Goal: Task Accomplishment & Management: Complete application form

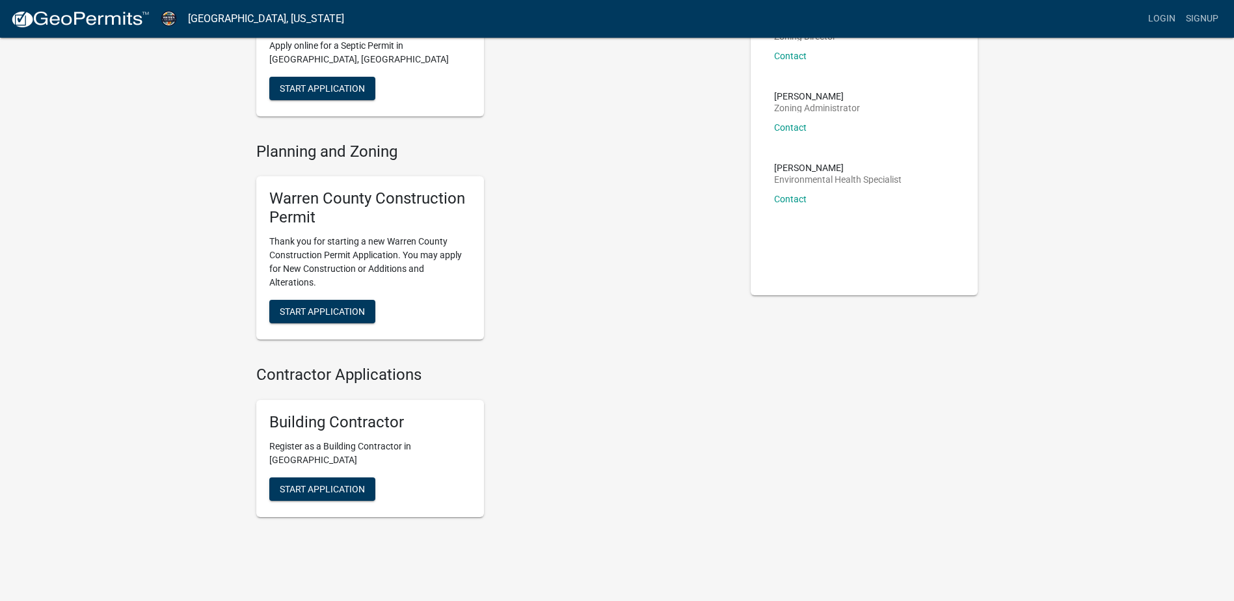
scroll to position [130, 0]
click at [301, 303] on button "Start Application" at bounding box center [322, 309] width 106 height 23
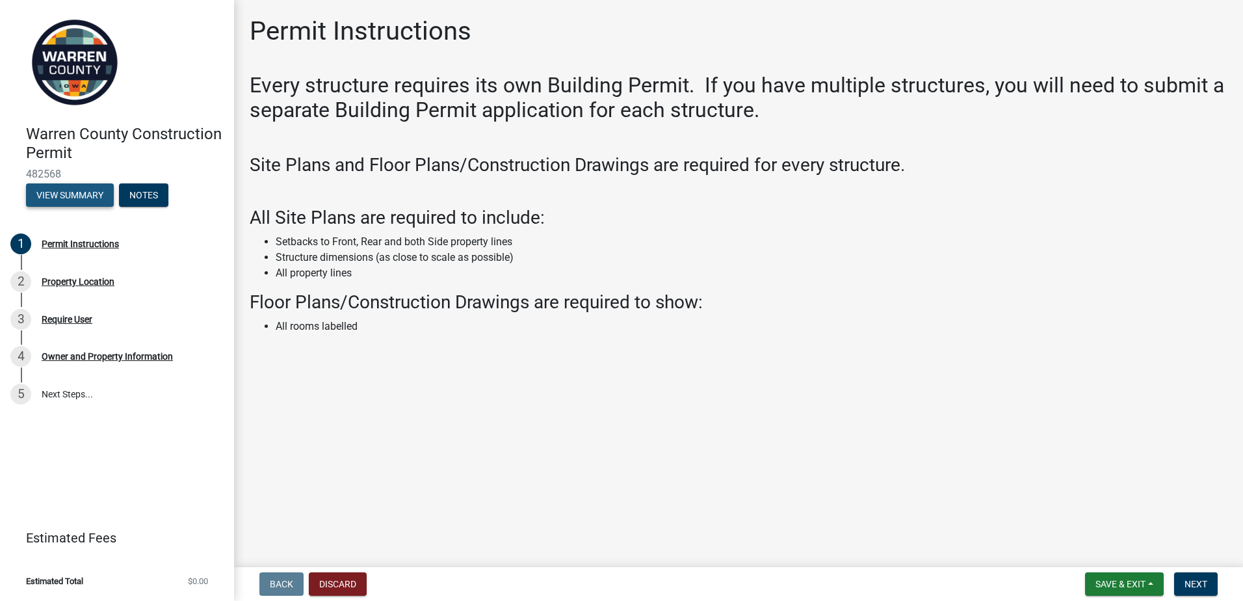
click at [62, 193] on button "View Summary" at bounding box center [70, 194] width 88 height 23
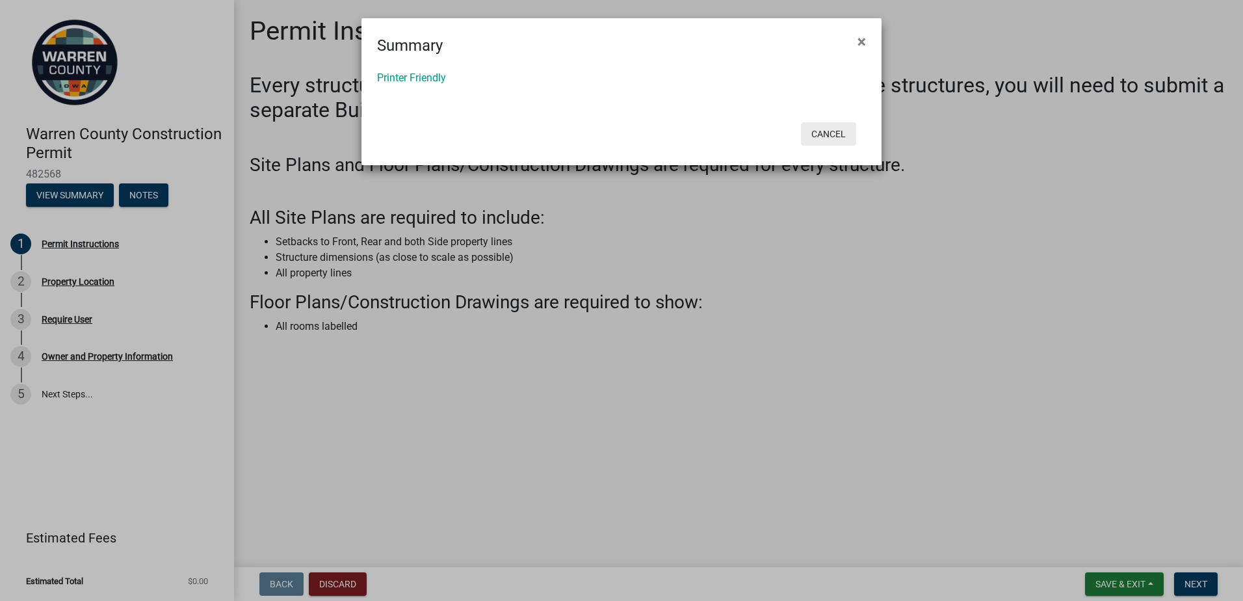
click at [828, 139] on button "Cancel" at bounding box center [828, 133] width 55 height 23
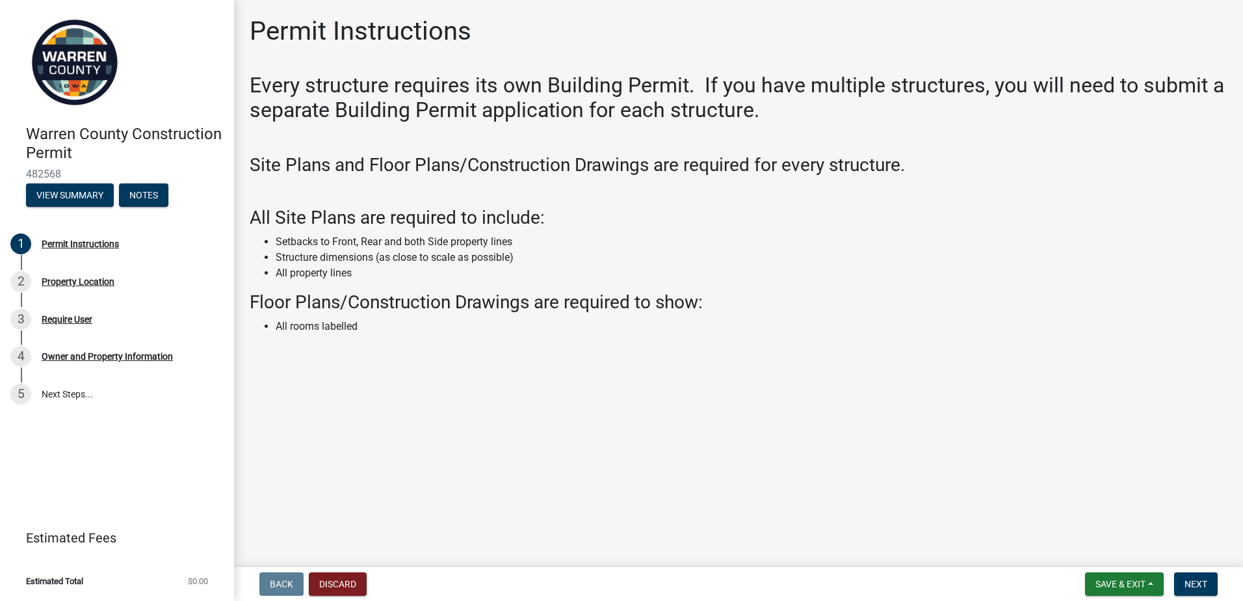
click at [100, 535] on link "Estimated Fees" at bounding box center [111, 538] width 203 height 26
click at [72, 391] on link "5 Next Steps..." at bounding box center [117, 394] width 234 height 38
click at [81, 529] on link "Estimated Fees" at bounding box center [111, 538] width 203 height 26
click at [40, 174] on span "482568" at bounding box center [117, 174] width 182 height 12
click at [53, 77] on img at bounding box center [75, 63] width 98 height 98
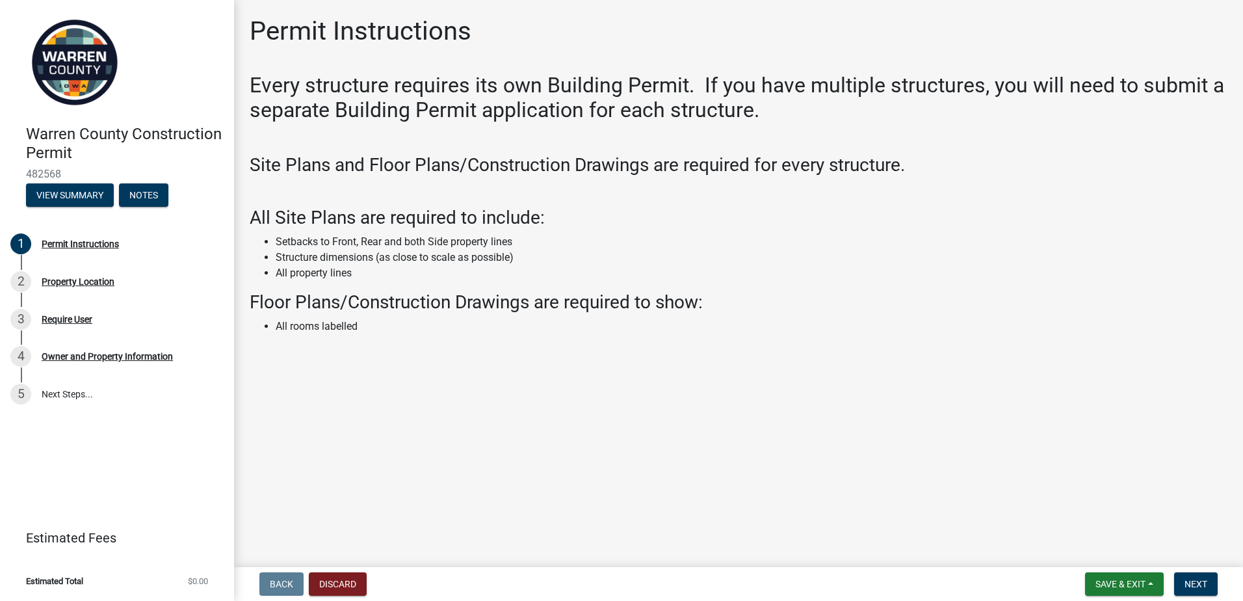
click at [113, 51] on img at bounding box center [75, 63] width 98 height 98
click at [103, 354] on div "Owner and Property Information" at bounding box center [107, 356] width 131 height 9
click at [92, 359] on div "Owner and Property Information" at bounding box center [107, 356] width 131 height 9
click at [468, 123] on div "Every structure requires its own Building Permit. If you have multiple structur…" at bounding box center [739, 216] width 978 height 287
click at [148, 195] on button "Notes" at bounding box center [143, 194] width 49 height 23
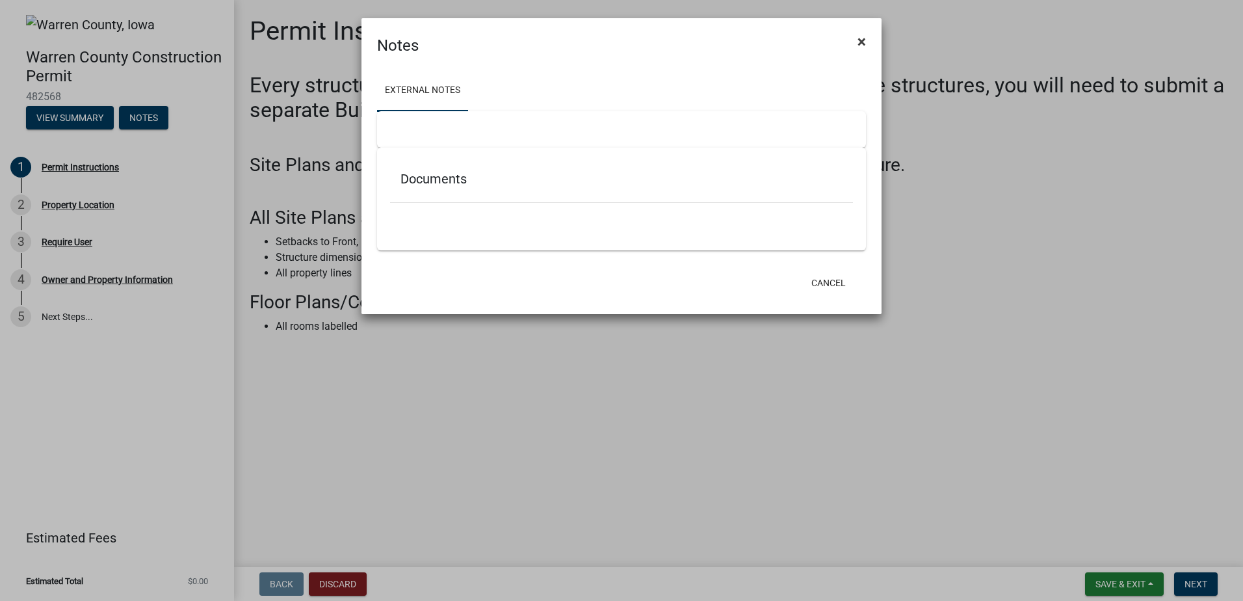
click at [867, 40] on button "×" at bounding box center [861, 41] width 29 height 36
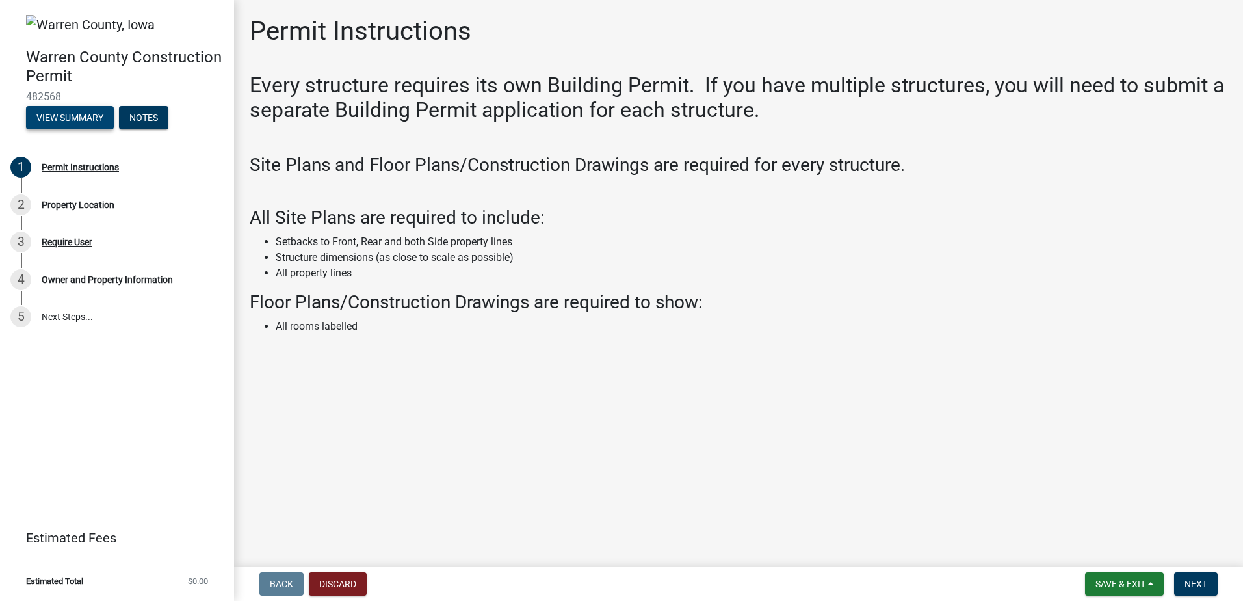
click at [96, 108] on button "View Summary" at bounding box center [70, 117] width 88 height 23
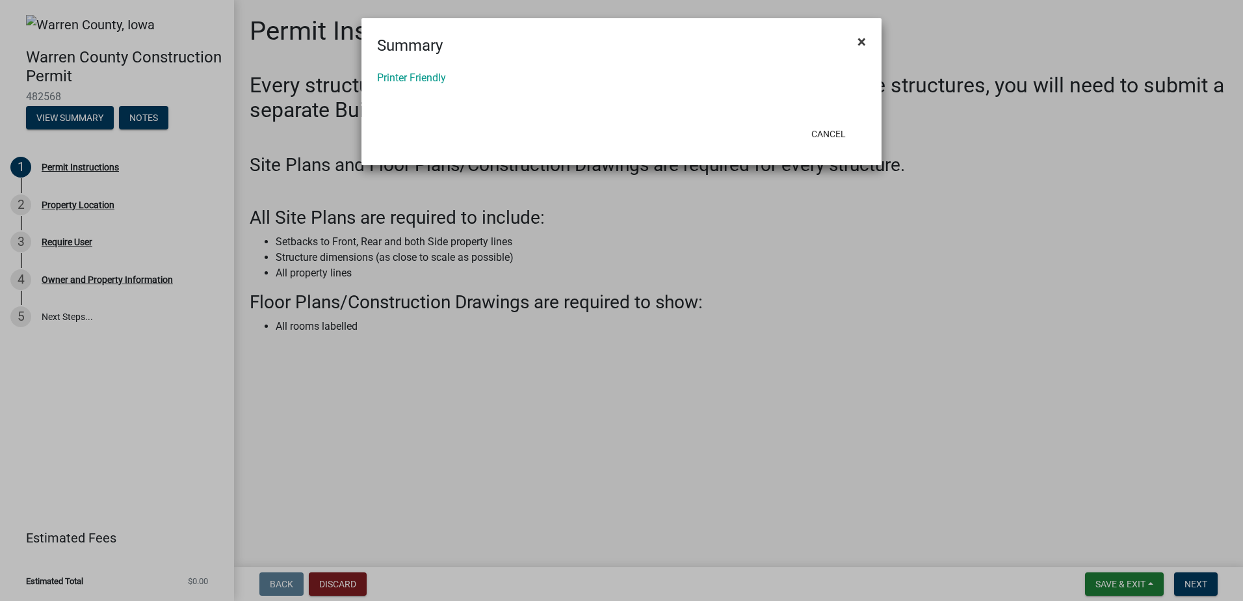
click at [864, 40] on span "×" at bounding box center [862, 42] width 8 height 18
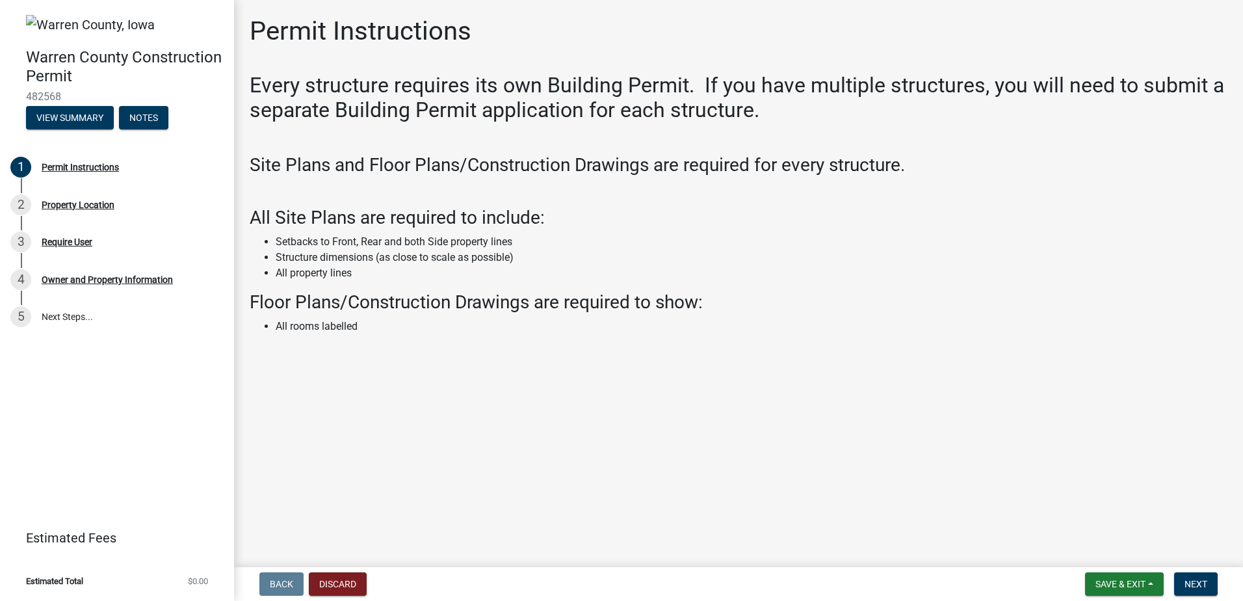
click at [57, 93] on span "482568" at bounding box center [117, 96] width 182 height 12
click at [1152, 587] on button "Save & Exit" at bounding box center [1124, 583] width 79 height 23
click at [460, 338] on div "Every structure requires its own Building Permit. If you have multiple structur…" at bounding box center [739, 216] width 978 height 287
click at [92, 159] on div "1 Permit Instructions" at bounding box center [111, 167] width 203 height 21
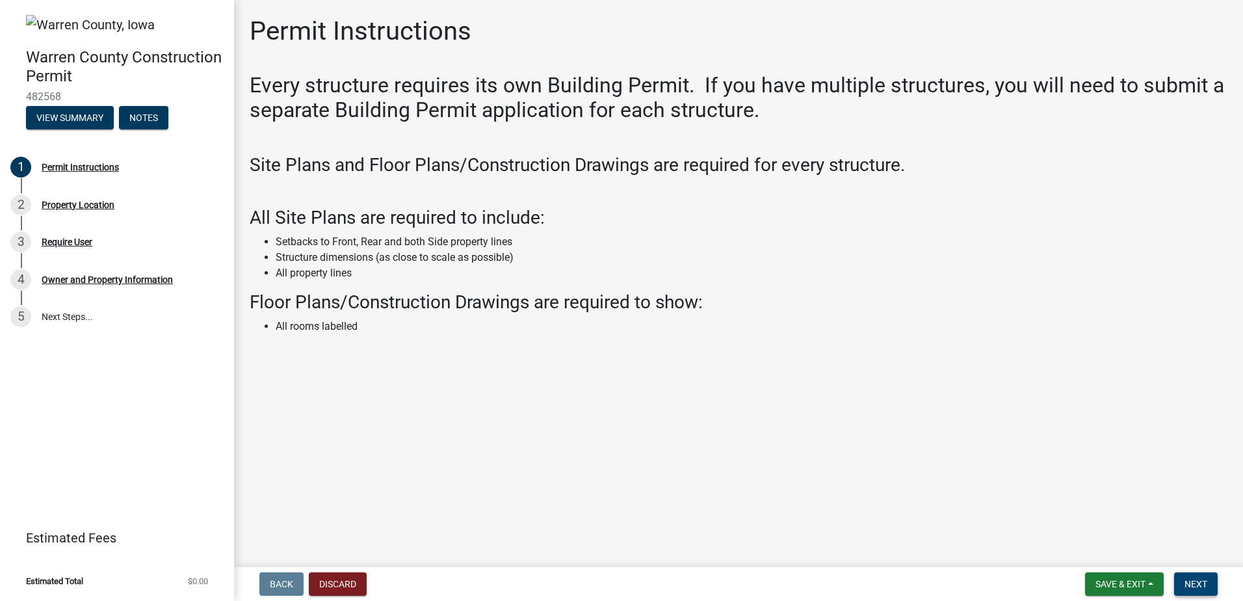
click at [1189, 582] on span "Next" at bounding box center [1196, 584] width 23 height 10
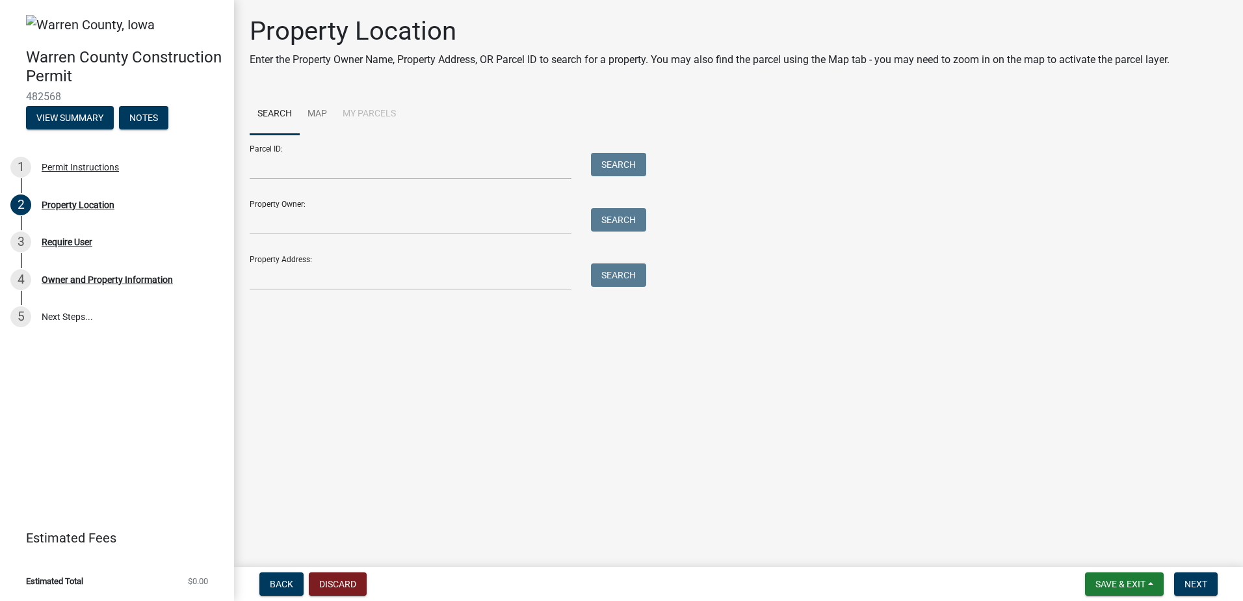
click at [367, 114] on li "My Parcels" at bounding box center [369, 115] width 69 height 42
click at [323, 103] on link "Map" at bounding box center [317, 115] width 35 height 42
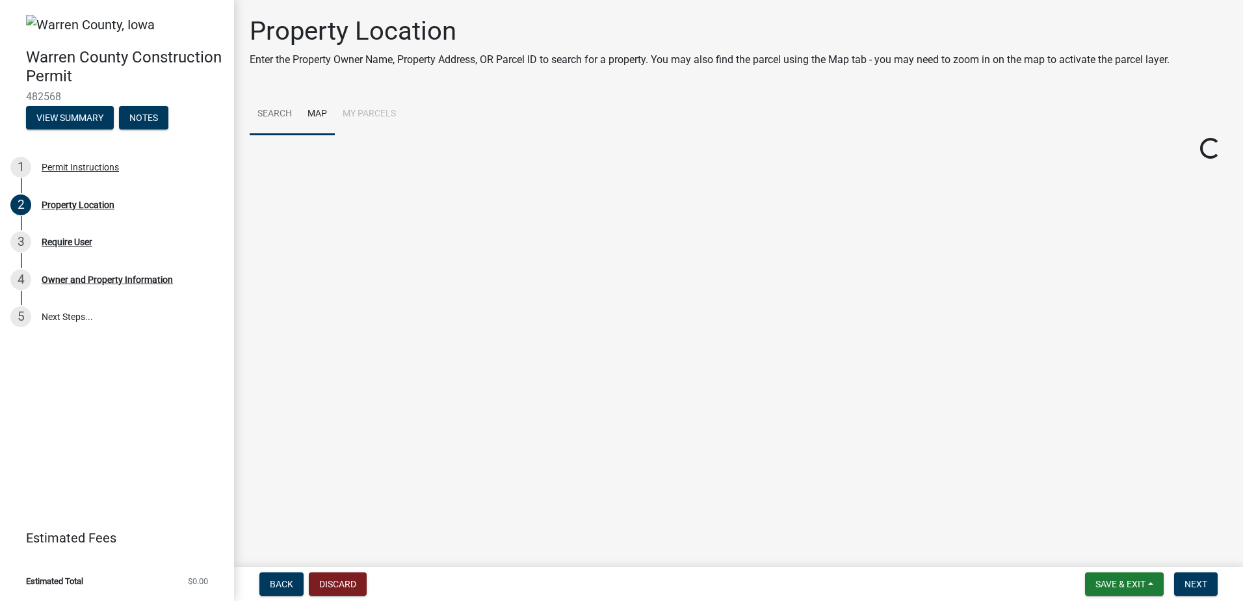
click at [274, 111] on link "Search" at bounding box center [275, 115] width 50 height 42
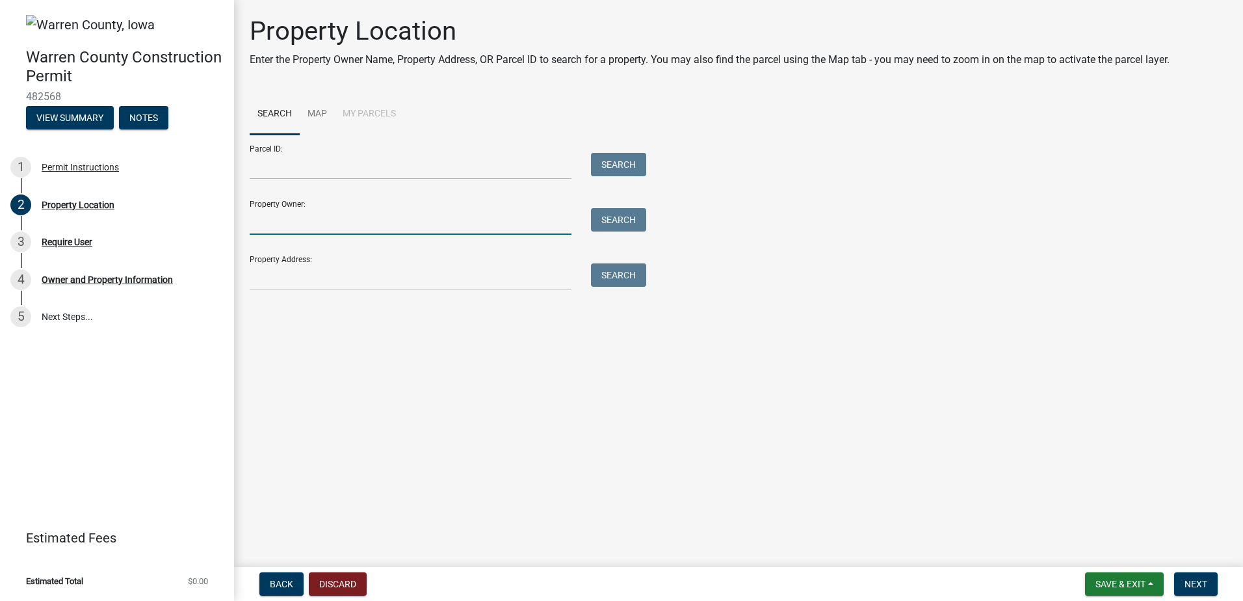
click at [300, 211] on input "Property Owner:" at bounding box center [411, 221] width 322 height 27
type input "[PERSON_NAME]"
click at [647, 224] on div "Search" at bounding box center [615, 221] width 68 height 27
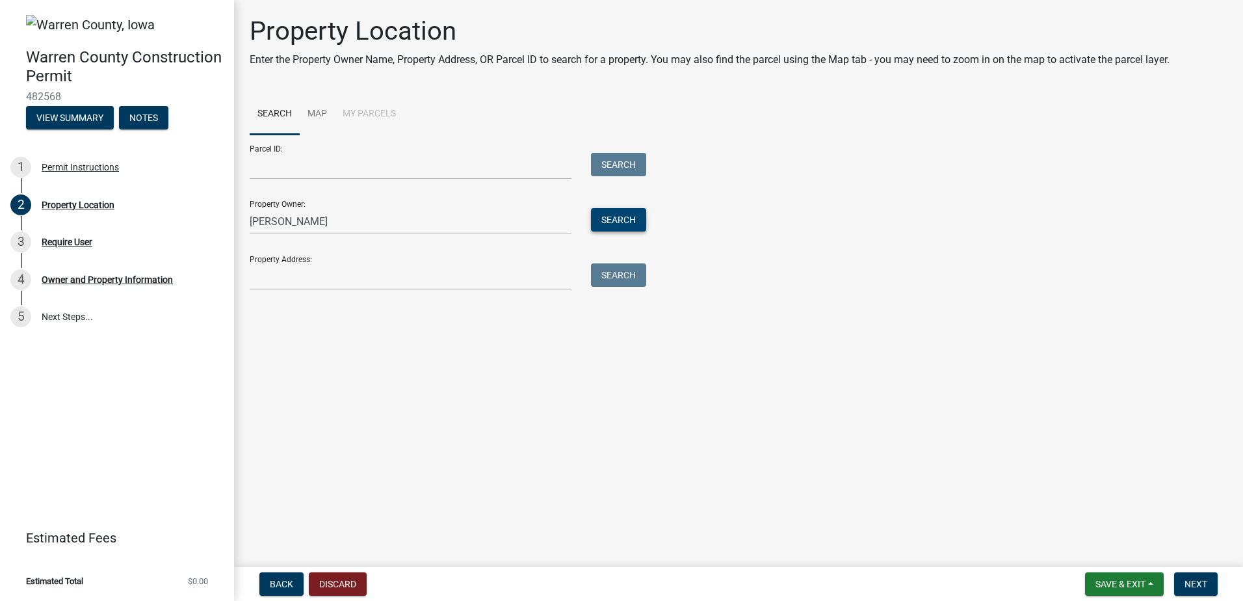
click at [636, 221] on button "Search" at bounding box center [618, 219] width 55 height 23
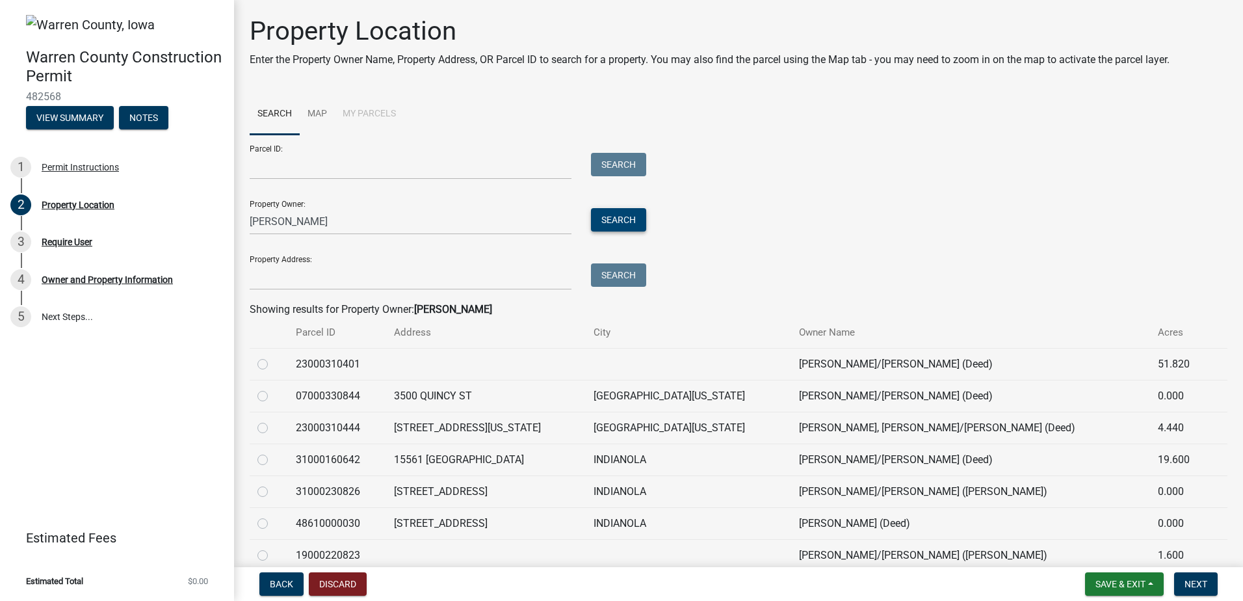
scroll to position [65, 0]
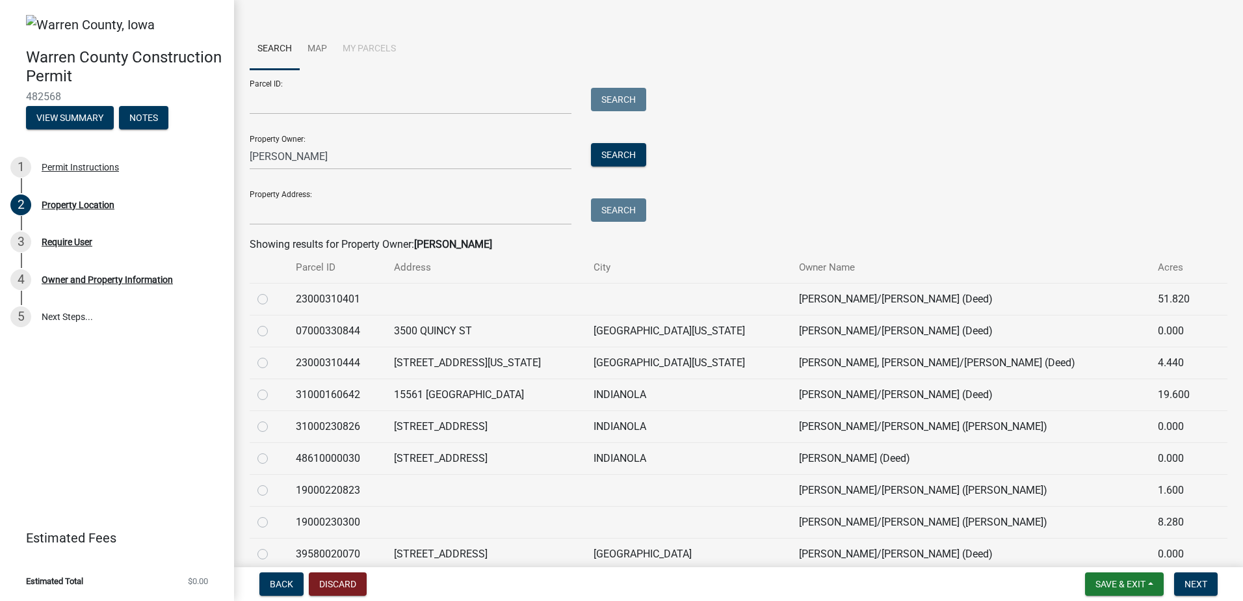
click at [273, 514] on label at bounding box center [273, 514] width 0 height 0
click at [273, 523] on input "radio" at bounding box center [277, 518] width 8 height 8
radio input "true"
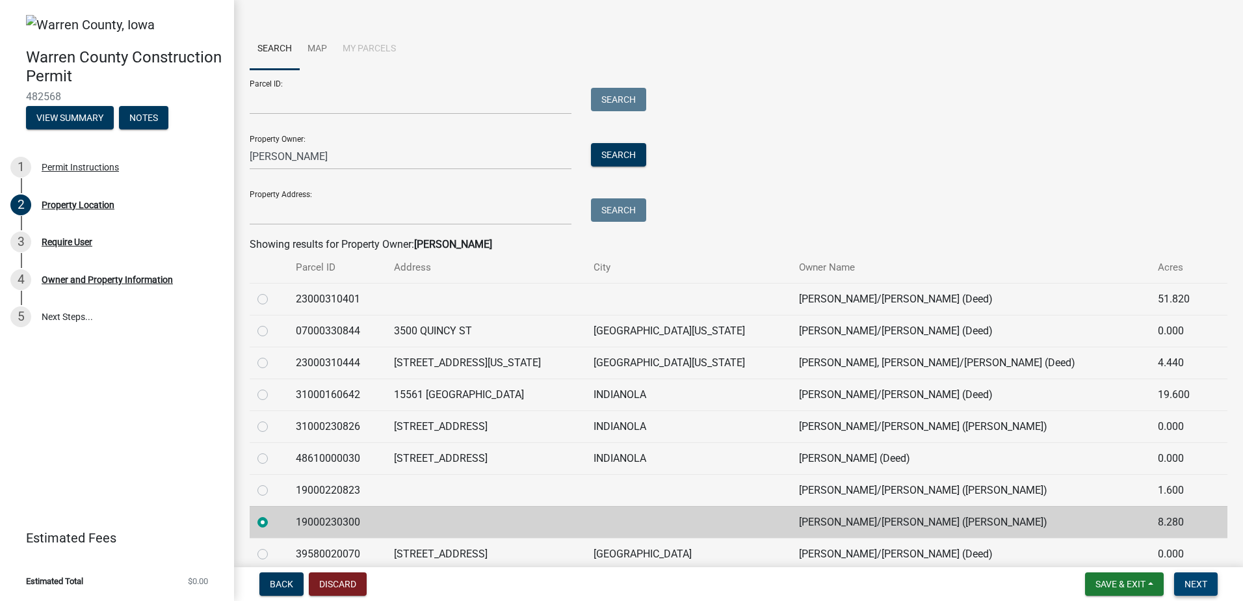
click at [1214, 580] on button "Next" at bounding box center [1196, 583] width 44 height 23
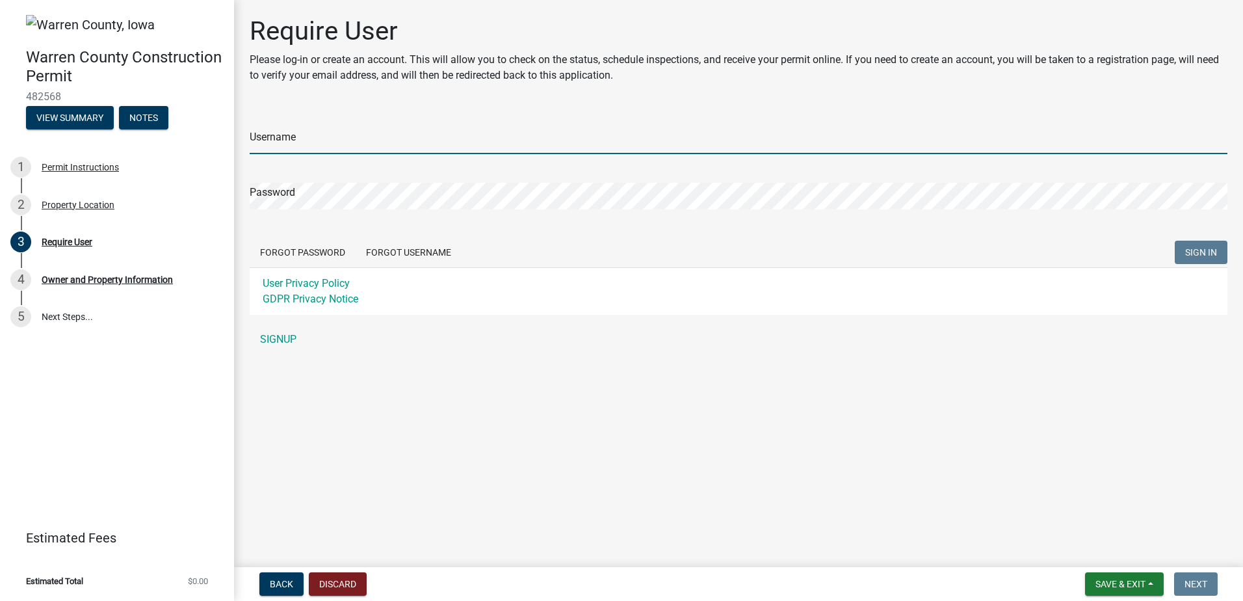
click at [323, 129] on input "Username" at bounding box center [739, 140] width 978 height 27
type input "AStreeter"
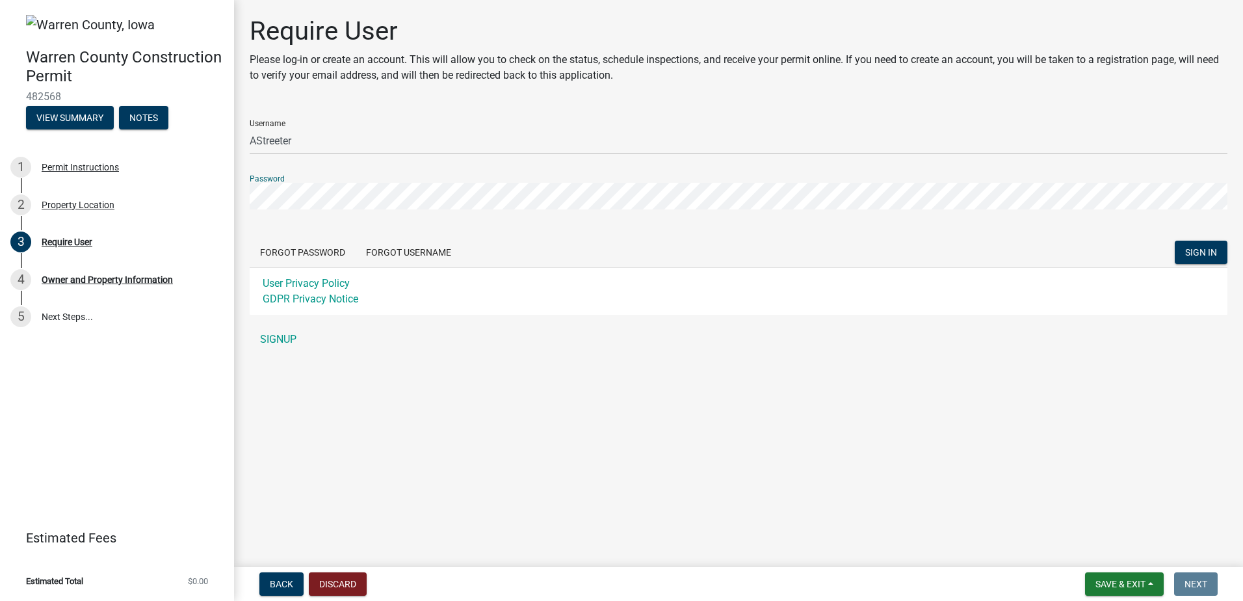
click at [1175, 241] on button "SIGN IN" at bounding box center [1201, 252] width 53 height 23
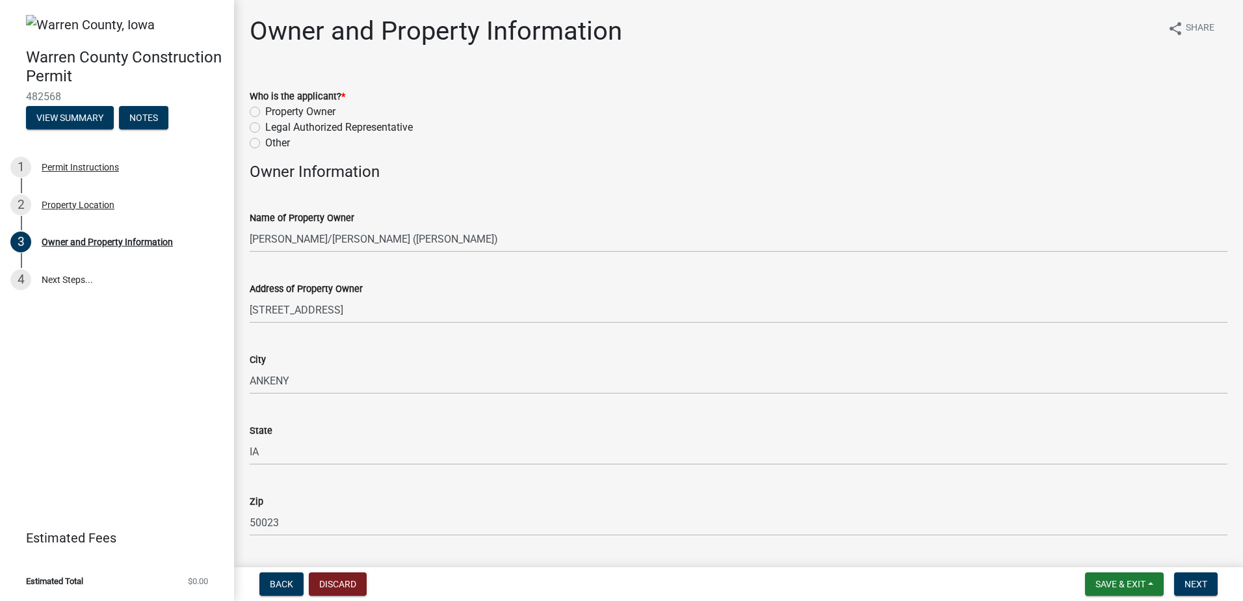
drag, startPoint x: 339, startPoint y: 33, endPoint x: 239, endPoint y: 47, distance: 100.5
click at [339, 33] on h1 "Owner and Property Information" at bounding box center [436, 31] width 373 height 31
click at [297, 111] on label "Property Owner" at bounding box center [300, 112] width 70 height 16
click at [274, 111] on input "Property Owner" at bounding box center [269, 108] width 8 height 8
radio input "true"
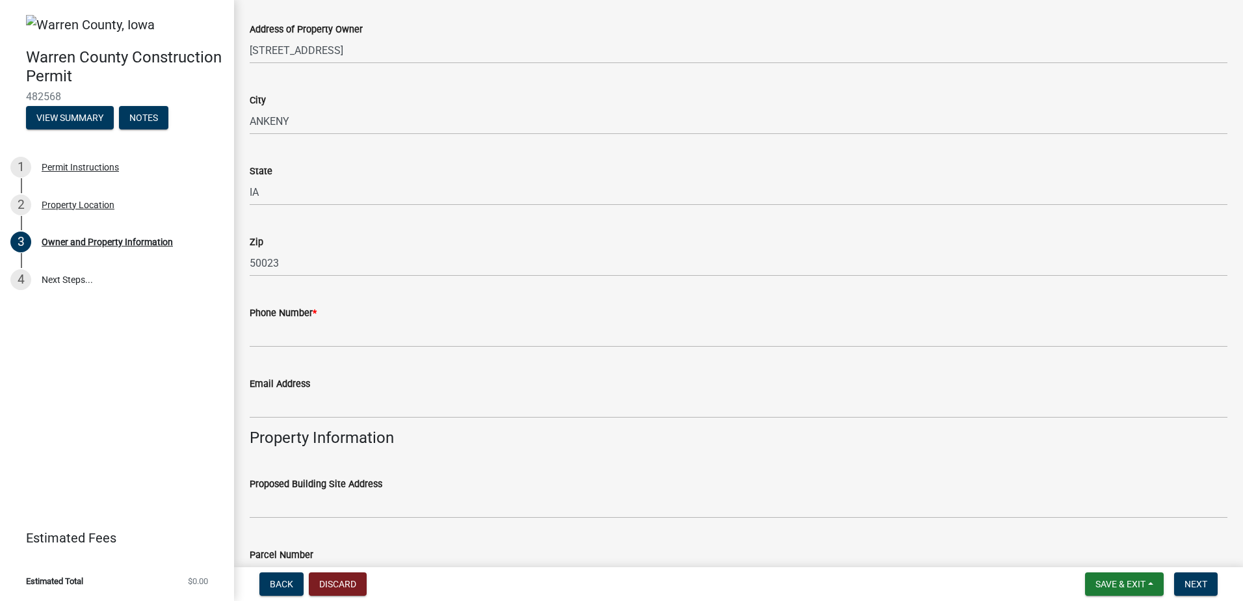
scroll to position [260, 0]
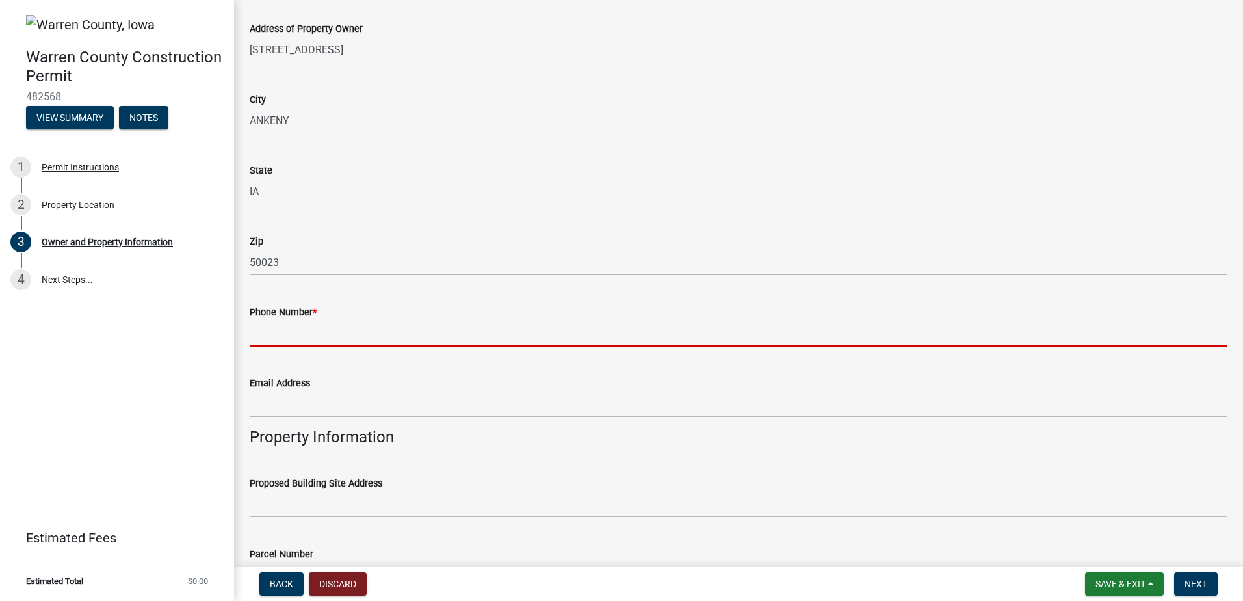
click at [316, 336] on input "Phone Number *" at bounding box center [739, 333] width 978 height 27
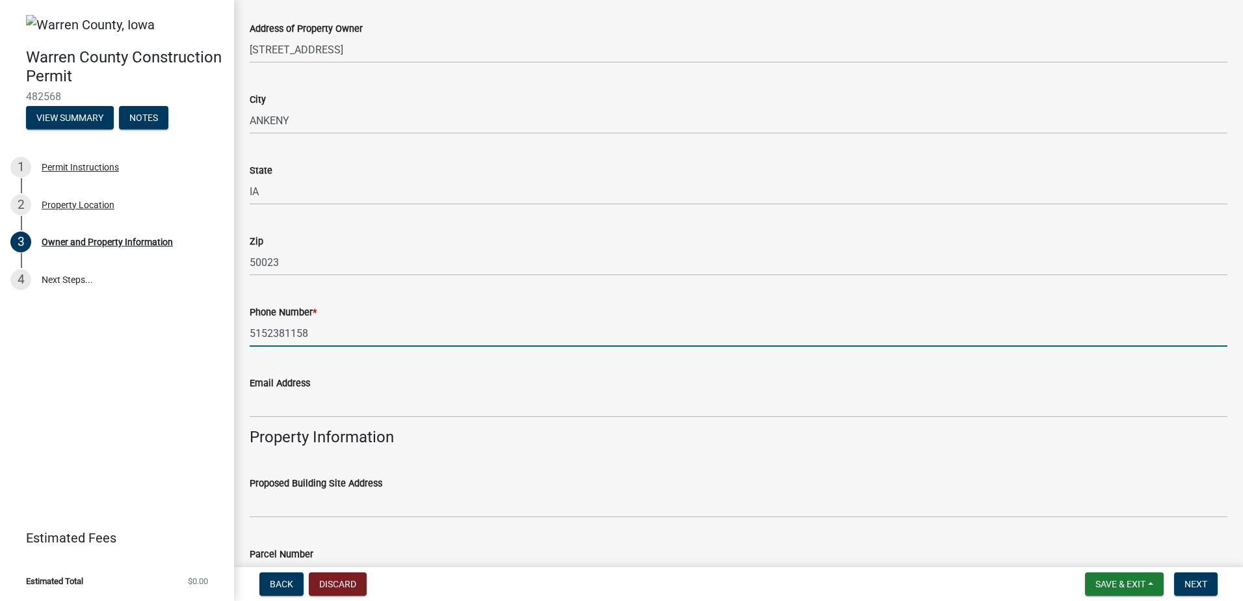
type input "5152381158"
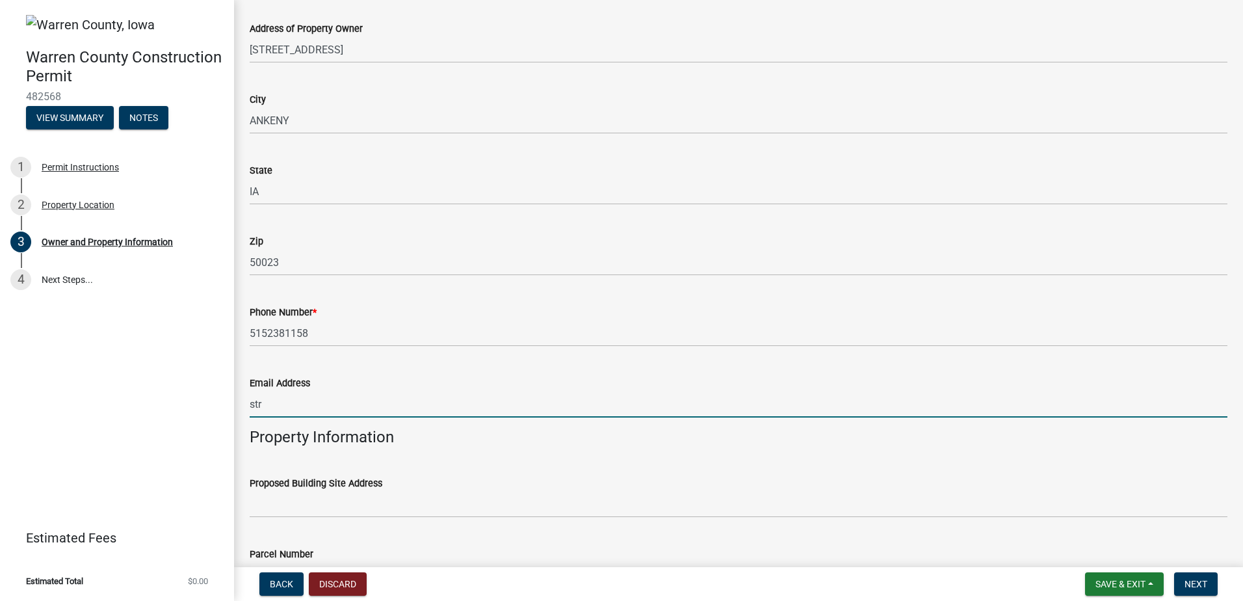
type input "[PERSON_NAME][EMAIL_ADDRESS][PERSON_NAME][DOMAIN_NAME]"
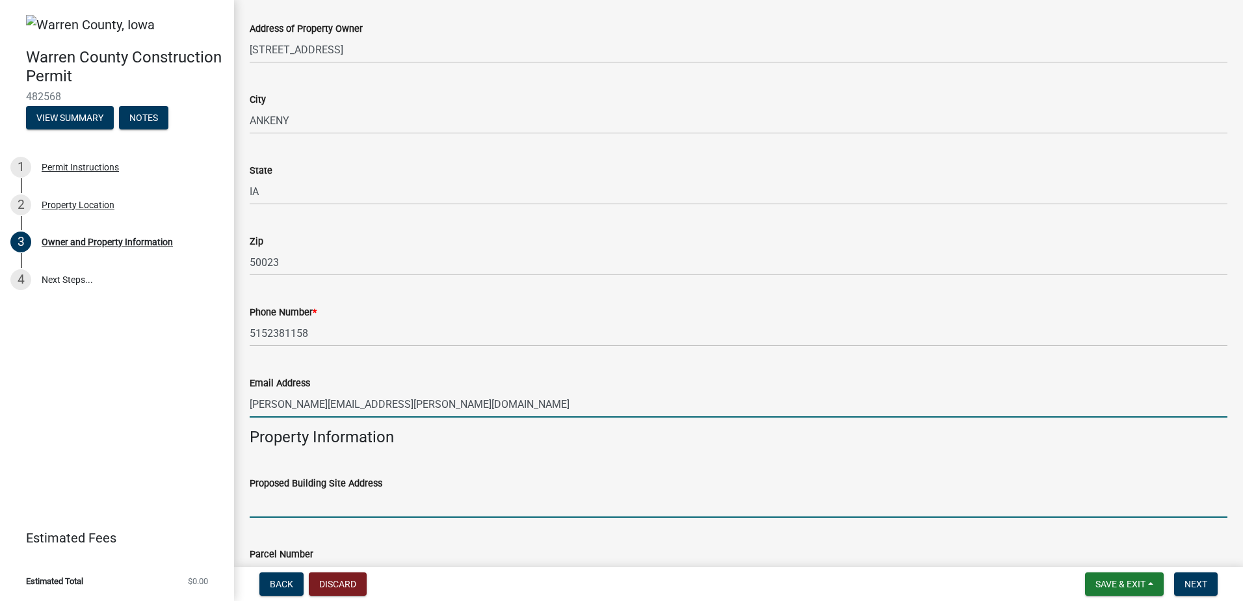
type input "[STREET_ADDRESS]"
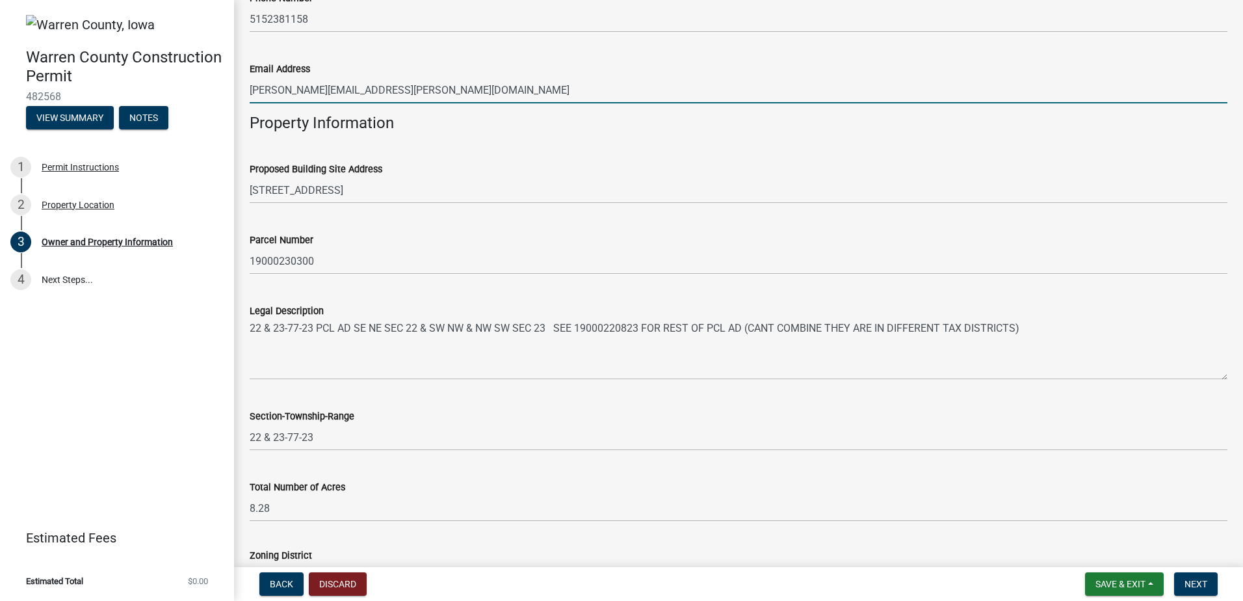
scroll to position [585, 0]
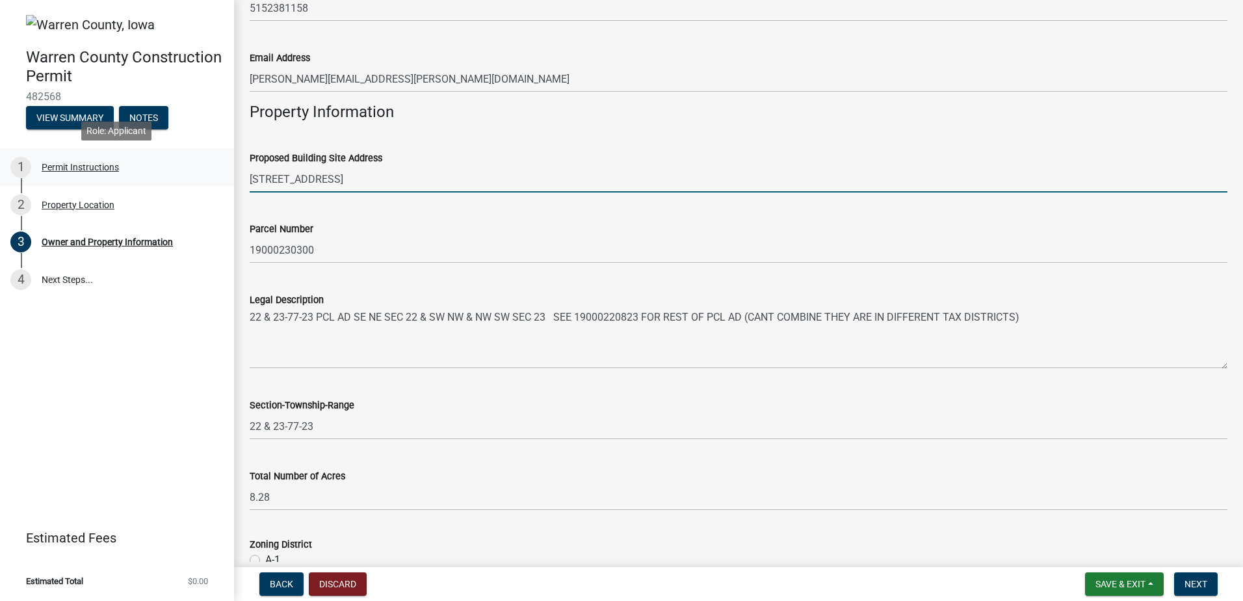
drag, startPoint x: 368, startPoint y: 172, endPoint x: 23, endPoint y: 186, distance: 344.9
click at [24, 186] on div "Warren County Construction Permit 482568 View Summary Notes 1 Permit Instructio…" at bounding box center [621, 300] width 1243 height 601
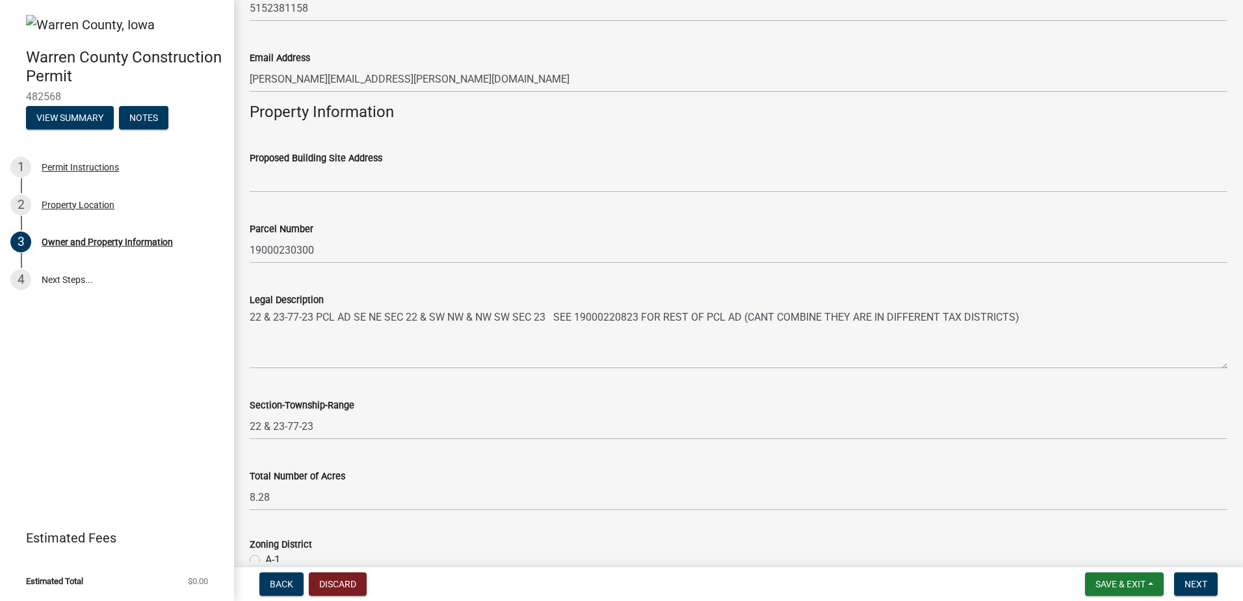
click at [363, 213] on div "Parcel Number 19000230300" at bounding box center [739, 233] width 978 height 60
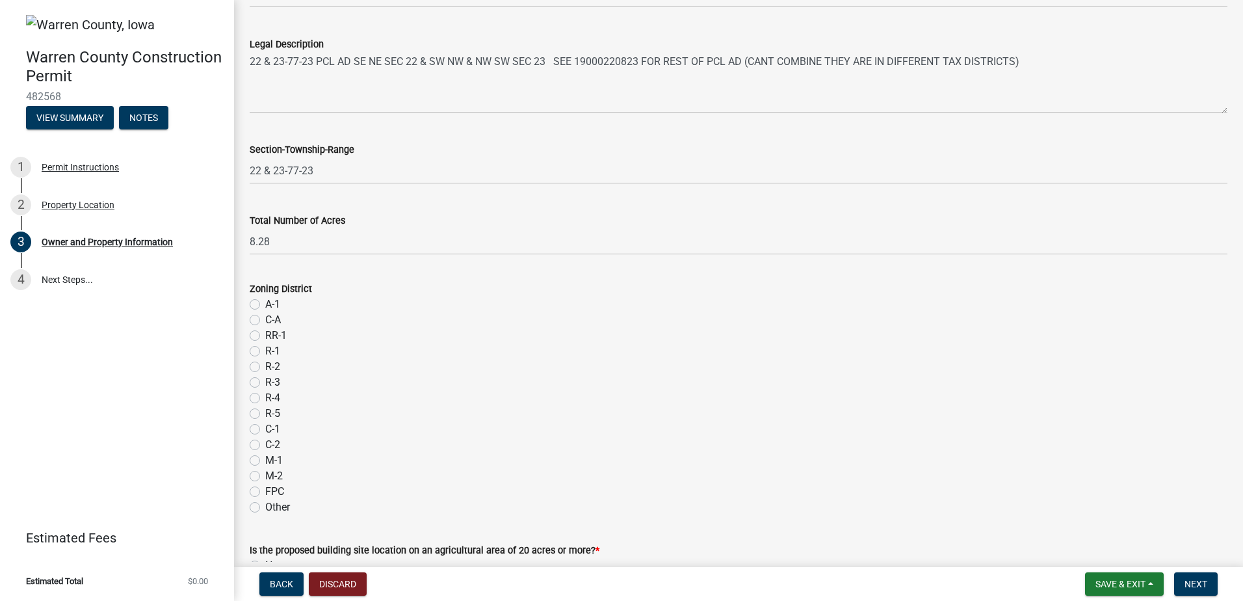
scroll to position [845, 0]
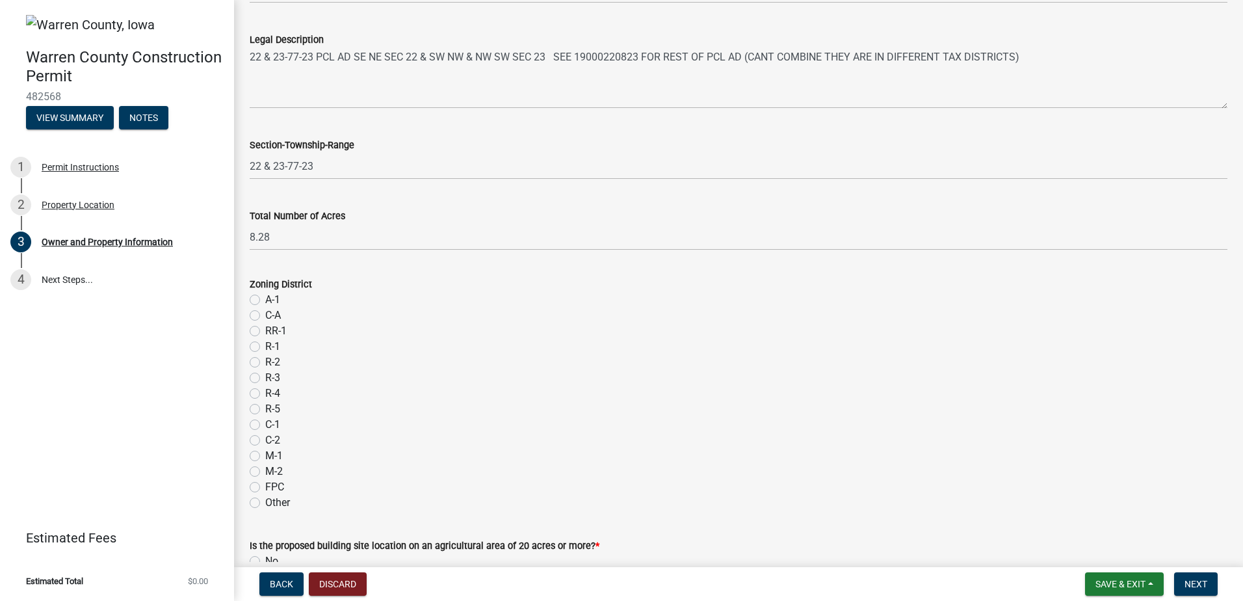
click at [266, 297] on label "A-1" at bounding box center [272, 300] width 15 height 16
click at [266, 297] on input "A-1" at bounding box center [269, 296] width 8 height 8
radio input "true"
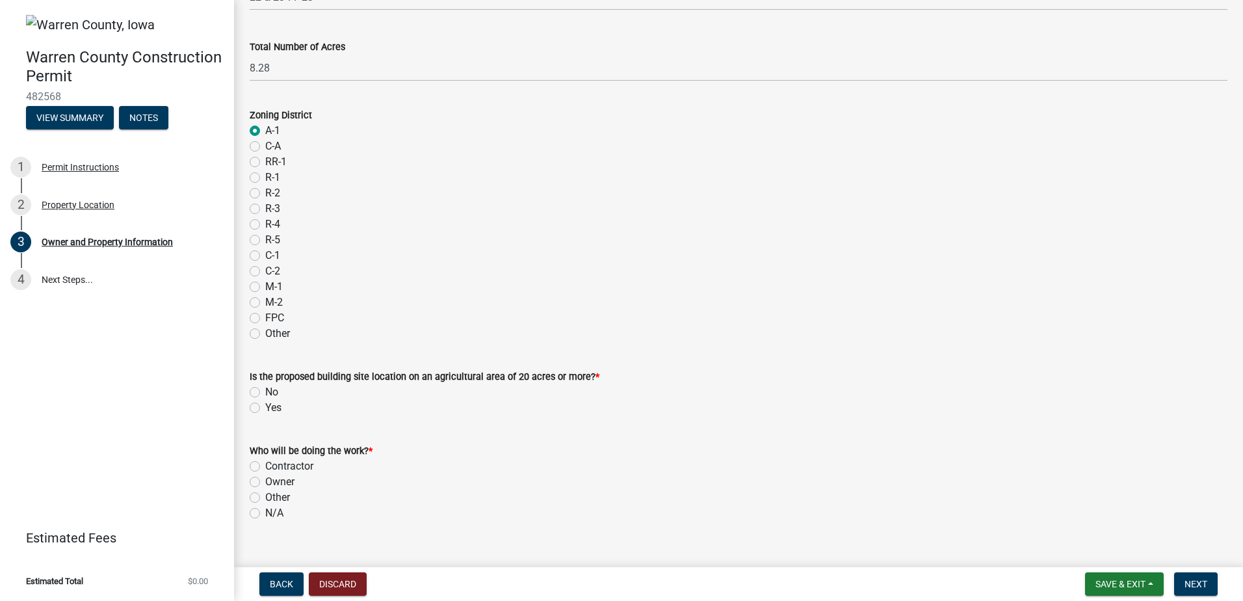
scroll to position [1036, 0]
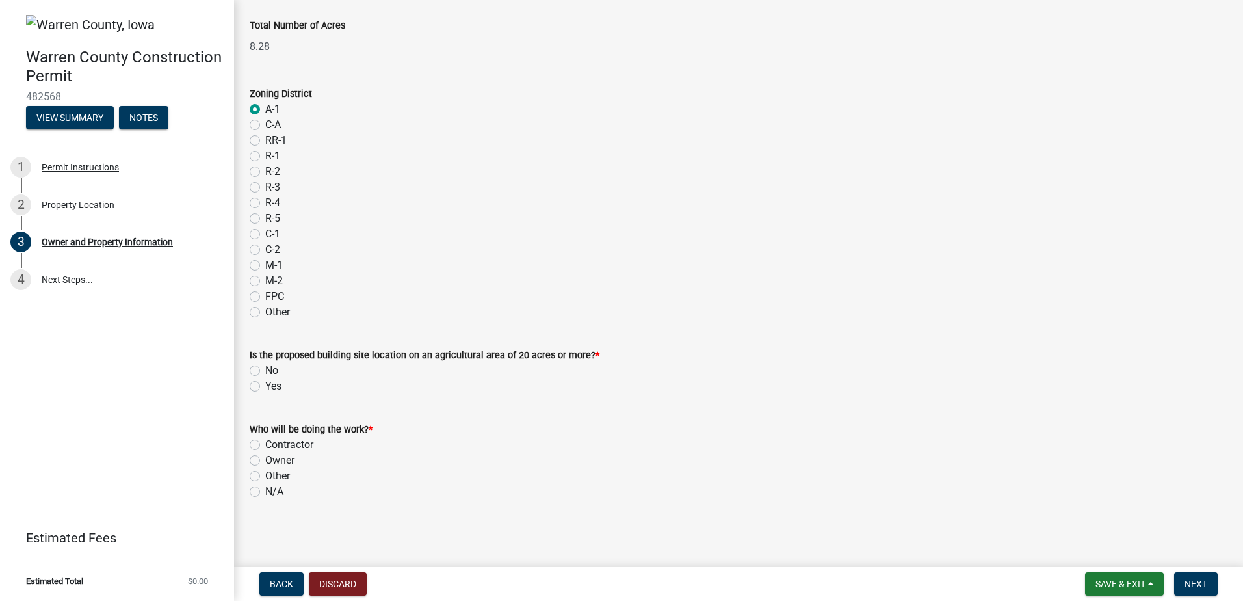
click at [269, 372] on label "No" at bounding box center [271, 371] width 13 height 16
click at [269, 371] on input "No" at bounding box center [269, 367] width 8 height 8
radio input "true"
click at [292, 445] on label "Contractor" at bounding box center [289, 445] width 48 height 16
click at [274, 445] on input "Contractor" at bounding box center [269, 441] width 8 height 8
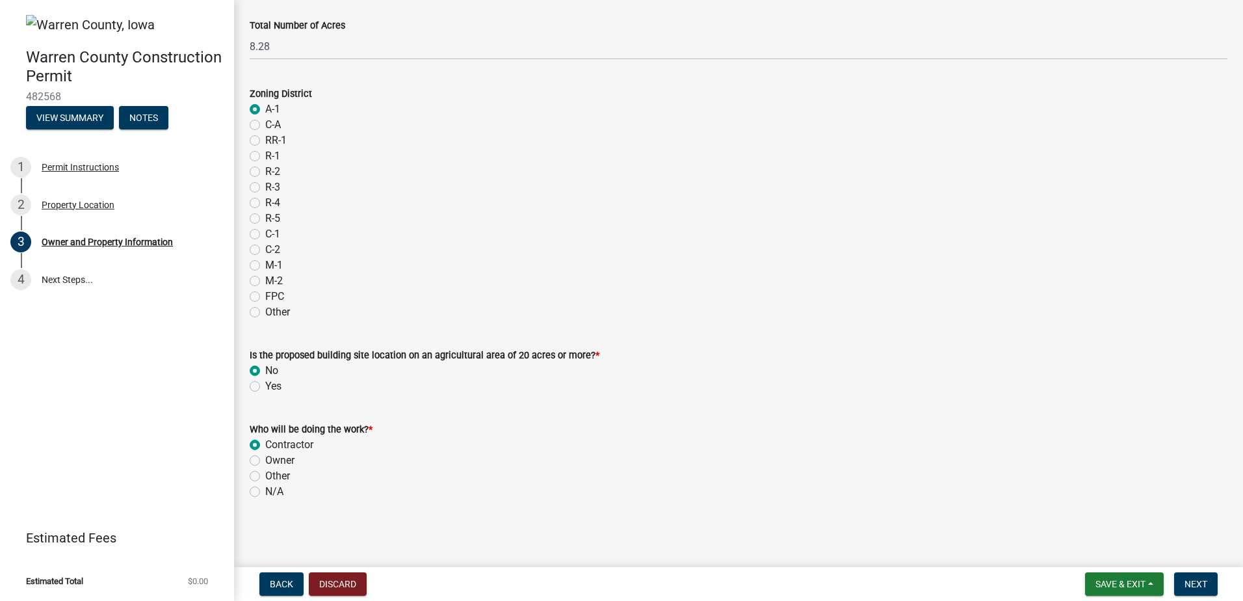
radio input "true"
click at [1211, 581] on button "Next" at bounding box center [1196, 583] width 44 height 23
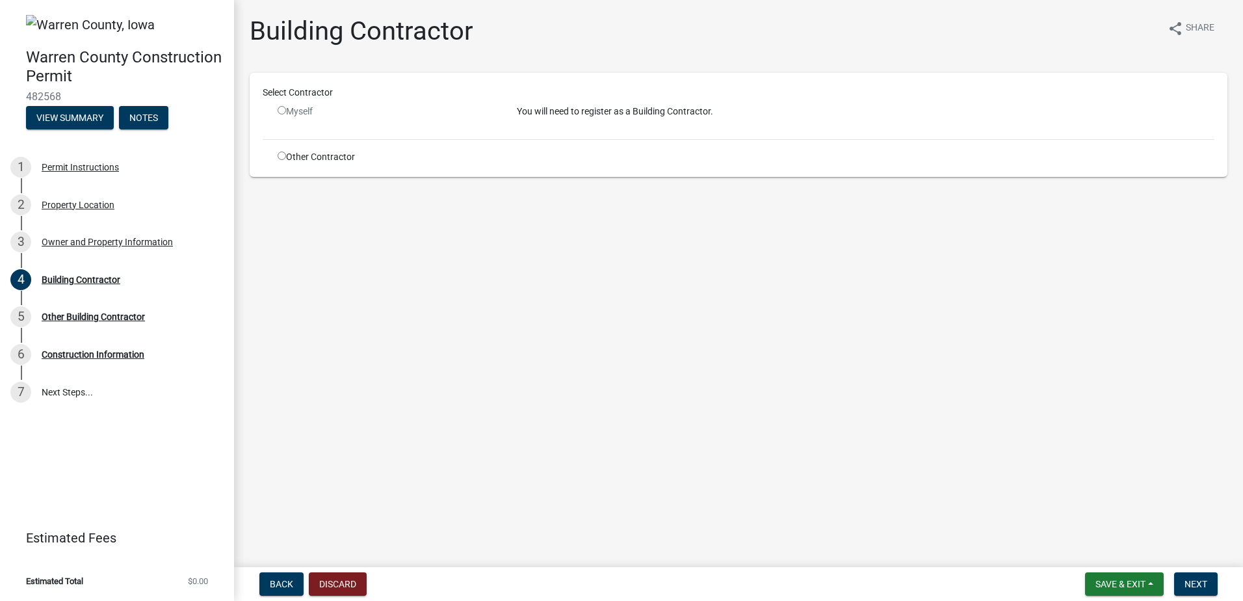
click at [297, 158] on div "Other Contractor" at bounding box center [387, 157] width 239 height 14
click at [280, 155] on input "radio" at bounding box center [282, 156] width 8 height 8
radio input "true"
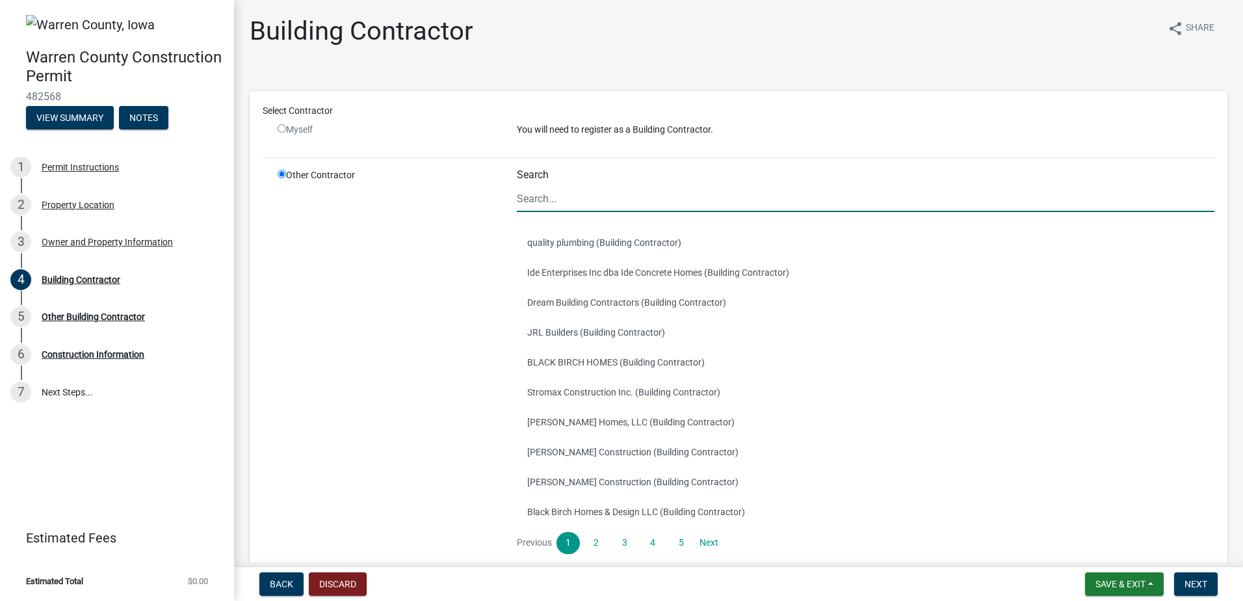
click at [616, 202] on input "Search" at bounding box center [866, 198] width 698 height 27
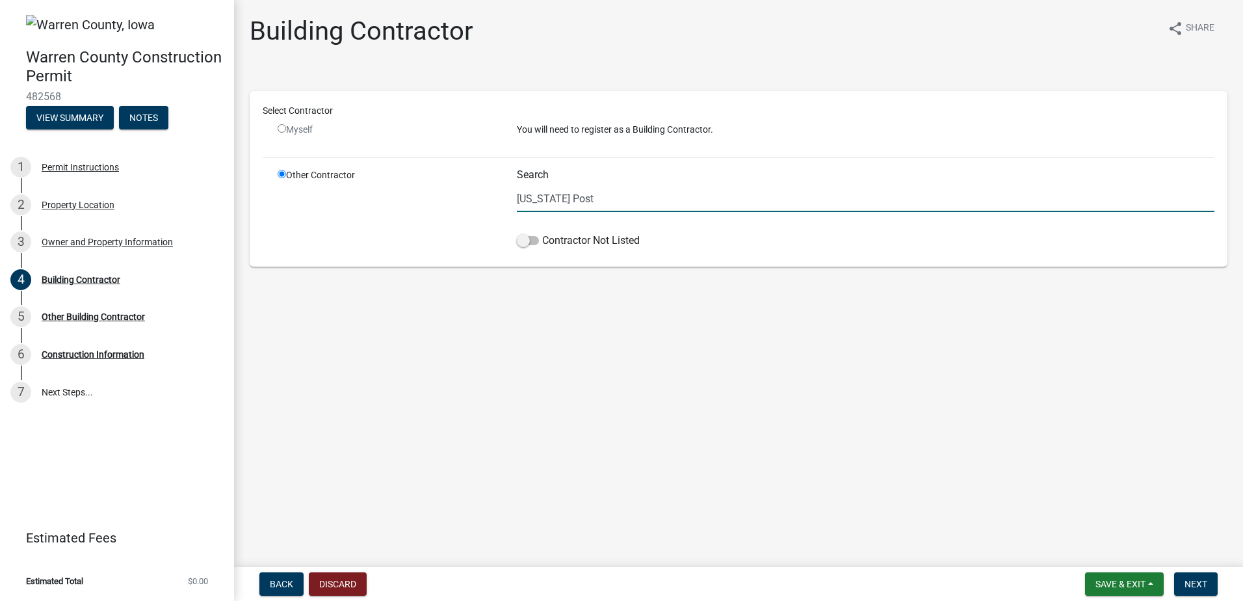
type input "[US_STATE] Post"
click at [466, 284] on div "Building Contractor share Share Select Contractor Myself You will need to regis…" at bounding box center [738, 152] width 997 height 273
click at [521, 241] on span at bounding box center [528, 240] width 22 height 9
click at [542, 233] on input "Contractor Not Listed" at bounding box center [542, 233] width 0 height 0
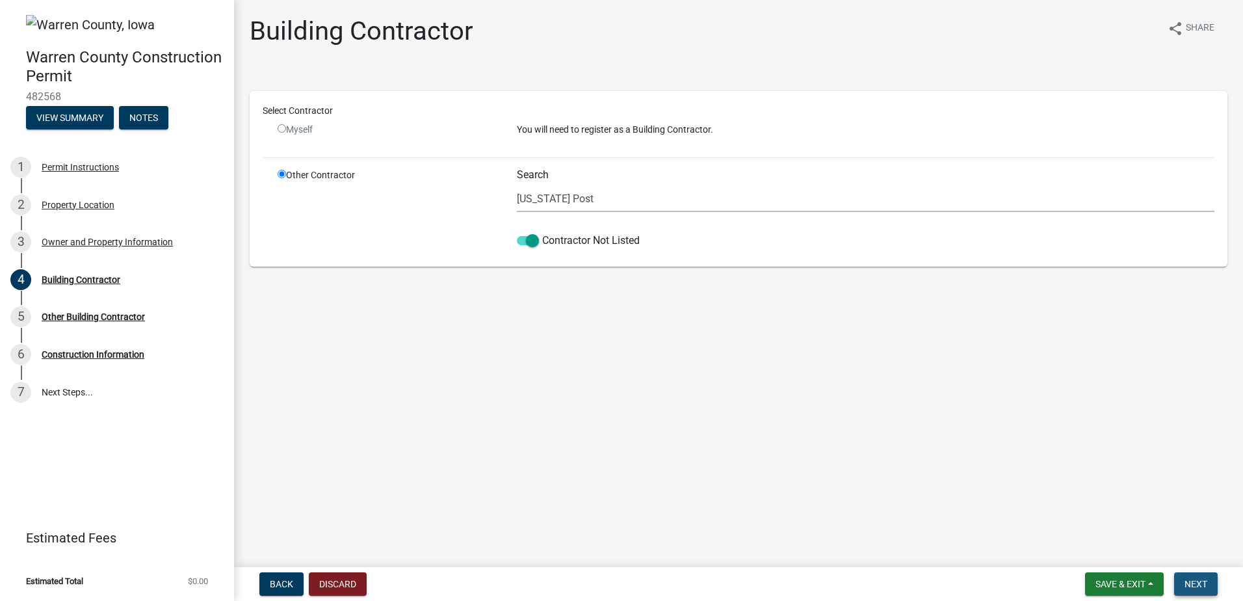
click at [1209, 585] on button "Next" at bounding box center [1196, 583] width 44 height 23
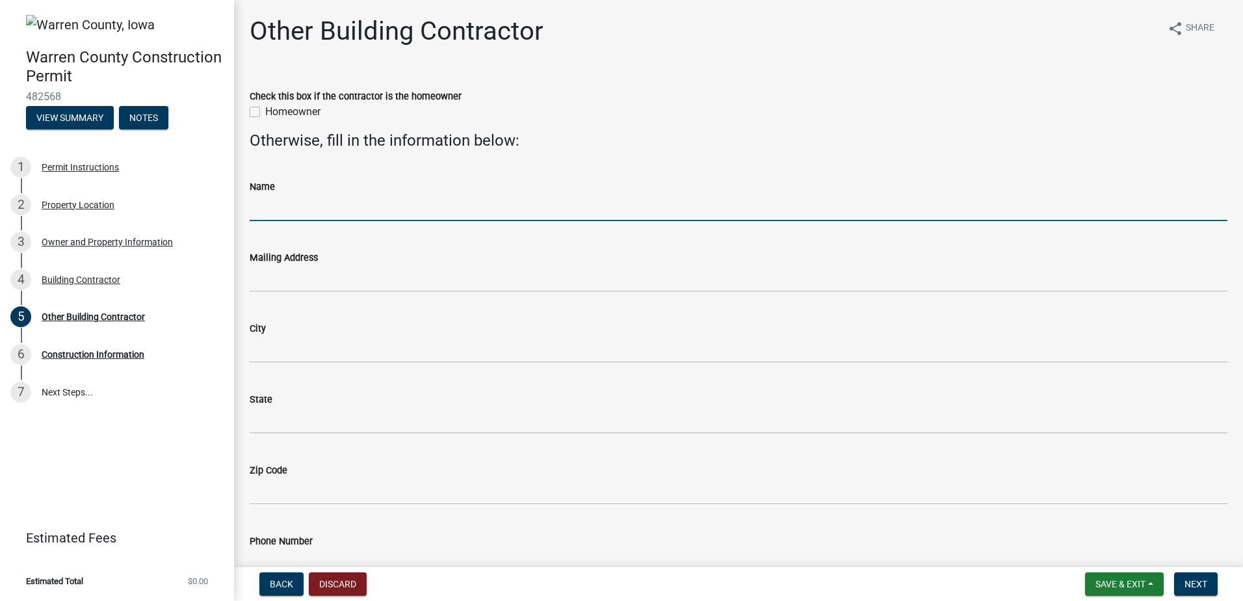
click at [324, 206] on input "Name" at bounding box center [739, 207] width 978 height 27
click at [563, 207] on input "[US_STATE] Post & Frame" at bounding box center [739, 207] width 978 height 27
drag, startPoint x: 353, startPoint y: 205, endPoint x: 308, endPoint y: 204, distance: 44.9
click at [301, 206] on input "[US_STATE] Post & Frame" at bounding box center [739, 207] width 978 height 27
type input "[US_STATE] Post Frame & Construction, LLC"
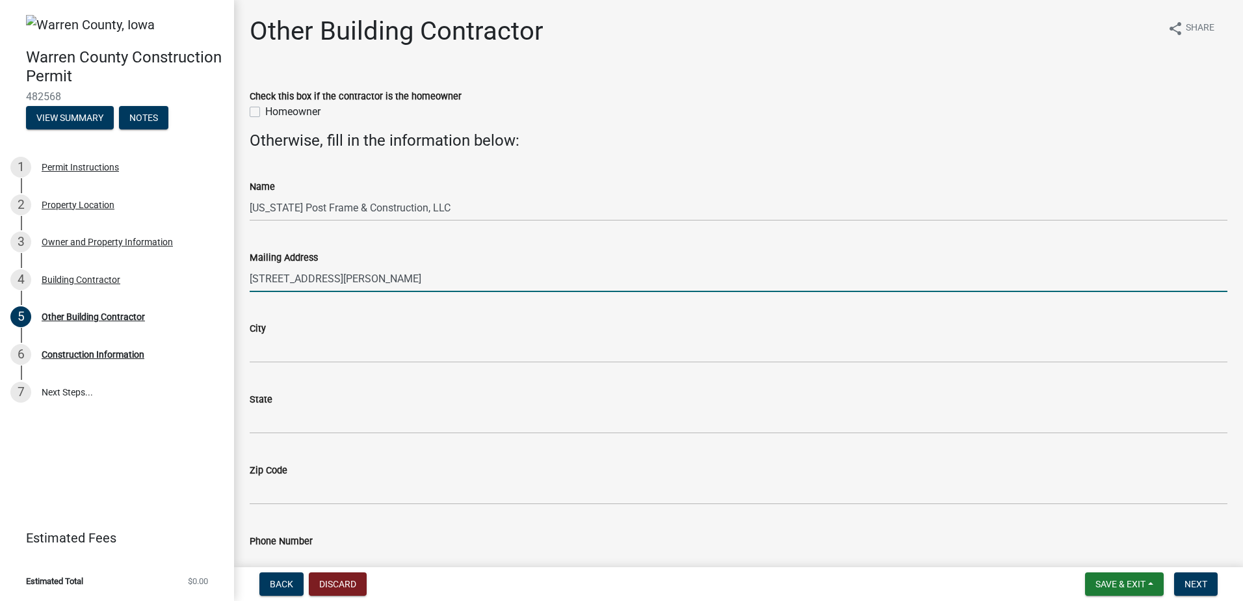
type input "[STREET_ADDRESS][PERSON_NAME]"
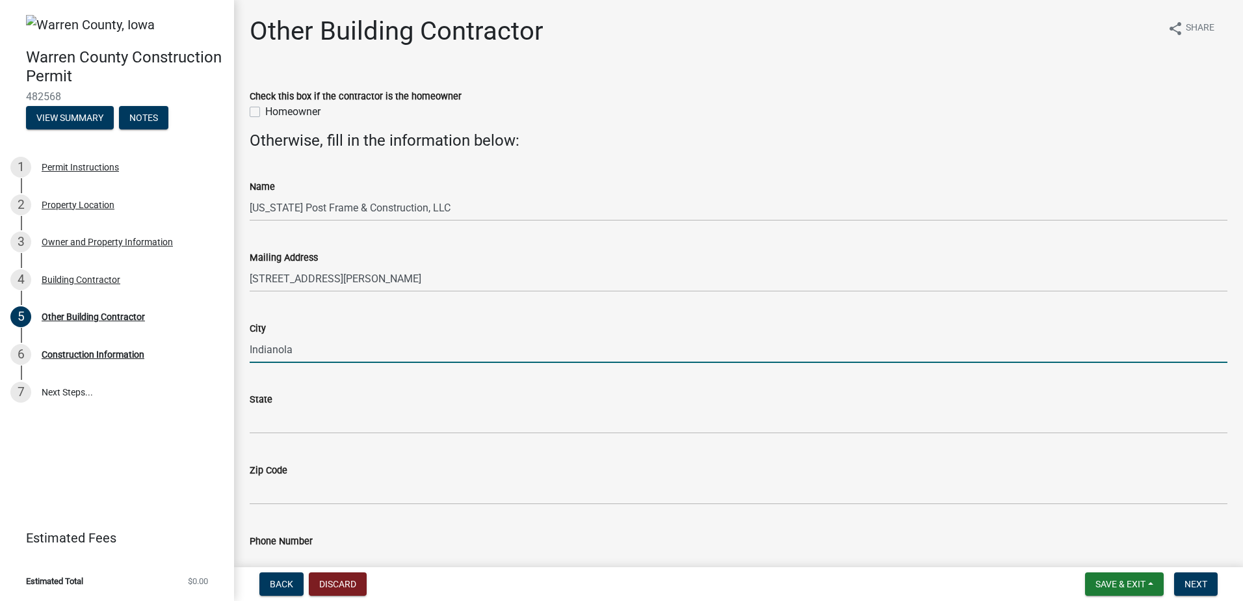
type input "Indianola"
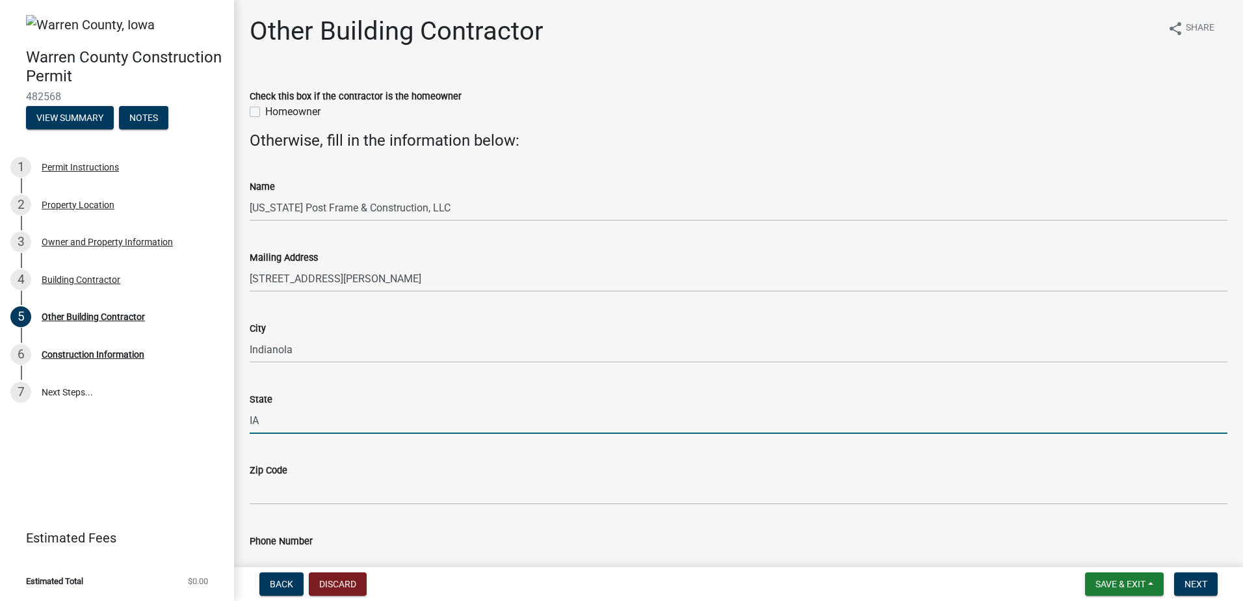
type input "IA"
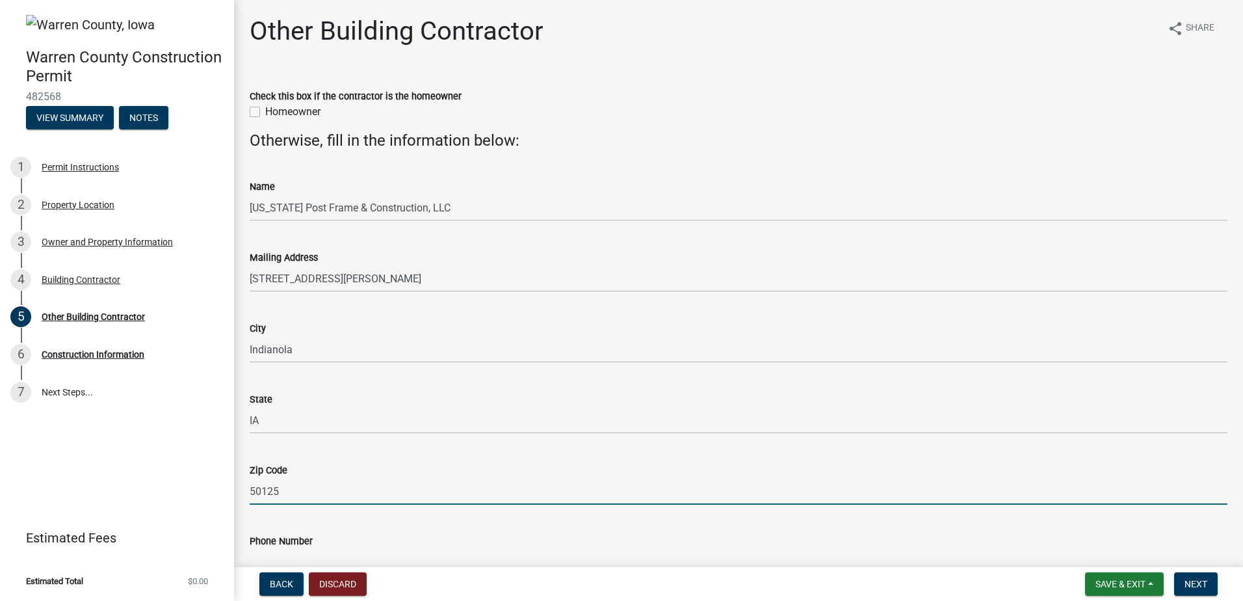
type input "50125"
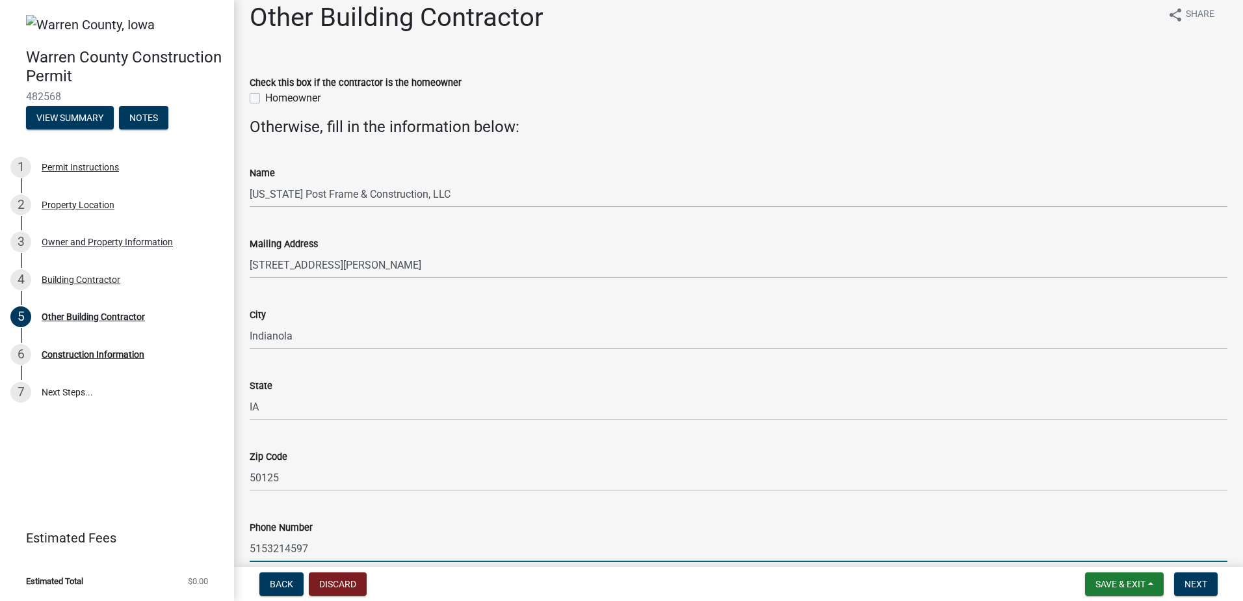
type input "5153214597"
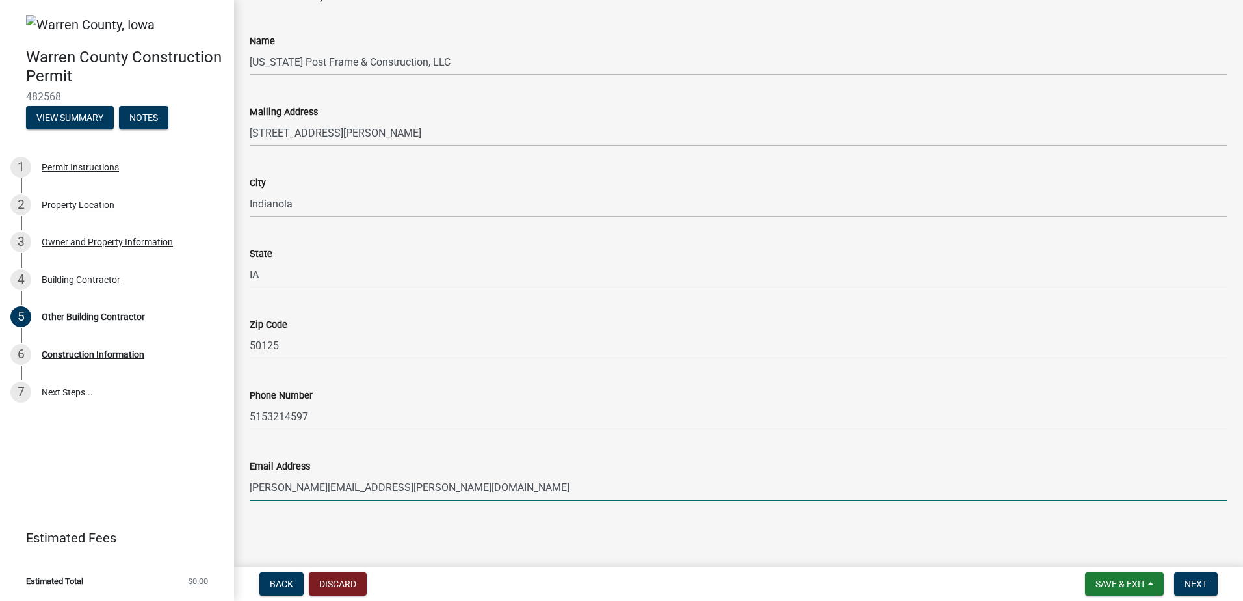
type input "[PERSON_NAME][EMAIL_ADDRESS][PERSON_NAME][DOMAIN_NAME]"
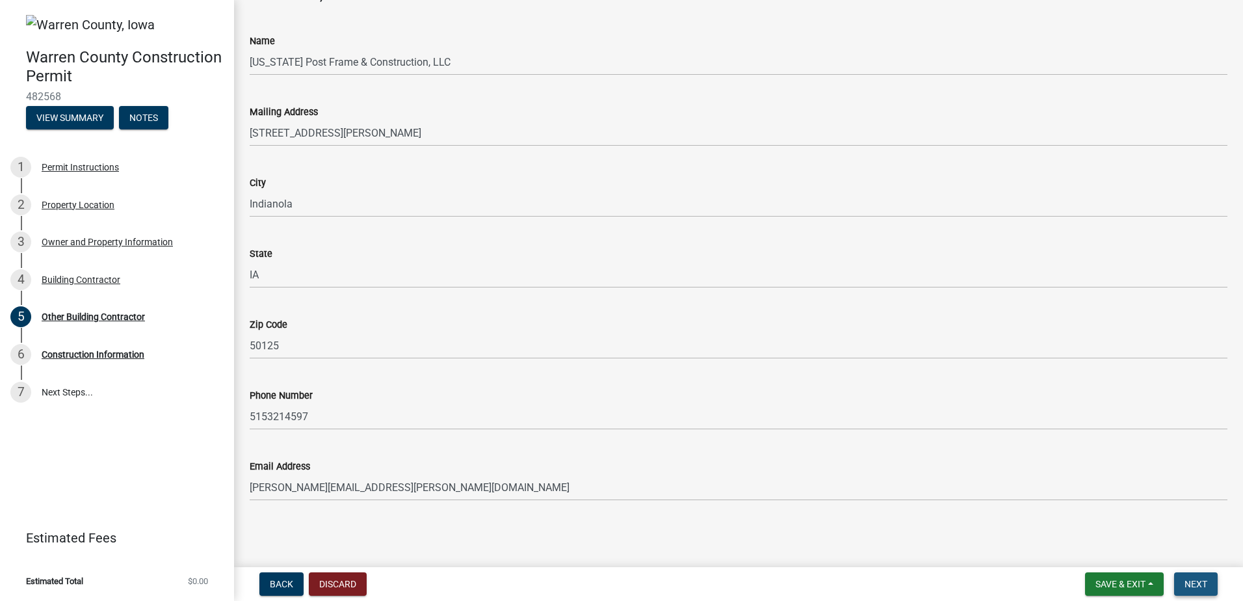
click at [1199, 582] on span "Next" at bounding box center [1196, 584] width 23 height 10
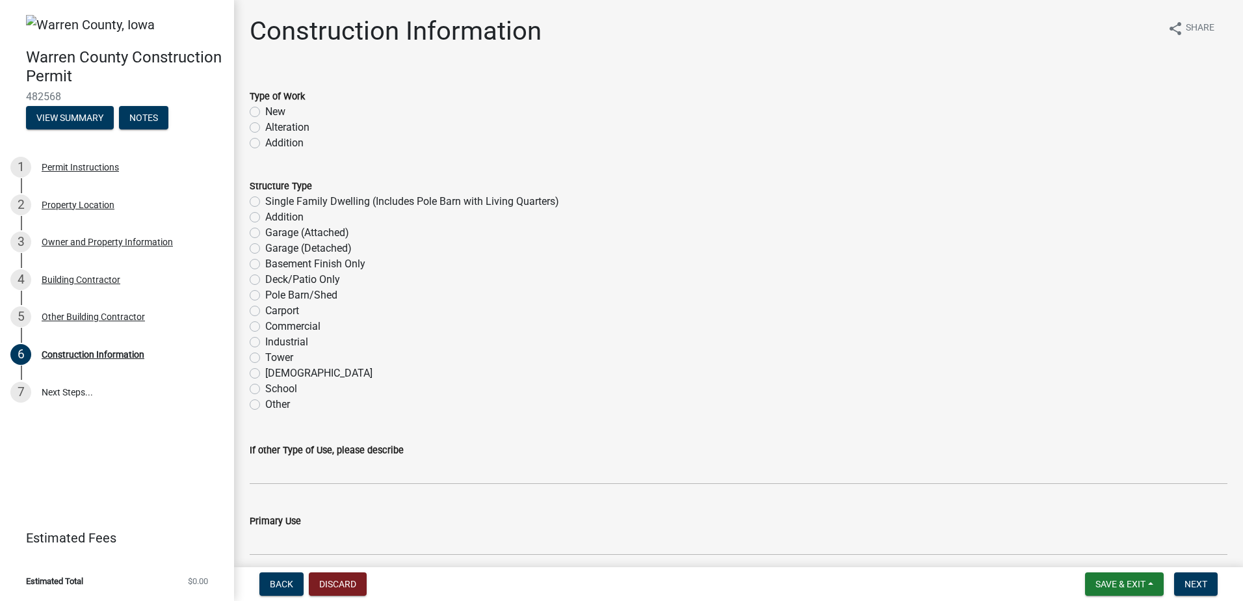
click at [280, 108] on label "New" at bounding box center [275, 112] width 20 height 16
click at [274, 108] on input "New" at bounding box center [269, 108] width 8 height 8
radio input "true"
click at [299, 299] on label "Pole Barn/Shed" at bounding box center [301, 295] width 72 height 16
click at [274, 296] on input "Pole Barn/Shed" at bounding box center [269, 291] width 8 height 8
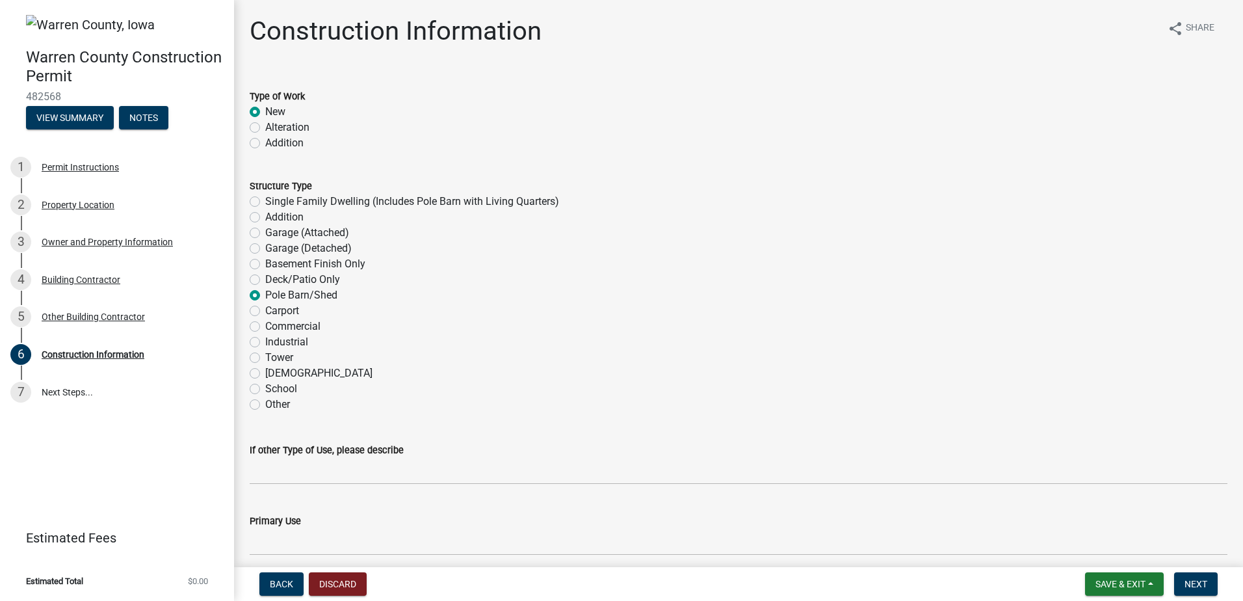
radio input "true"
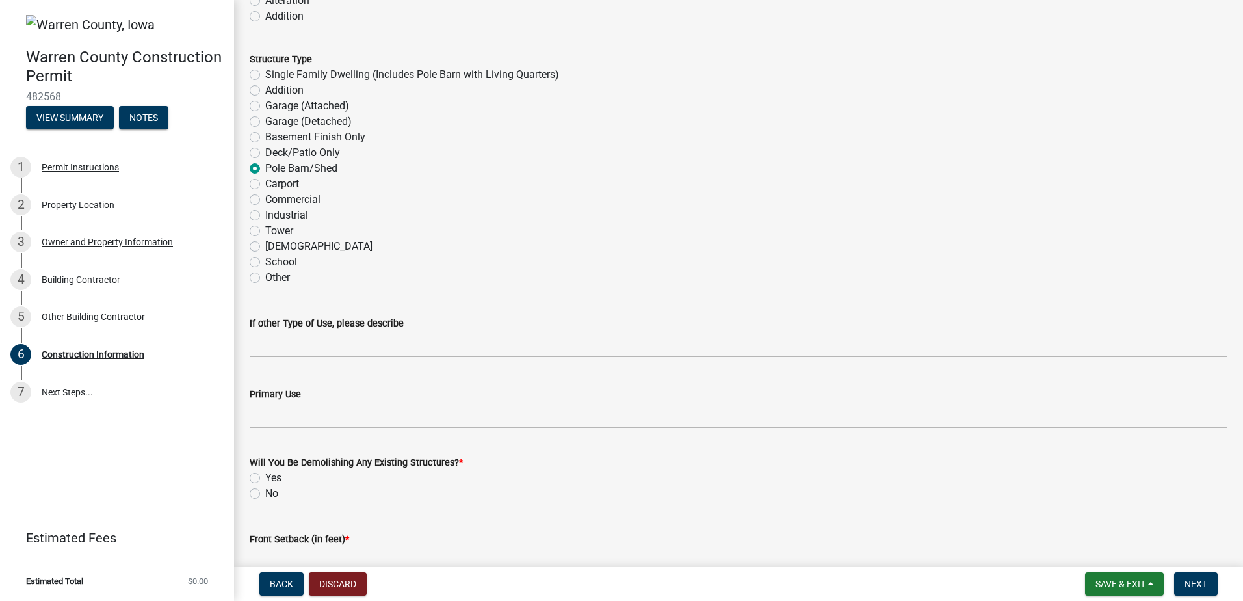
scroll to position [130, 0]
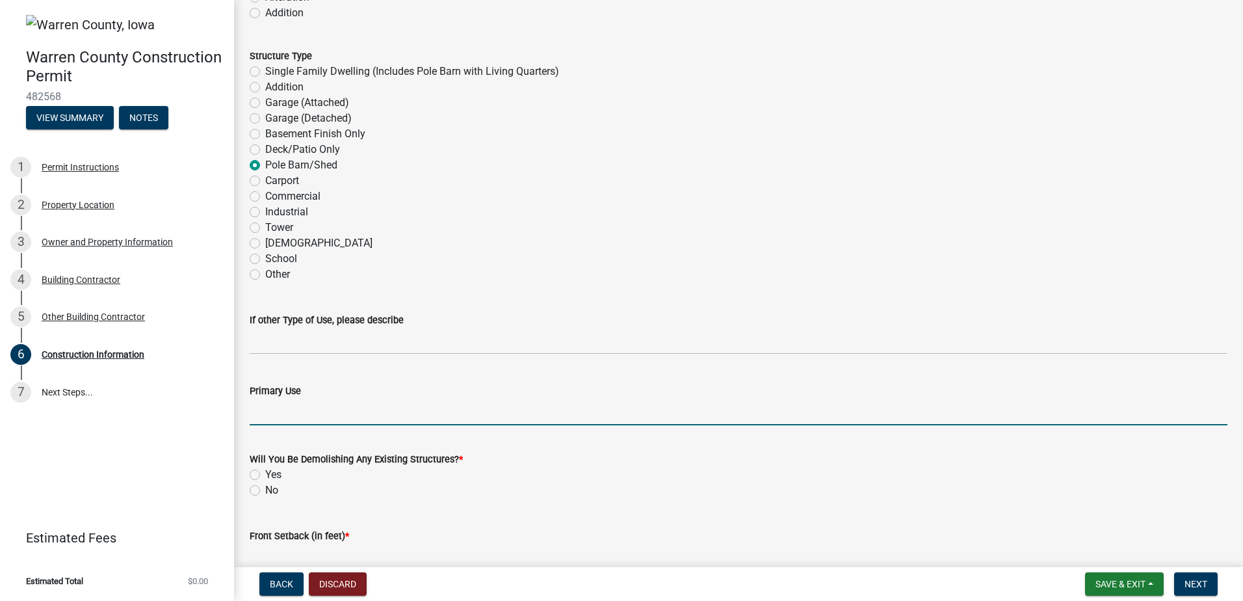
click at [359, 404] on input "Primary Use" at bounding box center [739, 412] width 978 height 27
type input "Farm/Storage"
click at [265, 490] on div "No" at bounding box center [739, 490] width 978 height 16
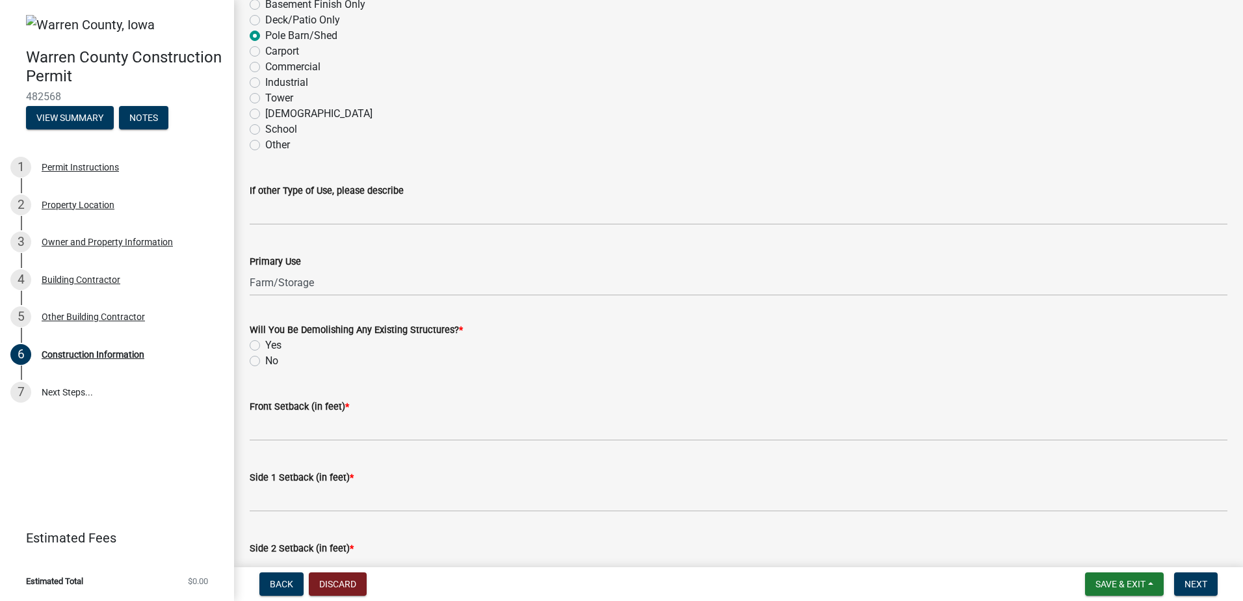
scroll to position [260, 0]
click at [265, 358] on label "No" at bounding box center [271, 360] width 13 height 16
click at [265, 358] on input "No" at bounding box center [269, 356] width 8 height 8
radio input "true"
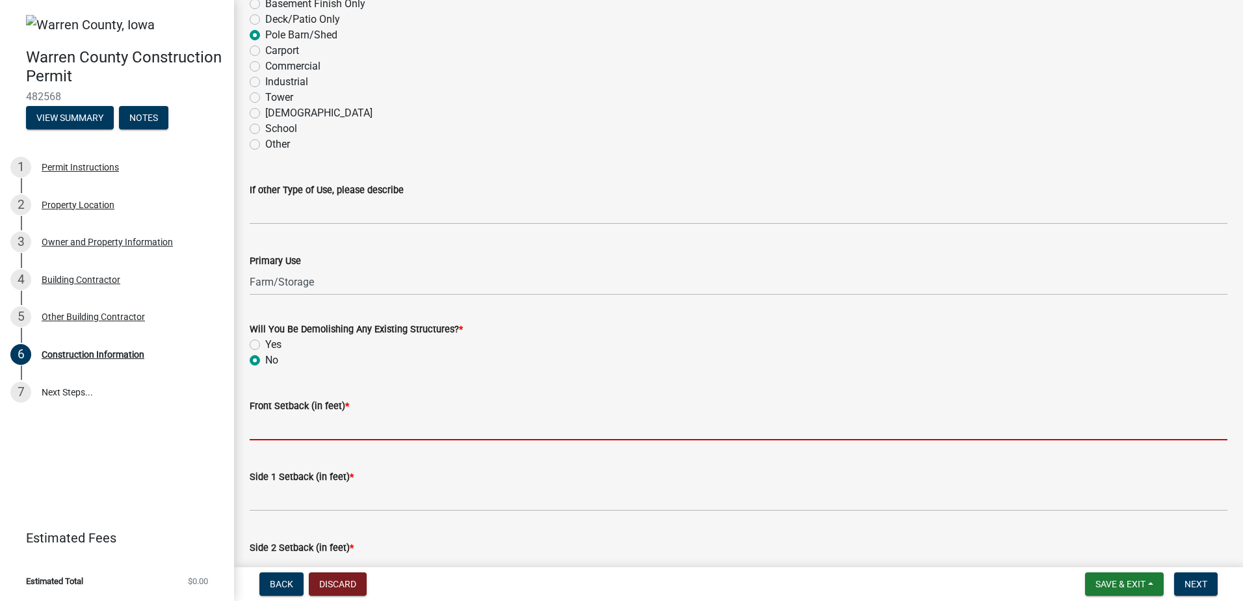
click at [284, 427] on input "Front Setback (in feet) *" at bounding box center [739, 427] width 978 height 27
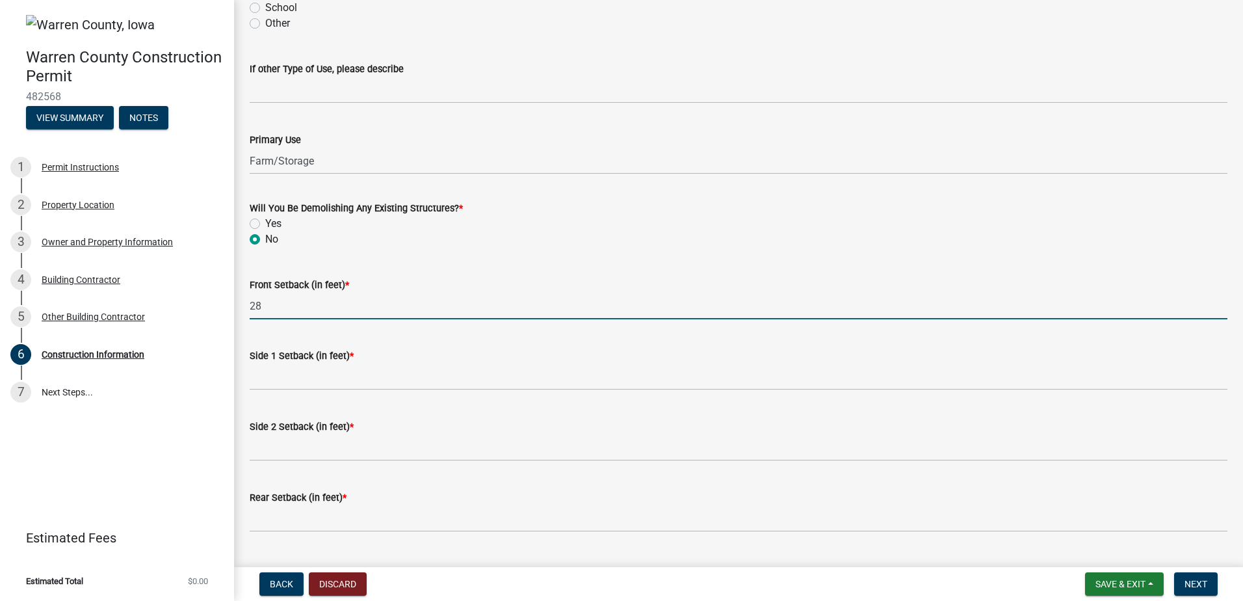
scroll to position [390, 0]
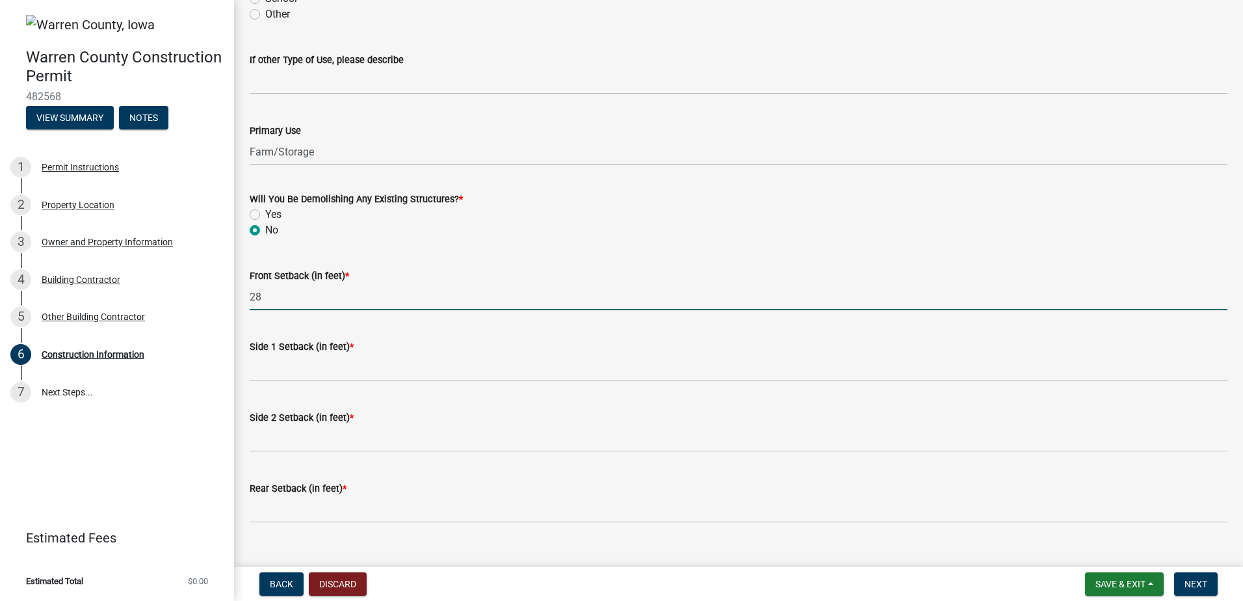
type input "28"
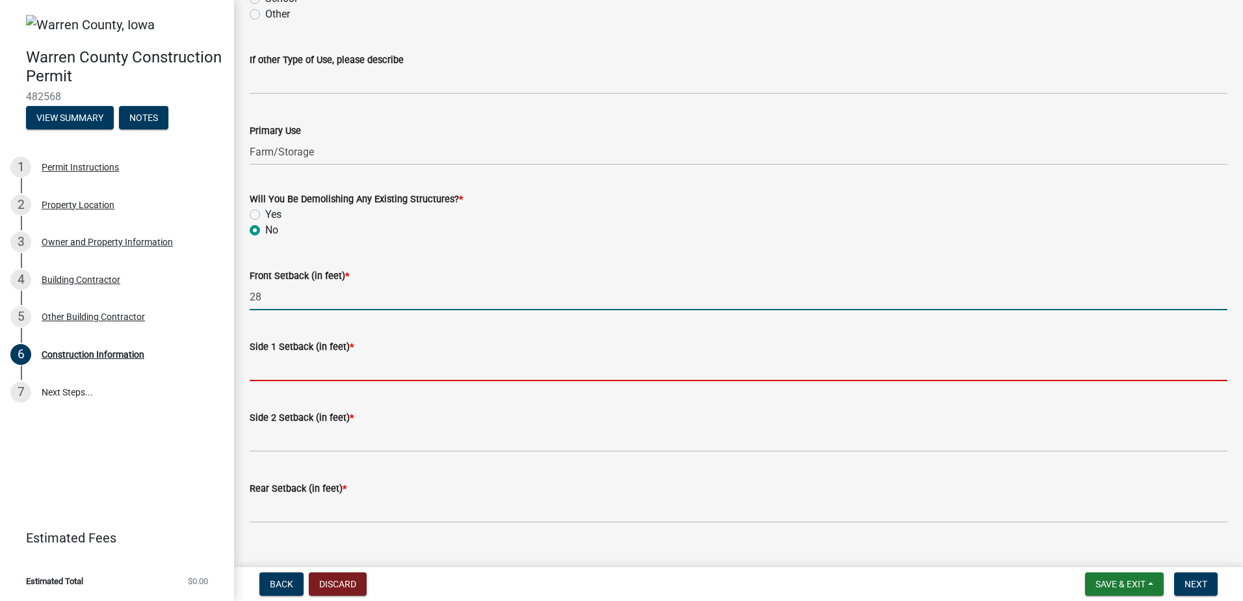
click at [294, 369] on input "Side 1 Setback (in feet) *" at bounding box center [739, 367] width 978 height 27
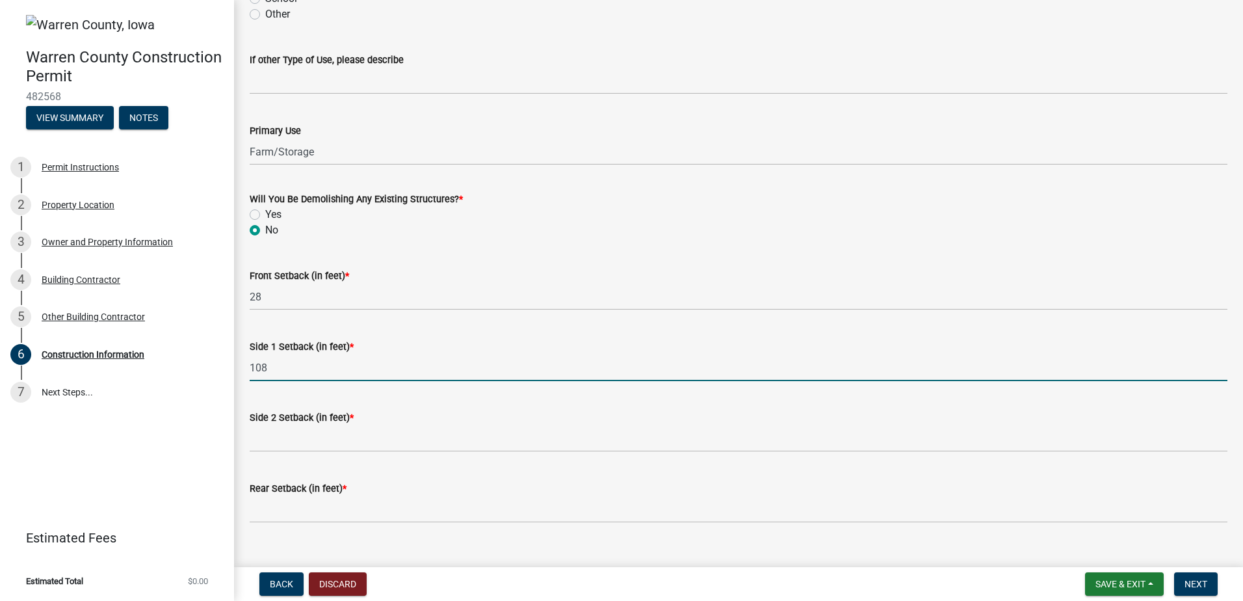
type input "108"
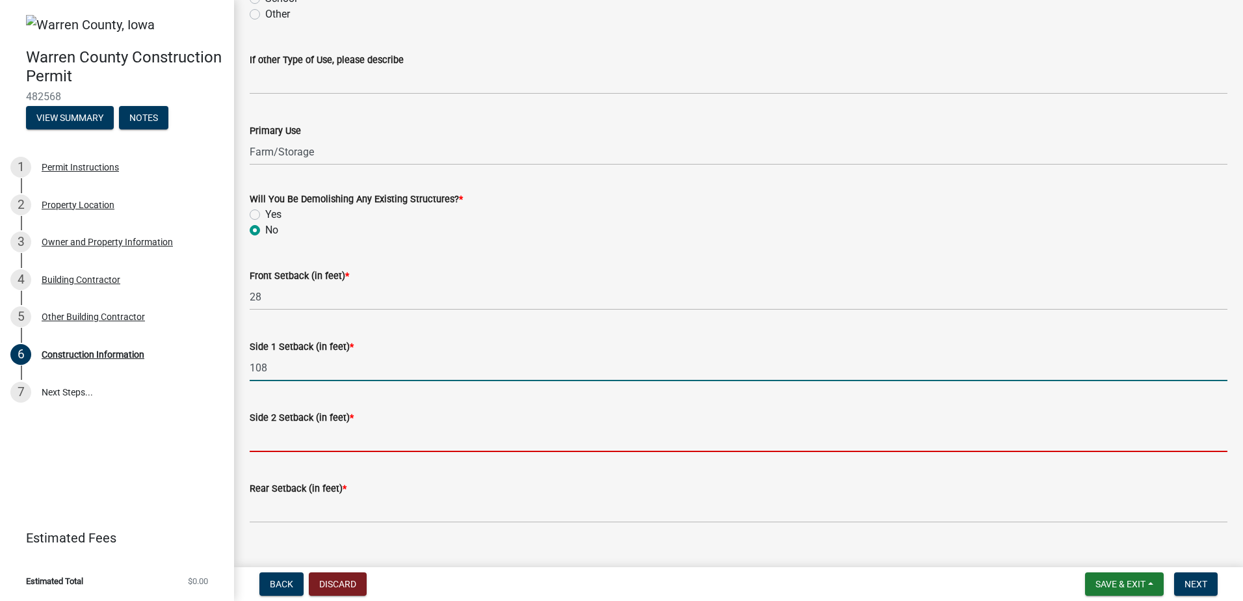
click at [325, 440] on input "Side 2 Setback (in feet) *" at bounding box center [739, 438] width 978 height 27
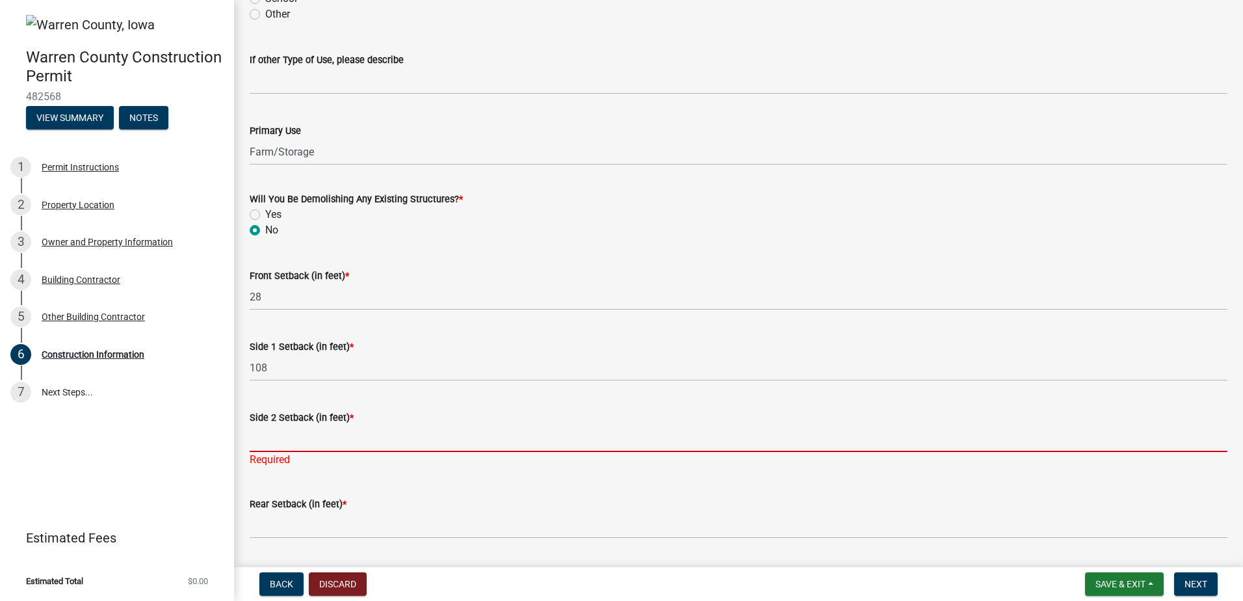
click at [313, 441] on input "Side 2 Setback (in feet) *" at bounding box center [739, 438] width 978 height 27
click at [349, 538] on wm-data-entity-input "Rear Setback (in feet) *" at bounding box center [739, 513] width 978 height 71
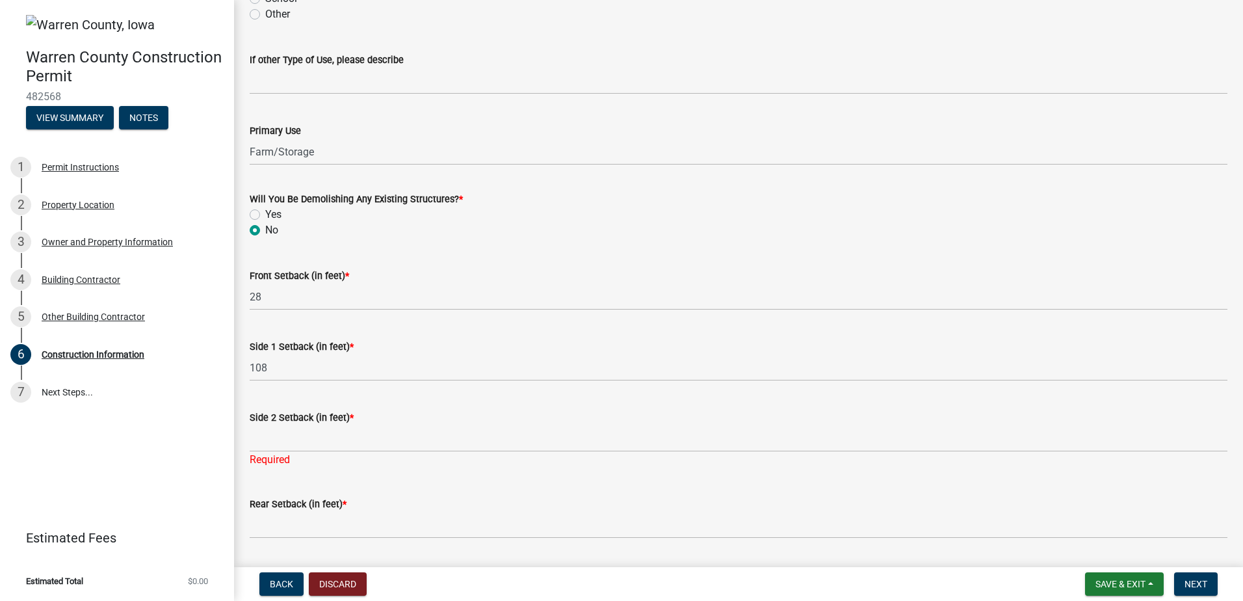
scroll to position [428, 0]
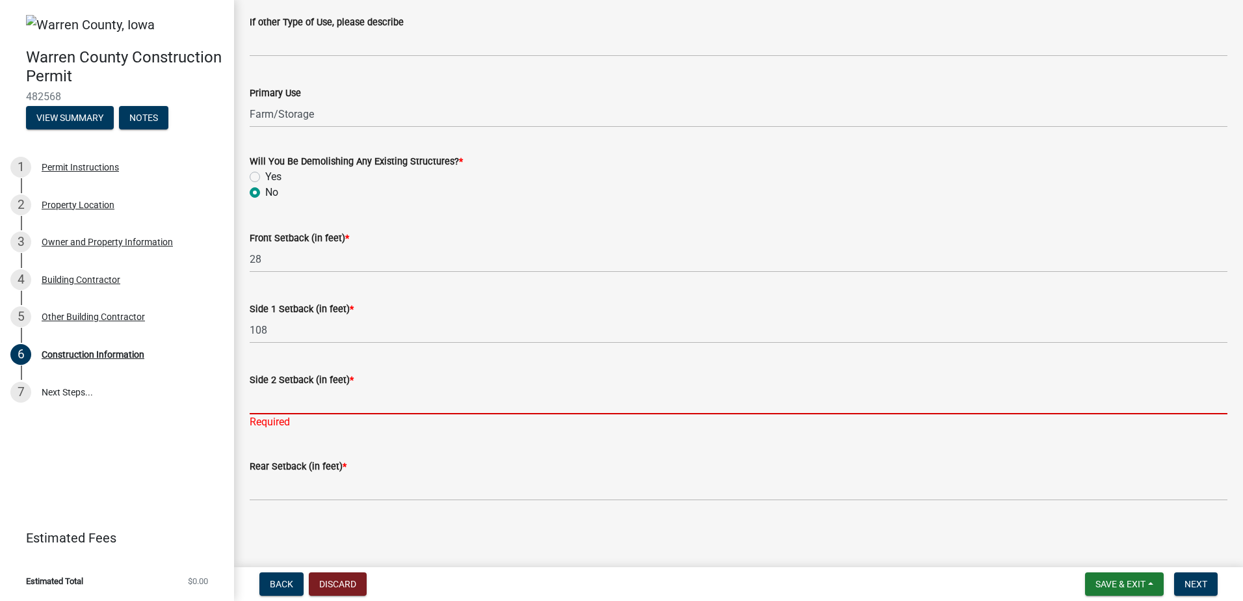
click at [367, 404] on input "Side 2 Setback (in feet) *" at bounding box center [739, 401] width 978 height 27
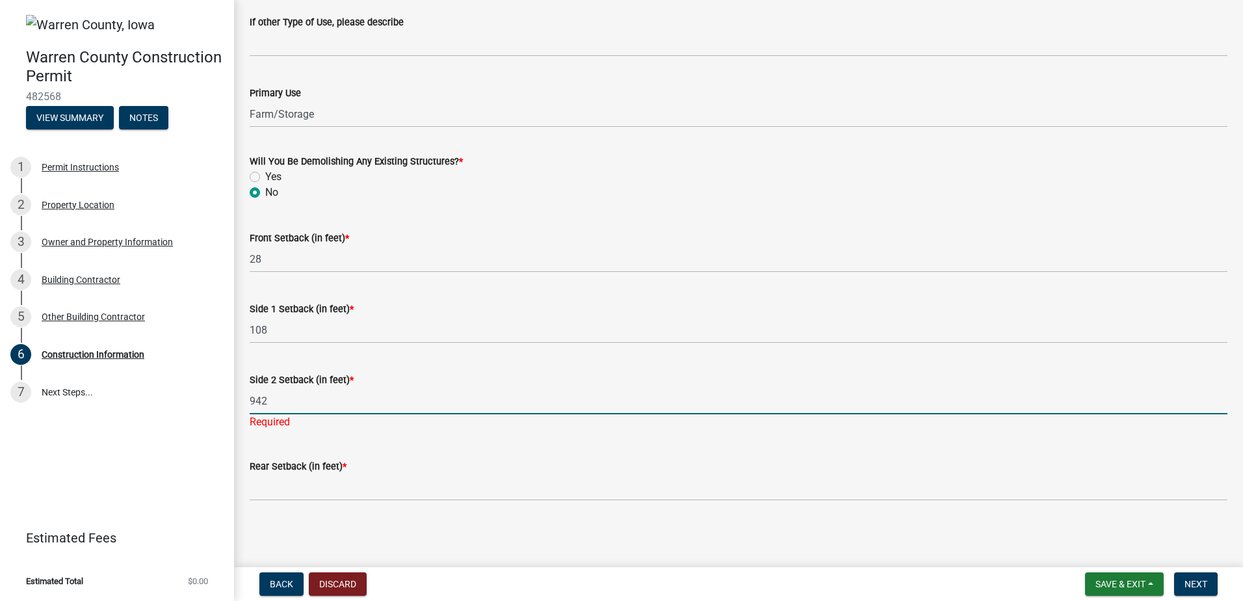
type input "942"
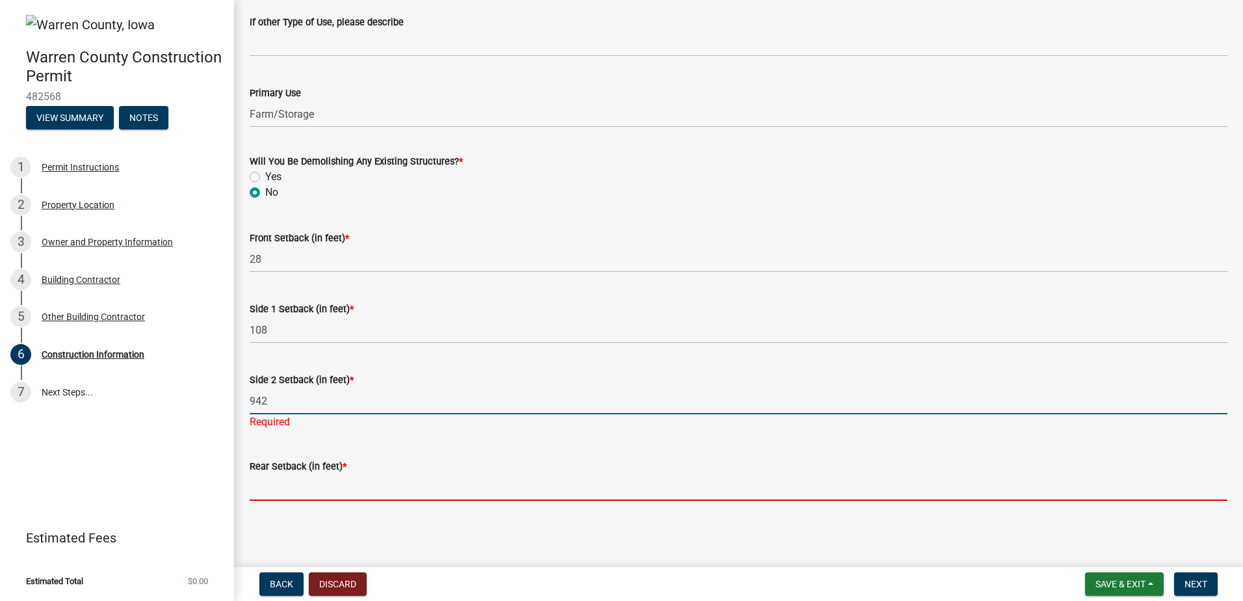
click at [352, 482] on input "Rear Setback (in feet) *" at bounding box center [739, 487] width 978 height 27
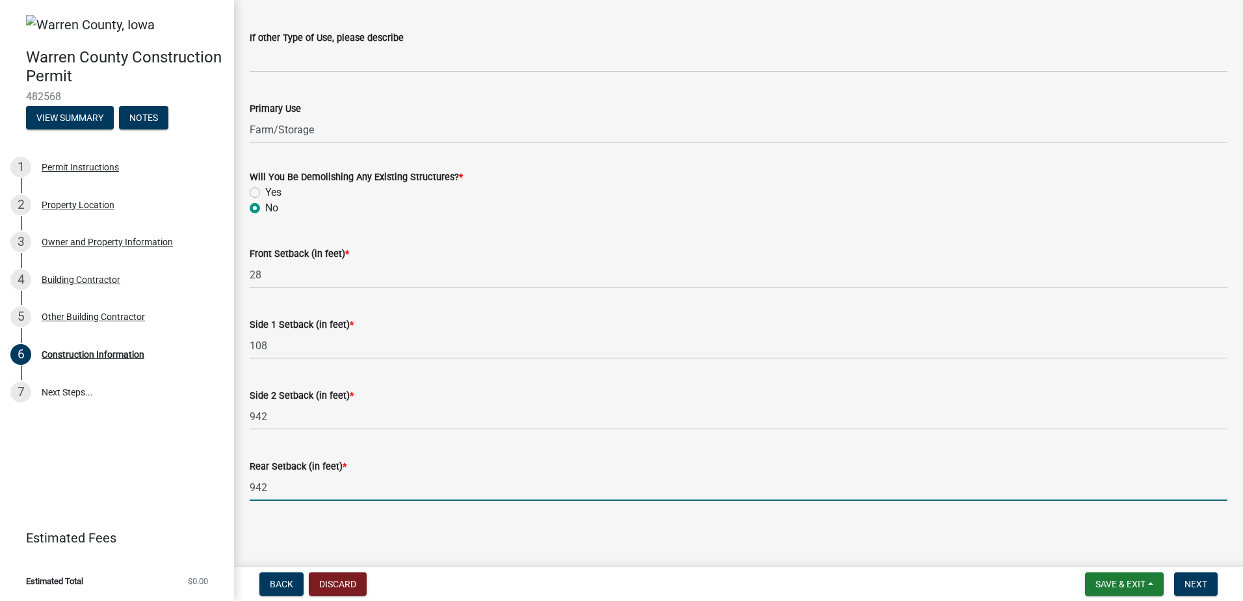
type input "942"
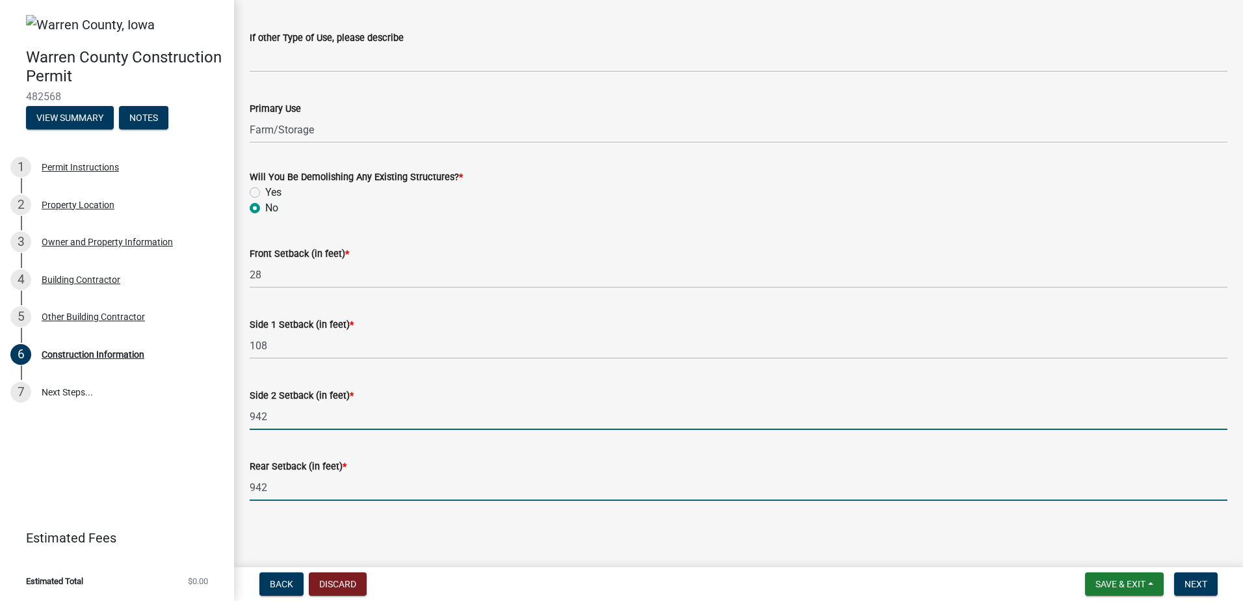
click at [282, 412] on input "942" at bounding box center [739, 416] width 978 height 27
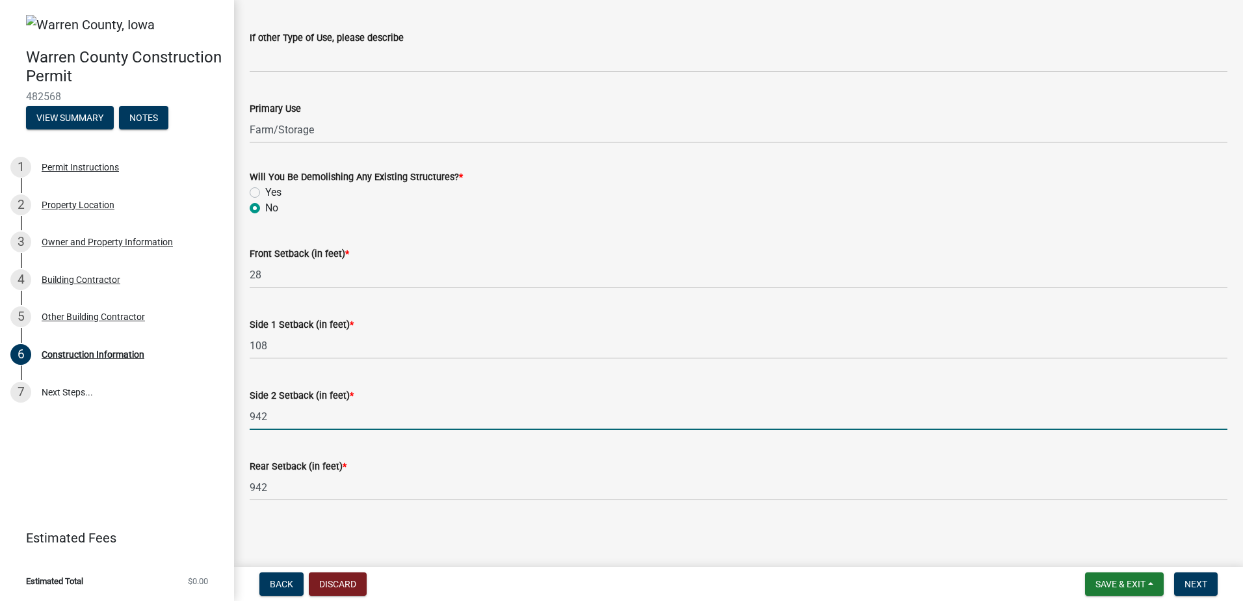
drag, startPoint x: 292, startPoint y: 414, endPoint x: 245, endPoint y: 412, distance: 46.9
click at [245, 412] on div "Side 2 Setback (in feet) * 942" at bounding box center [738, 399] width 997 height 60
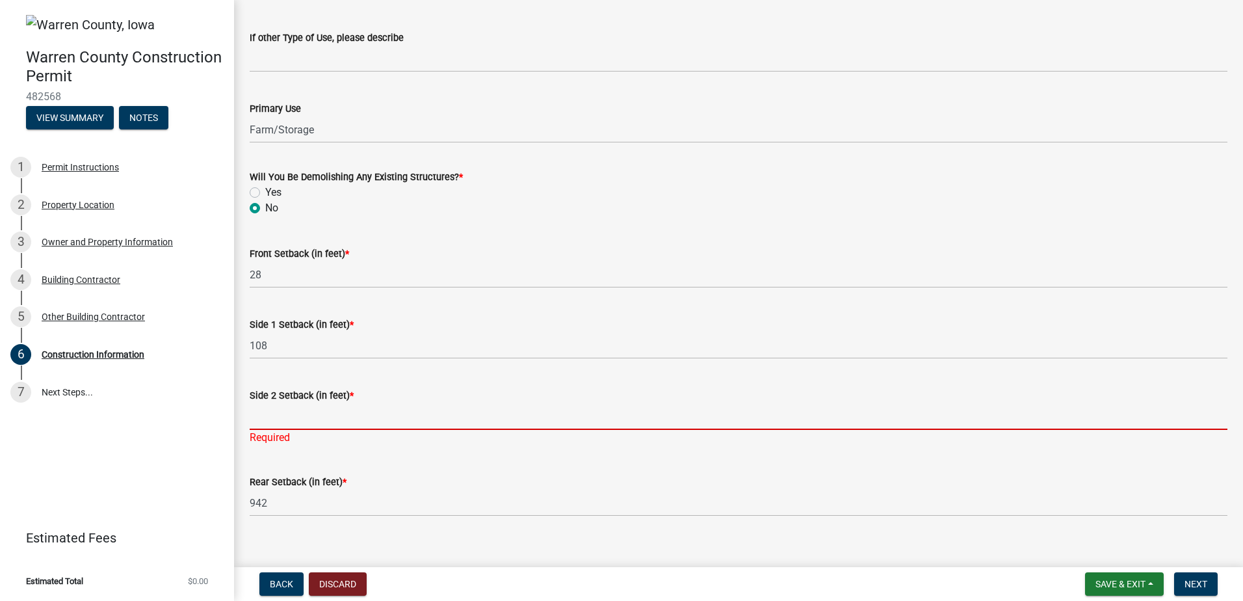
click at [291, 414] on input "Side 2 Setback (in feet) *" at bounding box center [739, 416] width 978 height 27
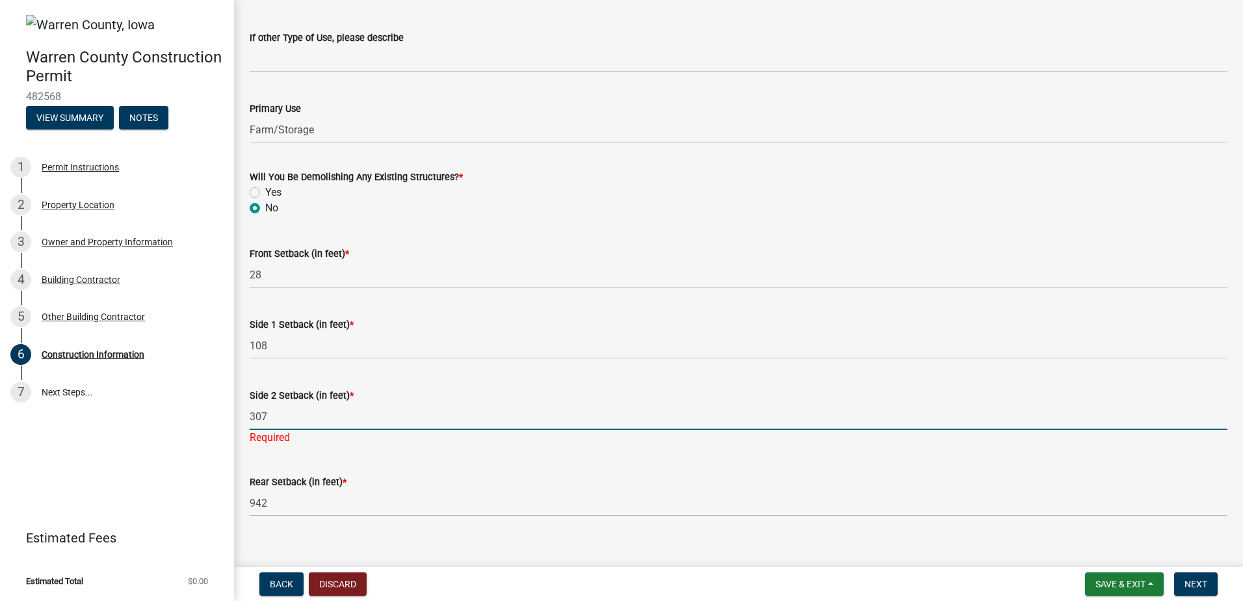
click at [349, 415] on input "307" at bounding box center [739, 416] width 978 height 27
type input "307"
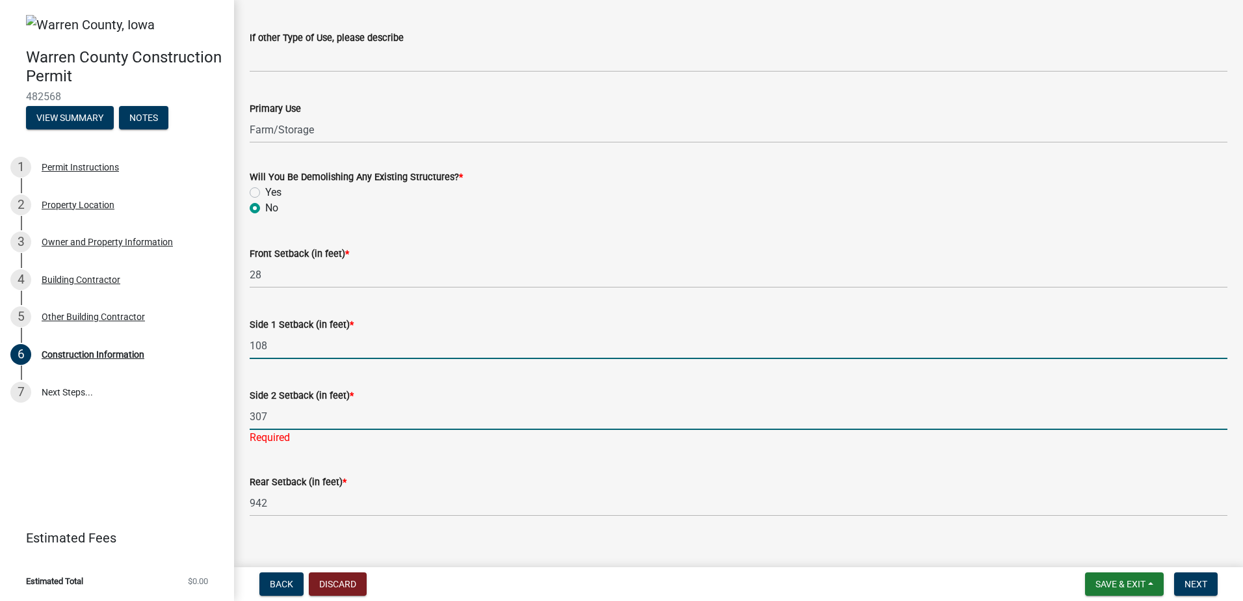
click at [406, 346] on input "108" at bounding box center [739, 345] width 978 height 27
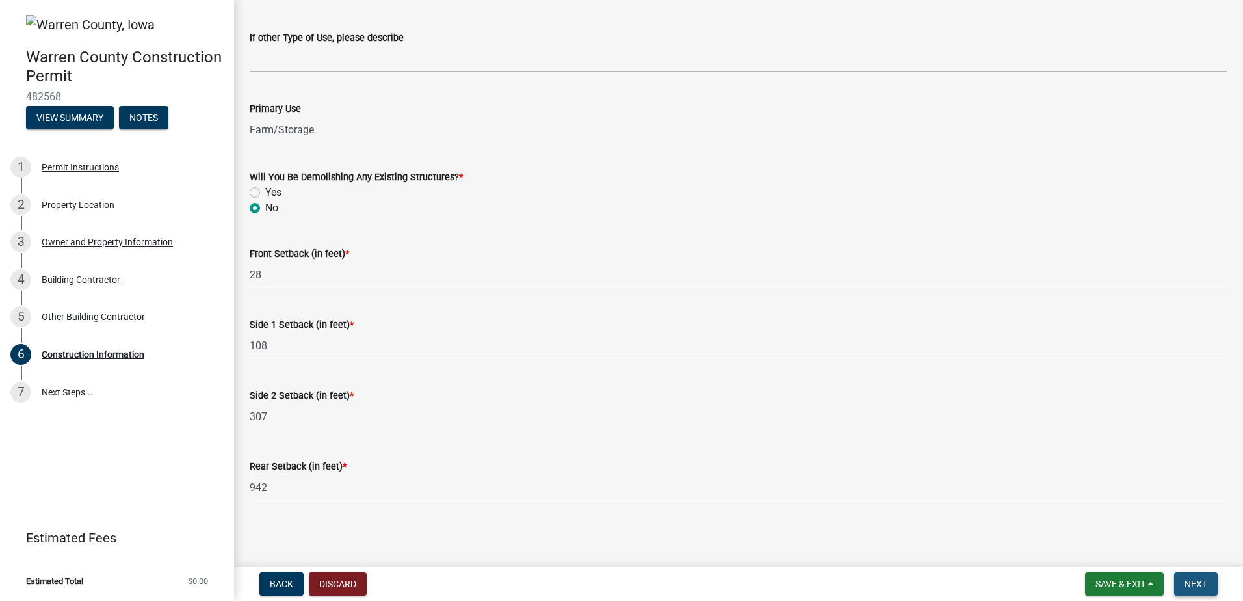
click at [1204, 581] on span "Next" at bounding box center [1196, 584] width 23 height 10
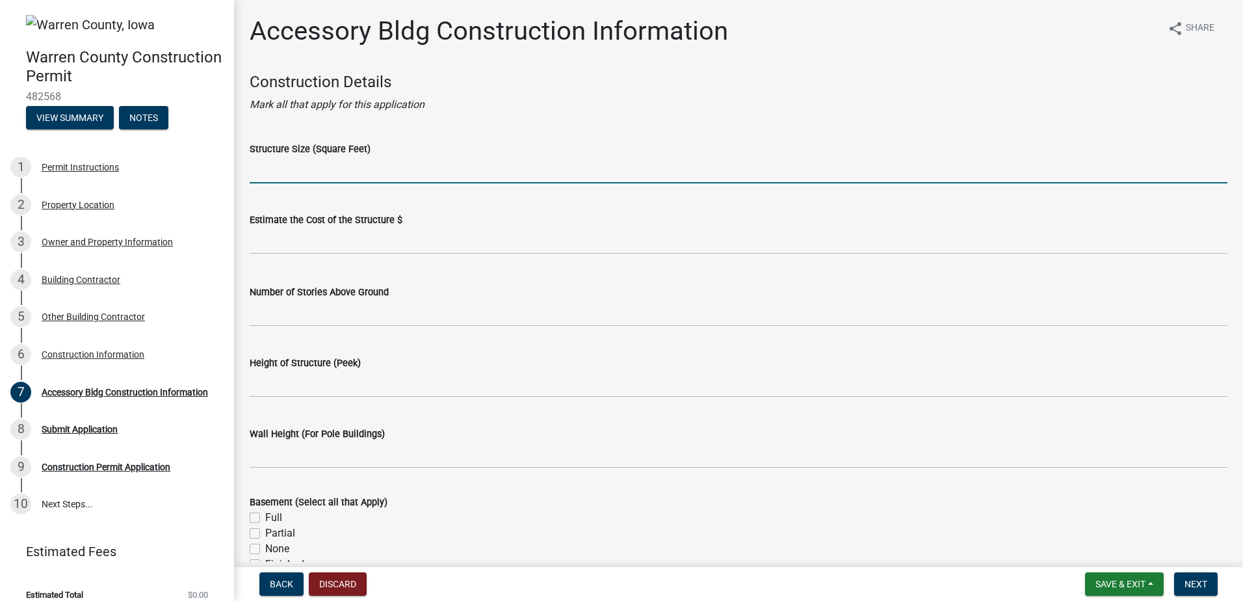
click at [370, 172] on input "Structure Size (Square Feet)" at bounding box center [739, 170] width 978 height 27
click at [376, 181] on input "Structure Size (Square Feet)" at bounding box center [739, 170] width 978 height 27
type input "2400"
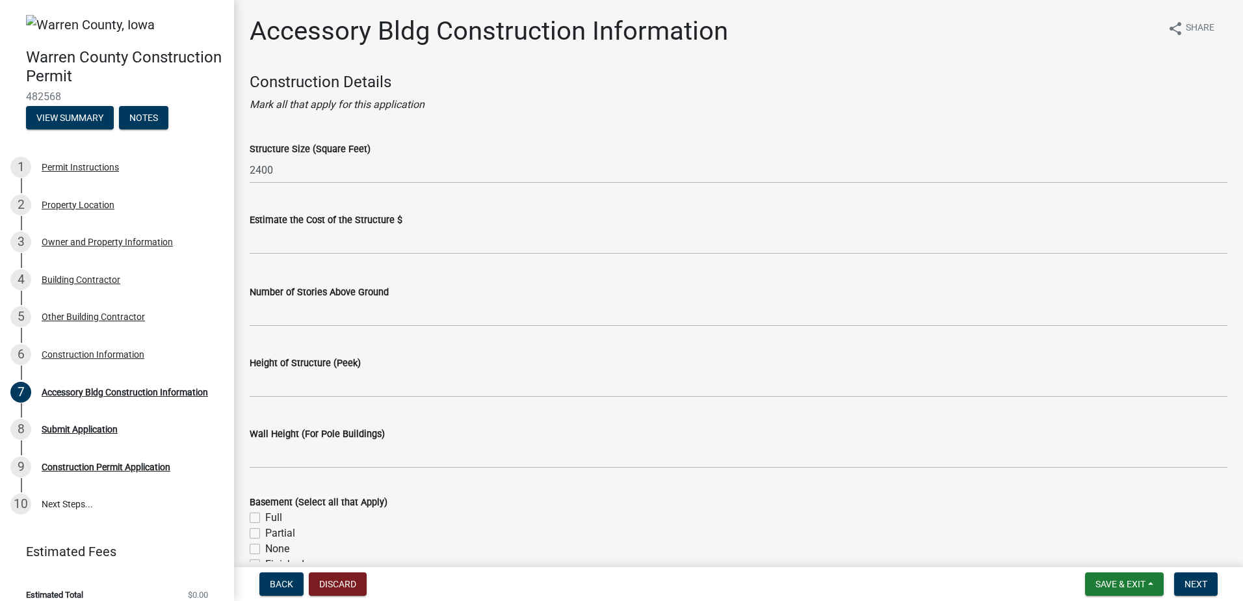
click at [398, 227] on div "Estimate the Cost of the Structure $" at bounding box center [739, 220] width 978 height 16
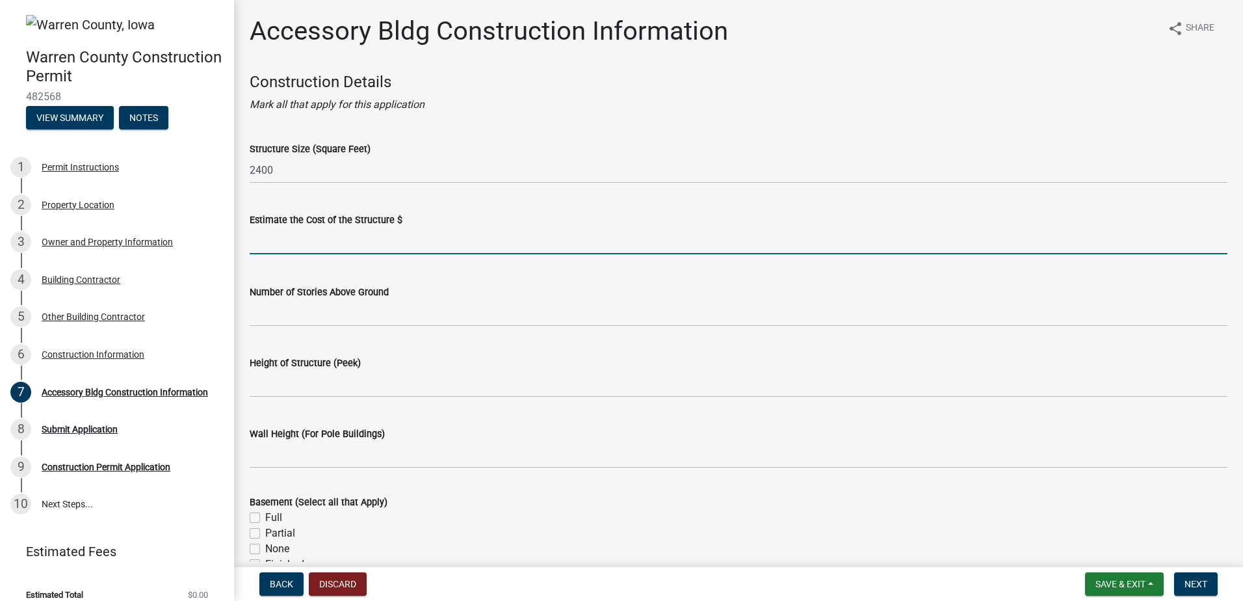
click at [383, 231] on input "text" at bounding box center [739, 241] width 978 height 27
type input "70000"
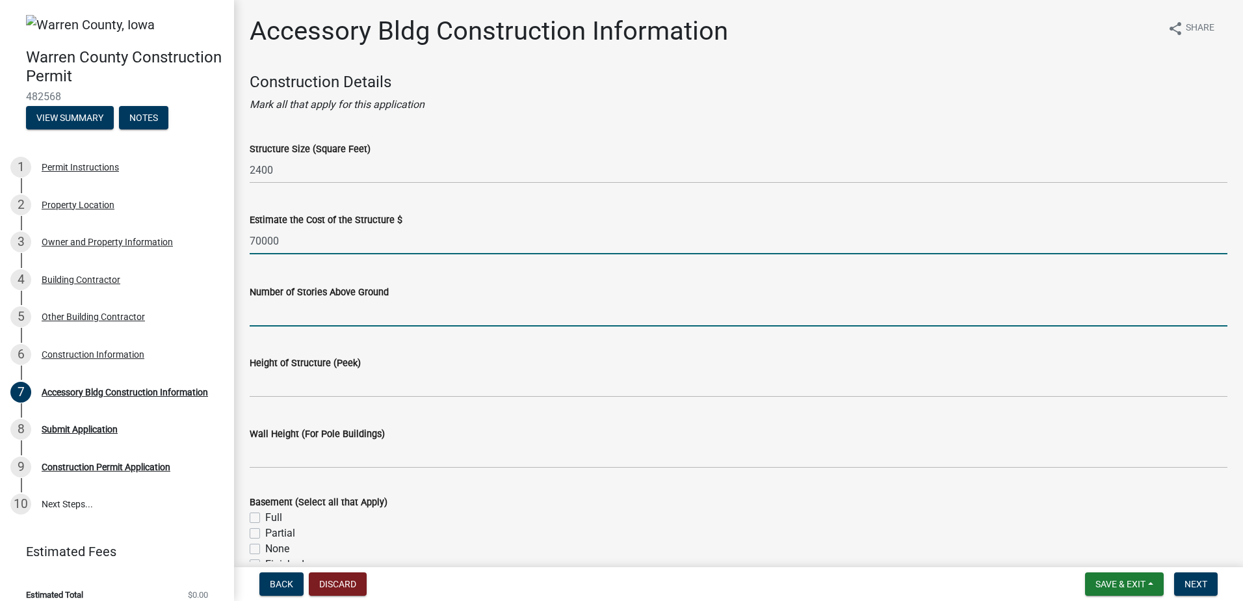
click at [315, 325] on input "Number of Stories Above Ground" at bounding box center [739, 313] width 978 height 27
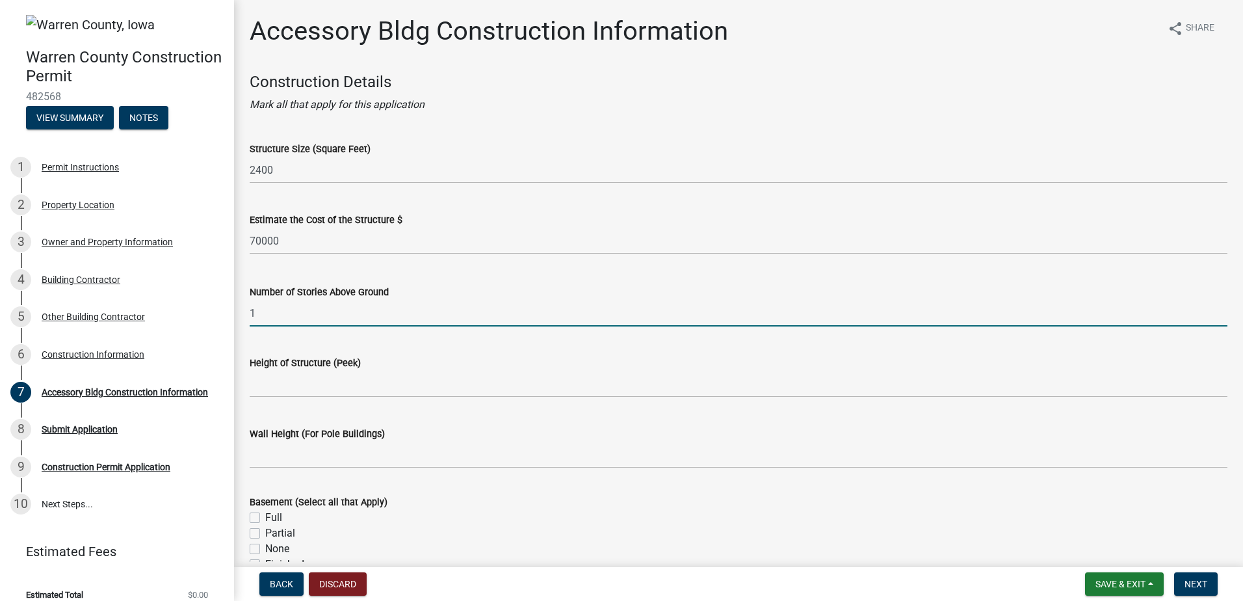
type input "1"
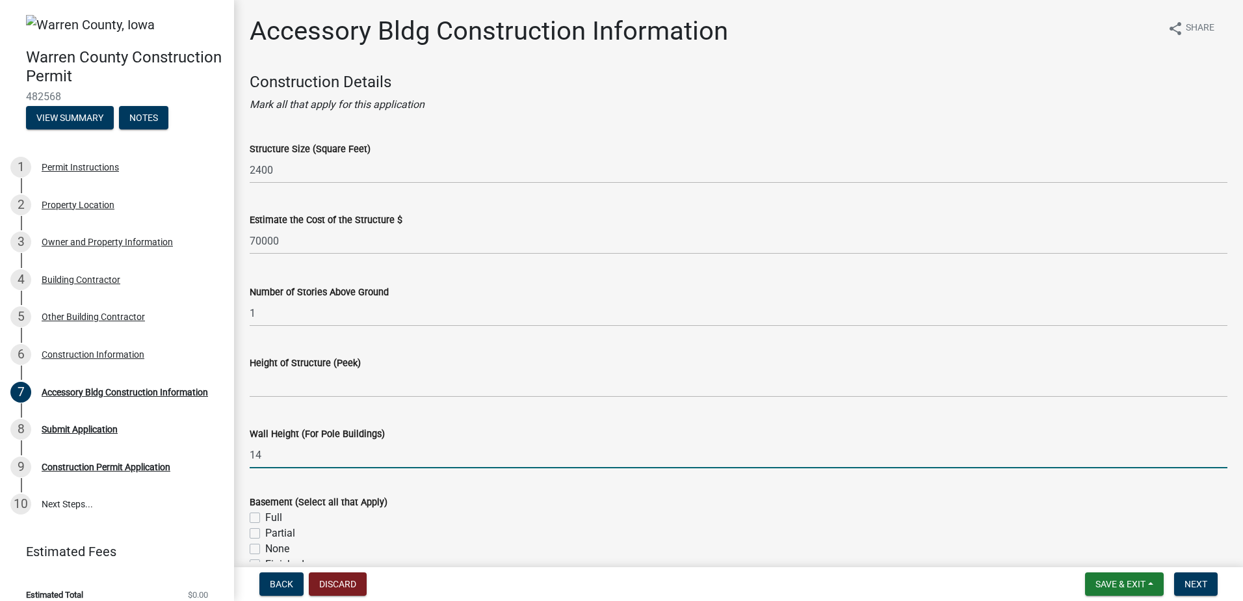
type input "14"
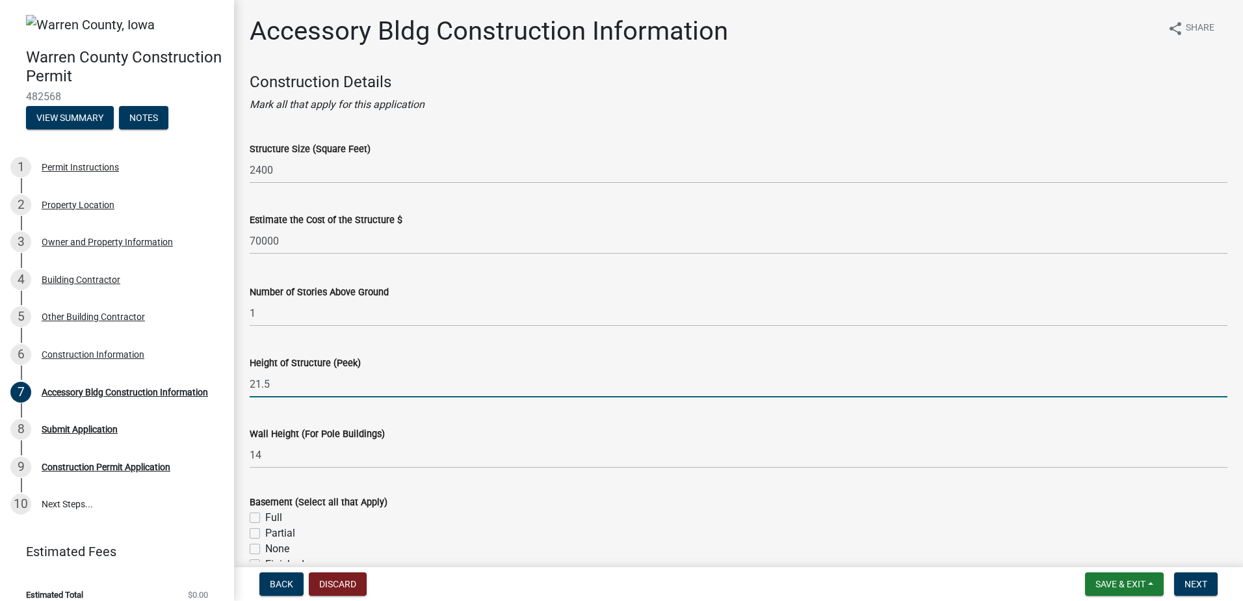
type input "21.5"
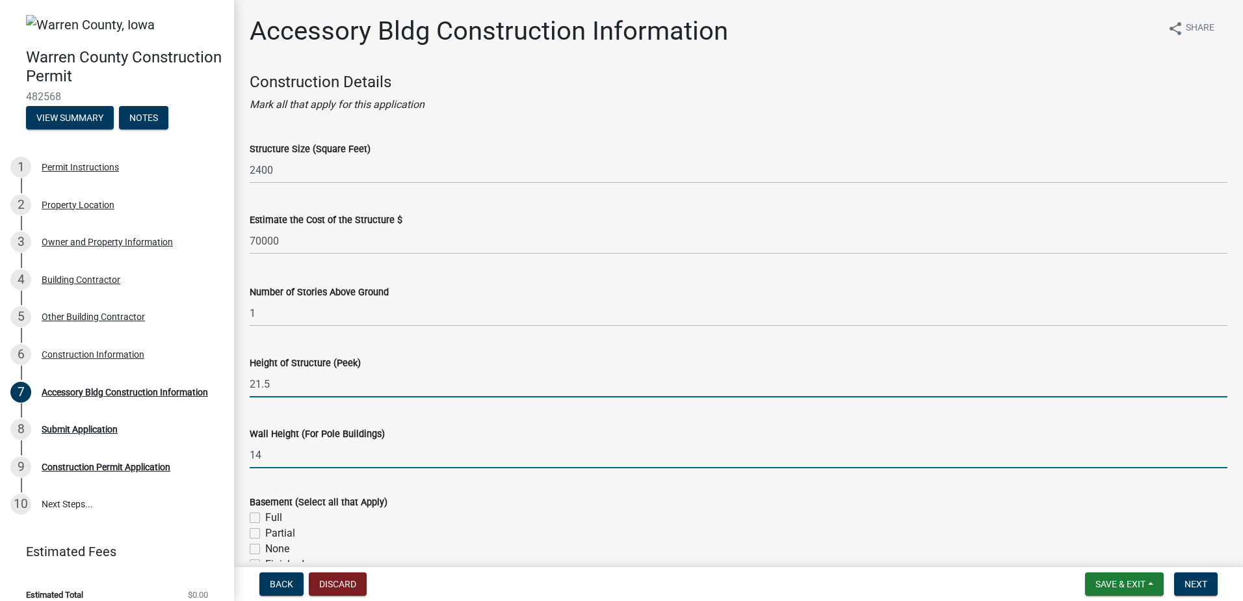
click at [402, 462] on input "14" at bounding box center [739, 455] width 978 height 27
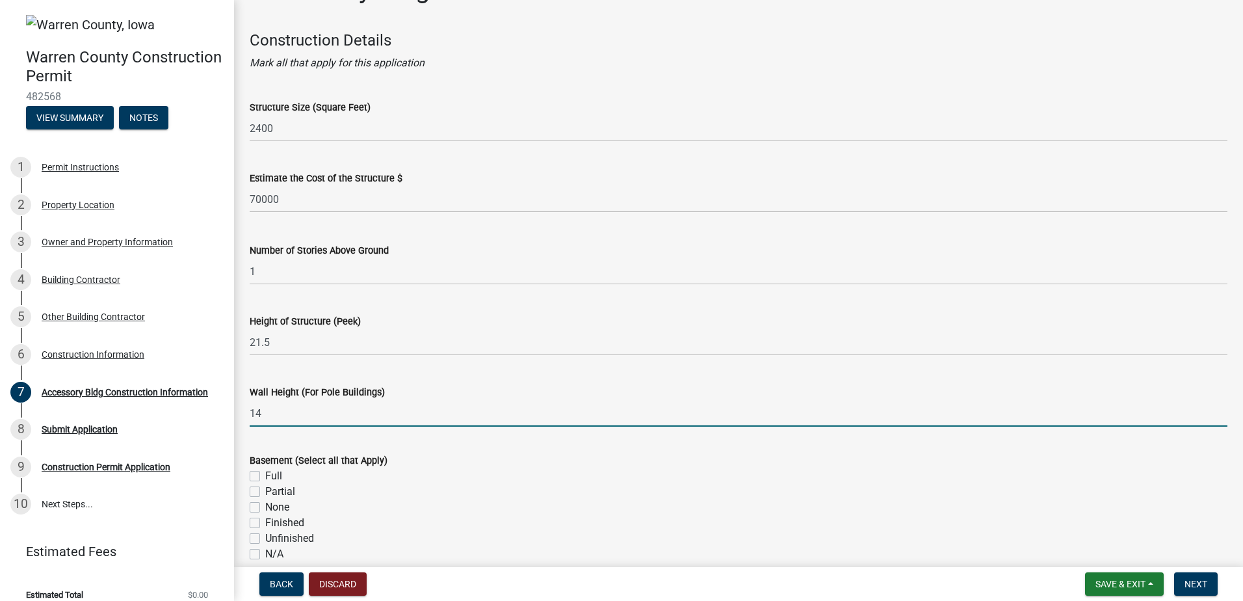
scroll to position [65, 0]
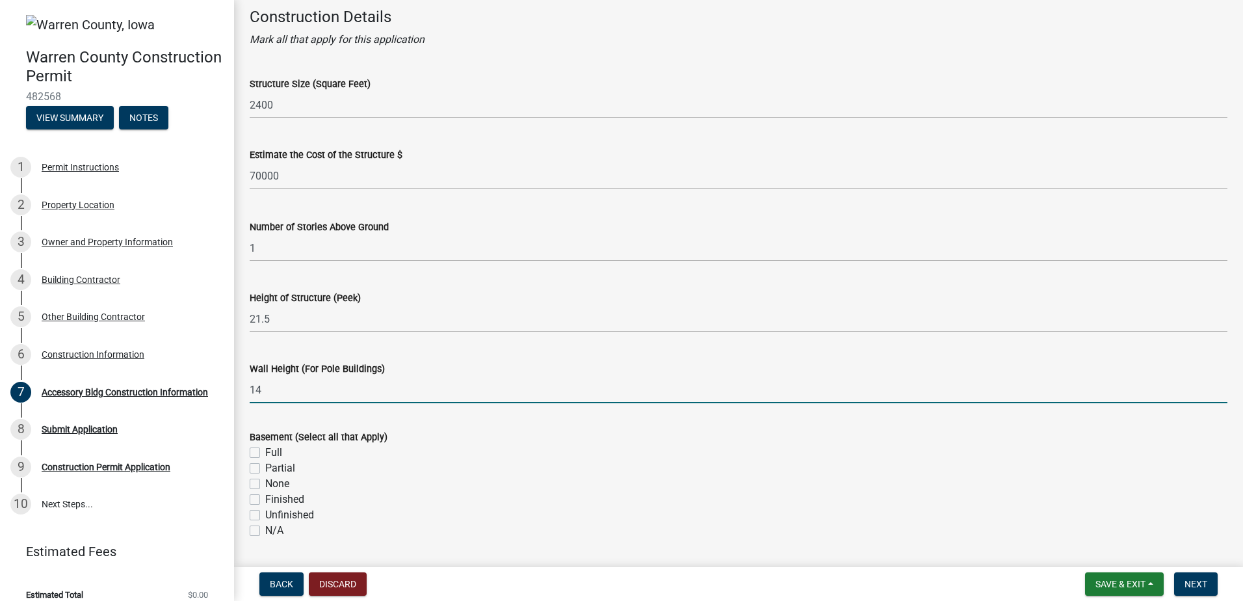
click at [271, 533] on label "N/A" at bounding box center [274, 531] width 18 height 16
click at [271, 531] on input "N/A" at bounding box center [269, 527] width 8 height 8
checkbox input "true"
checkbox input "false"
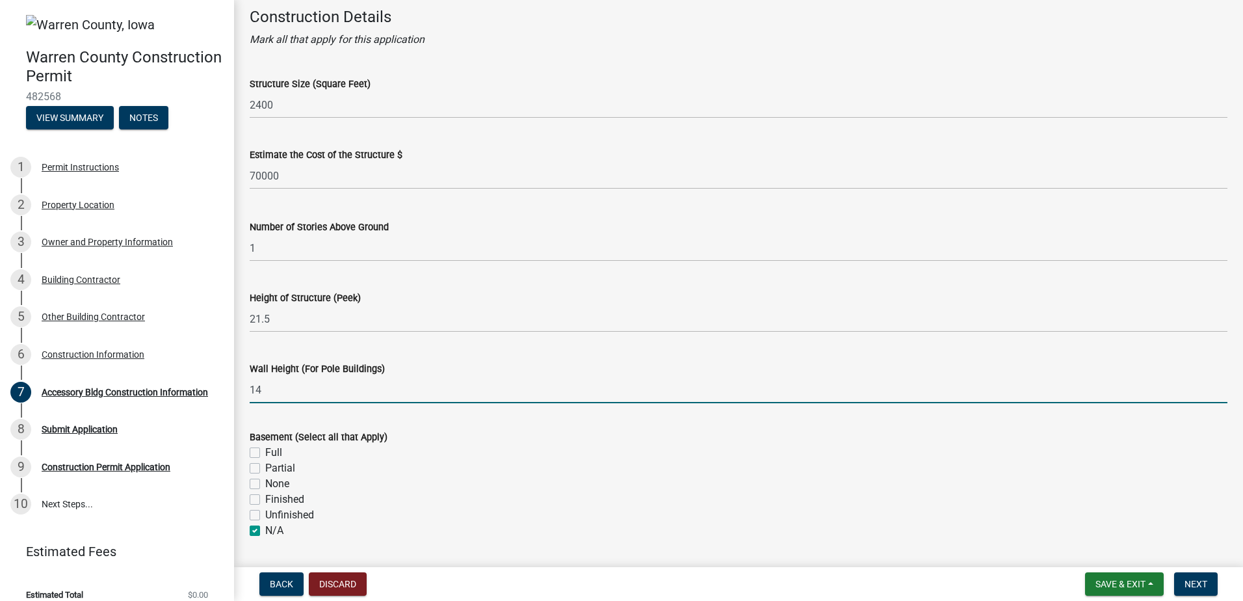
checkbox input "false"
checkbox input "true"
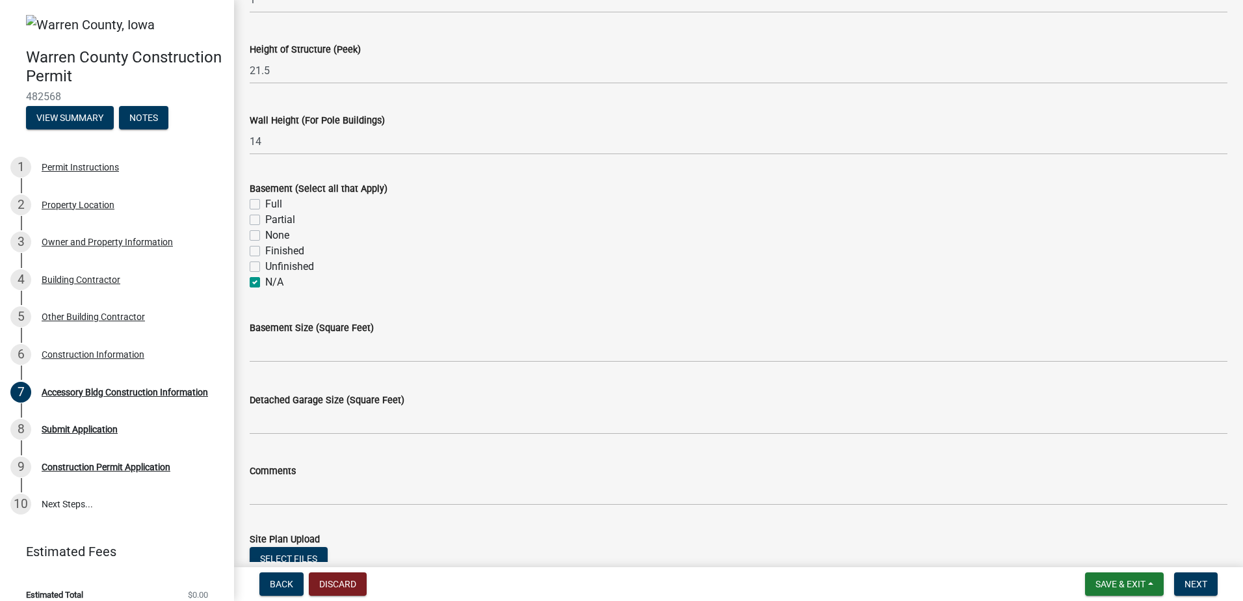
scroll to position [325, 0]
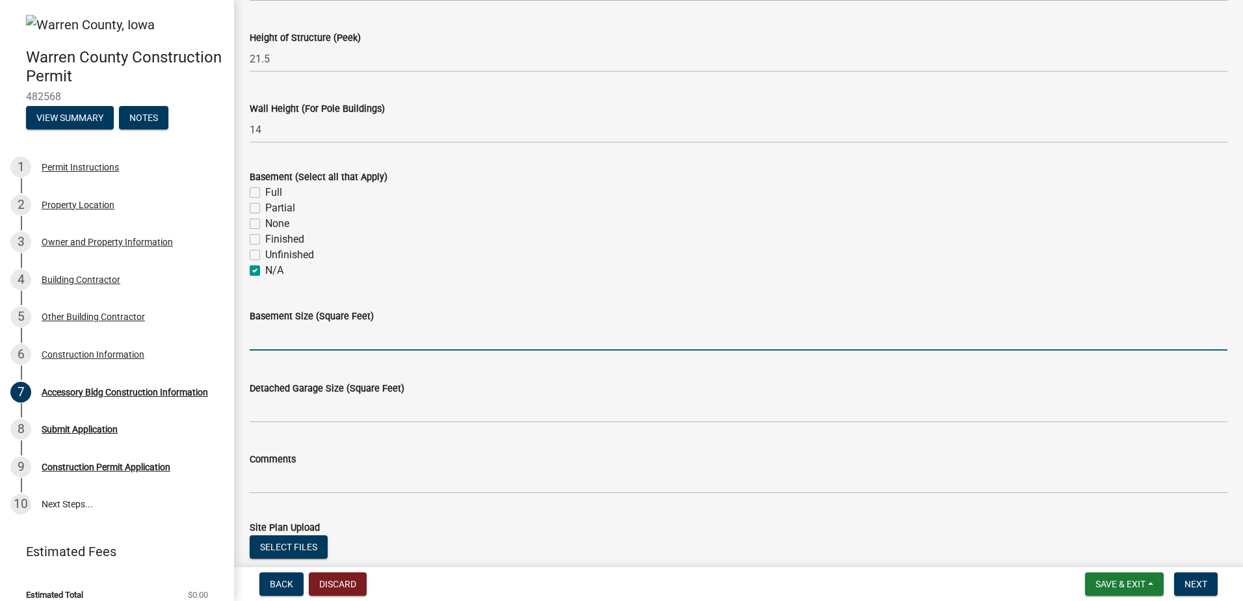
click at [339, 345] on input "text" at bounding box center [739, 337] width 978 height 27
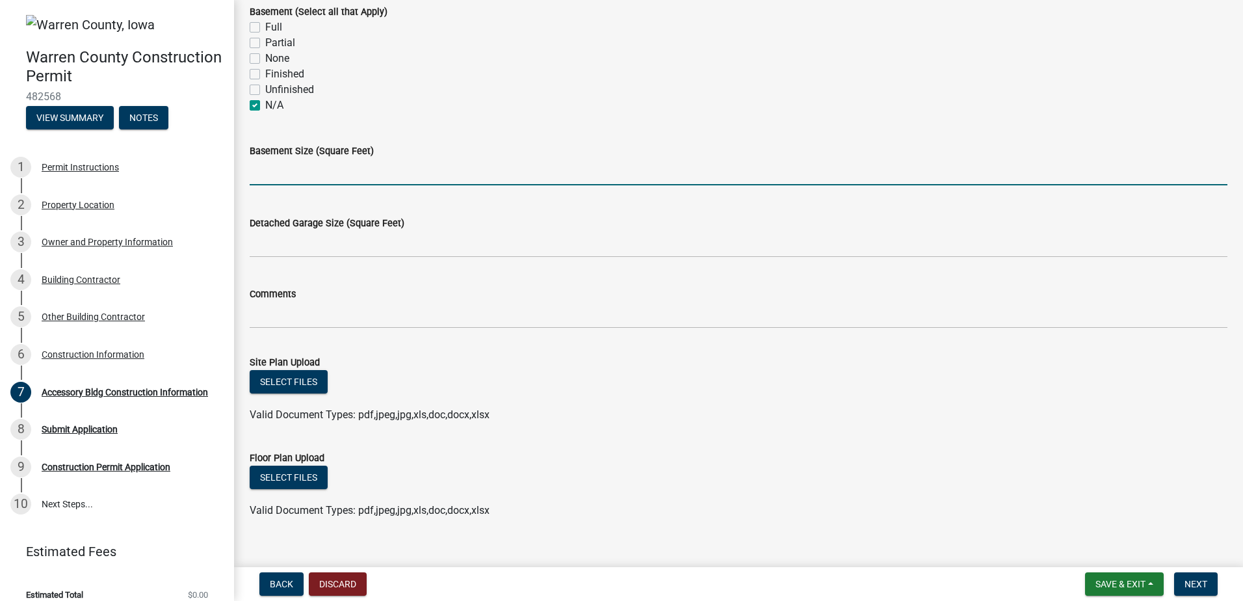
scroll to position [509, 0]
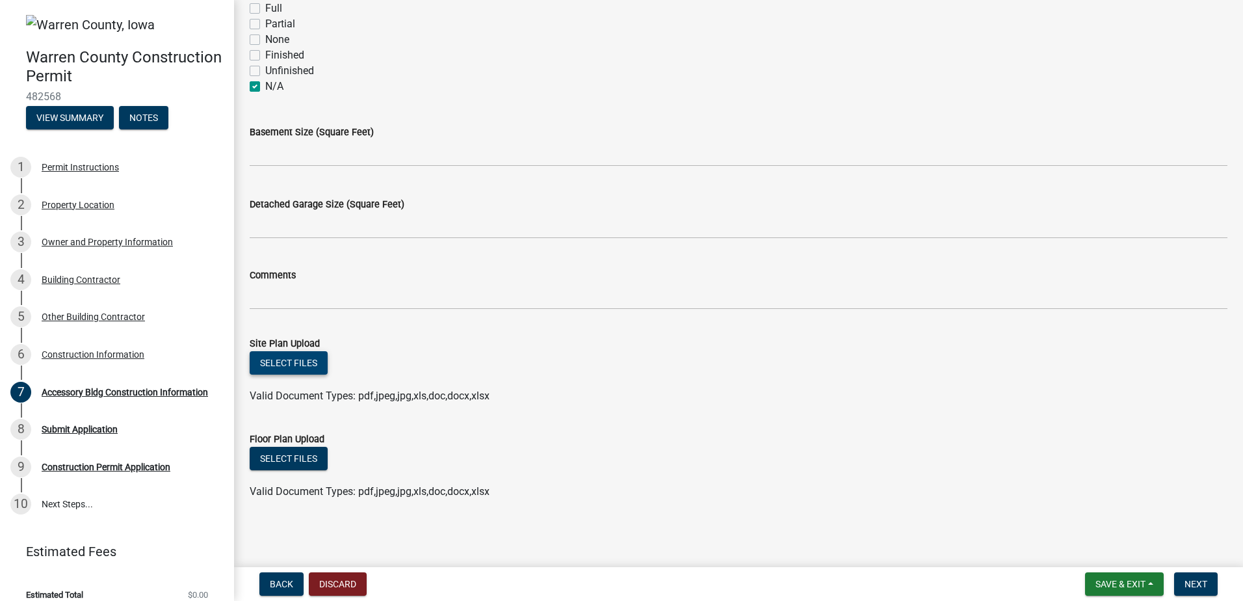
click at [297, 362] on button "Select files" at bounding box center [289, 362] width 78 height 23
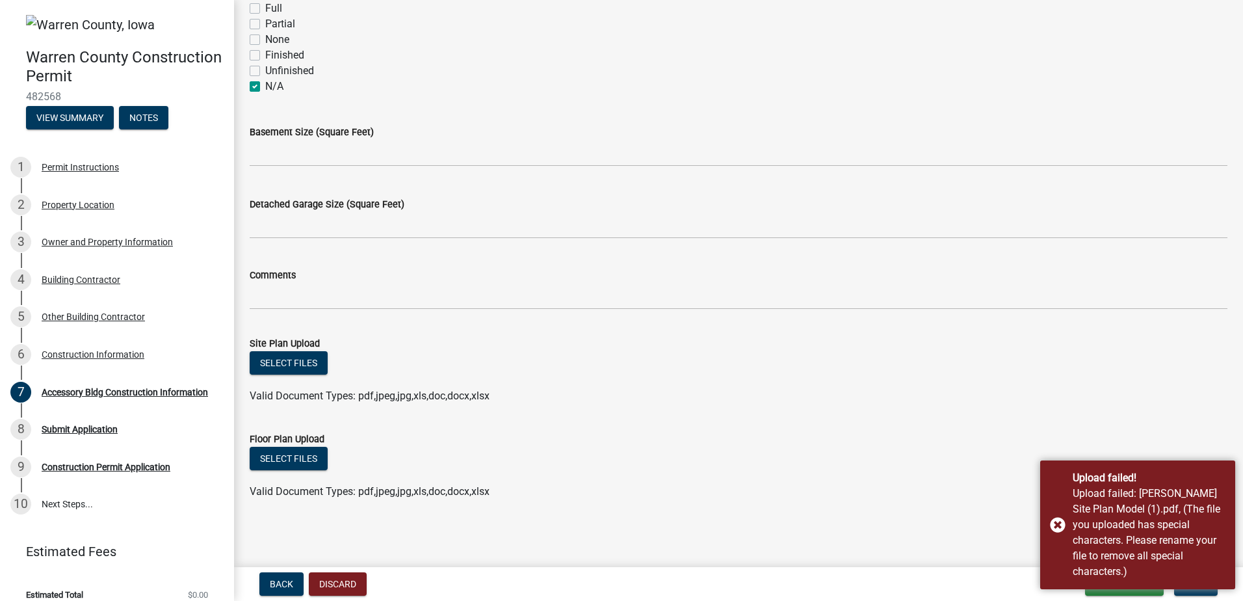
click at [1016, 423] on form "Floor Plan Upload Select files Valid Document Types: pdf,jpeg,jpg,xls,doc,docx,…" at bounding box center [739, 458] width 978 height 84
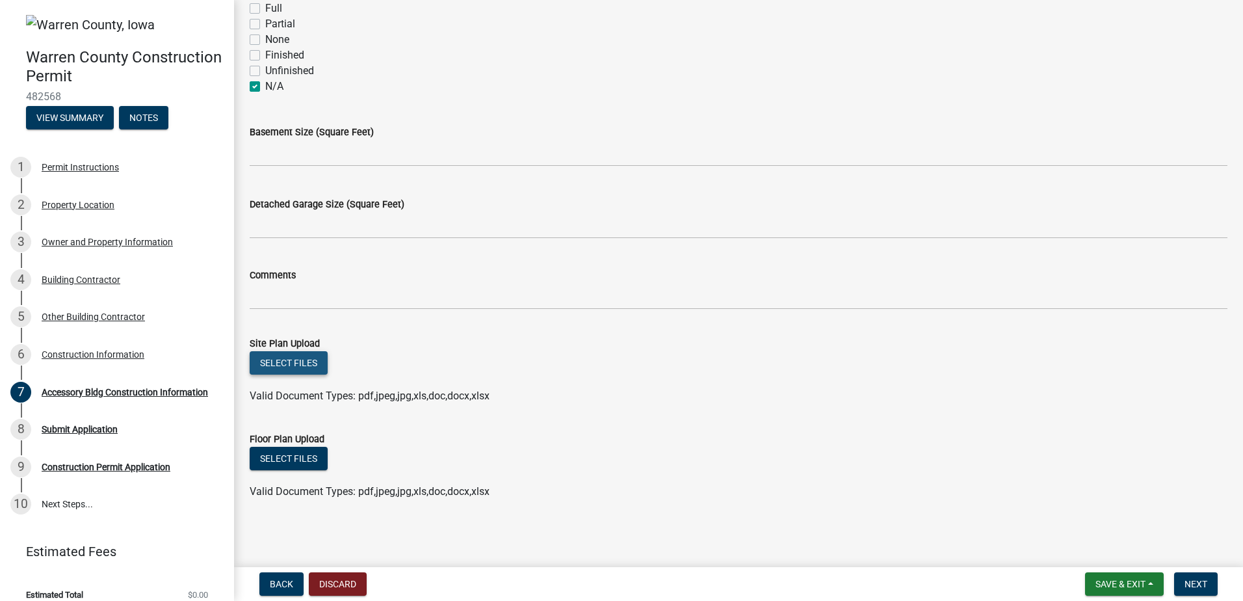
click at [302, 362] on button "Select files" at bounding box center [289, 362] width 78 height 23
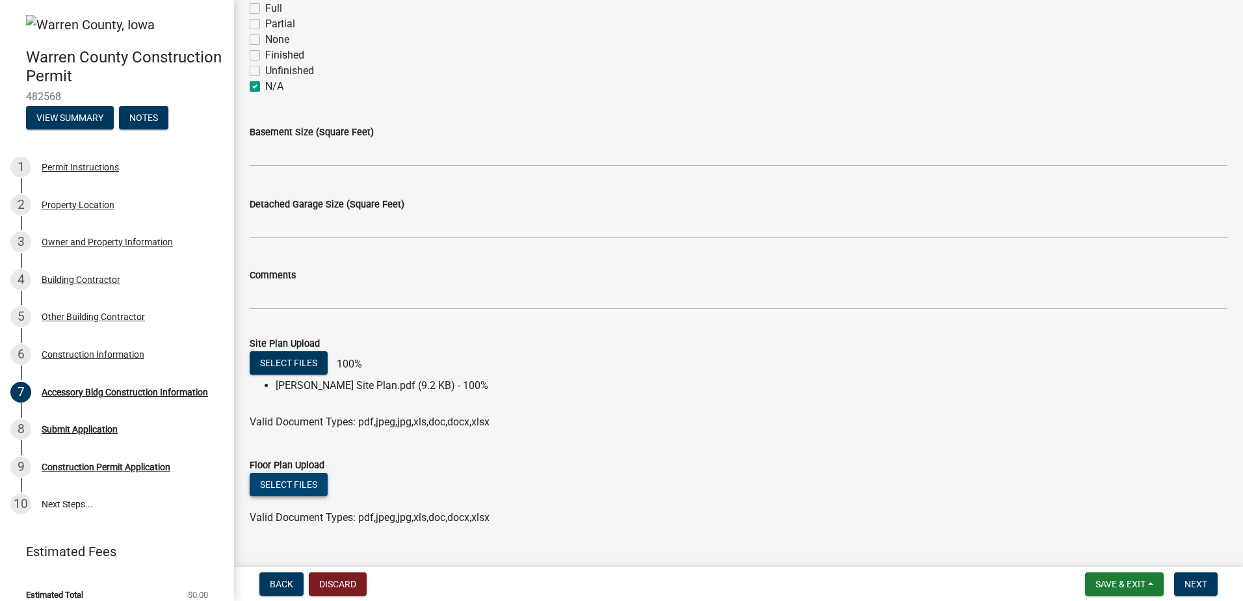
click at [297, 482] on button "Select files" at bounding box center [289, 484] width 78 height 23
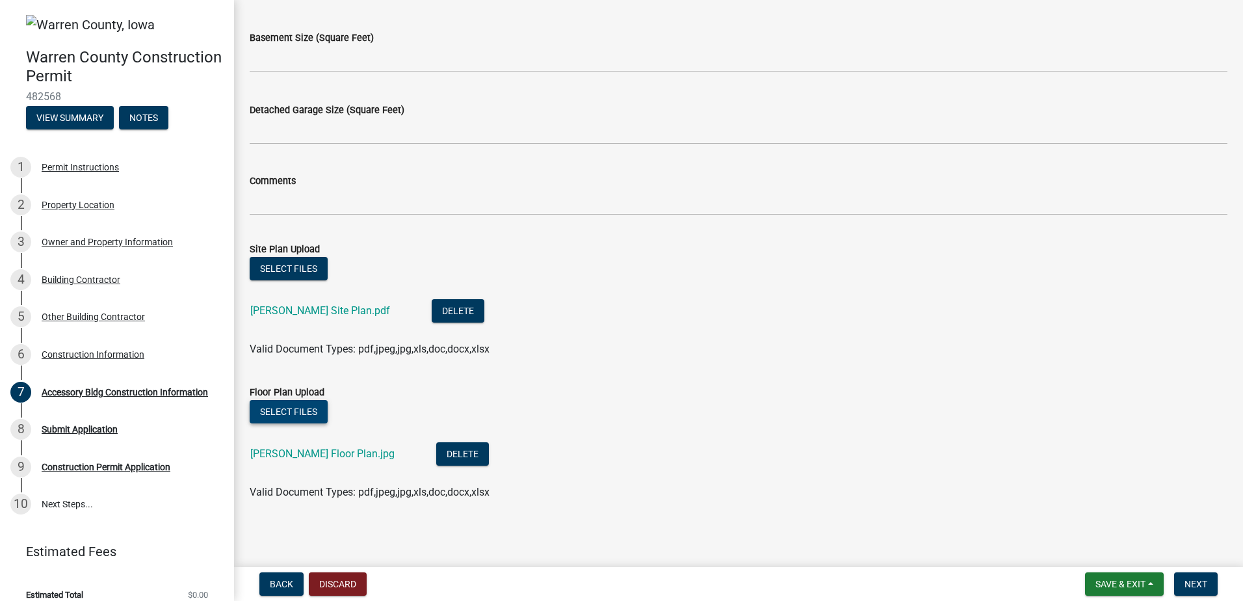
scroll to position [604, 0]
click at [1209, 586] on button "Next" at bounding box center [1196, 583] width 44 height 23
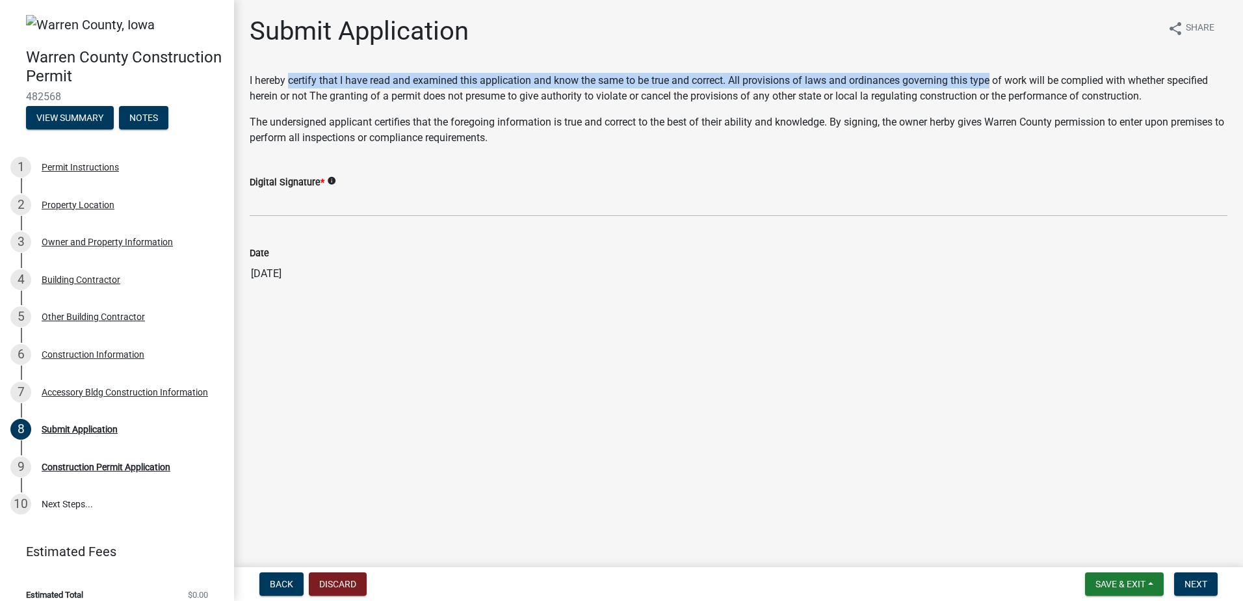
drag, startPoint x: 289, startPoint y: 86, endPoint x: 992, endPoint y: 84, distance: 702.9
click at [992, 84] on p "I hereby certify that I have read and examined this application and know the sa…" at bounding box center [739, 88] width 978 height 31
drag, startPoint x: 992, startPoint y: 84, endPoint x: 906, endPoint y: 117, distance: 92.6
click at [906, 117] on p "The undersigned applicant certifies that the foregoing information is true and …" at bounding box center [739, 129] width 978 height 31
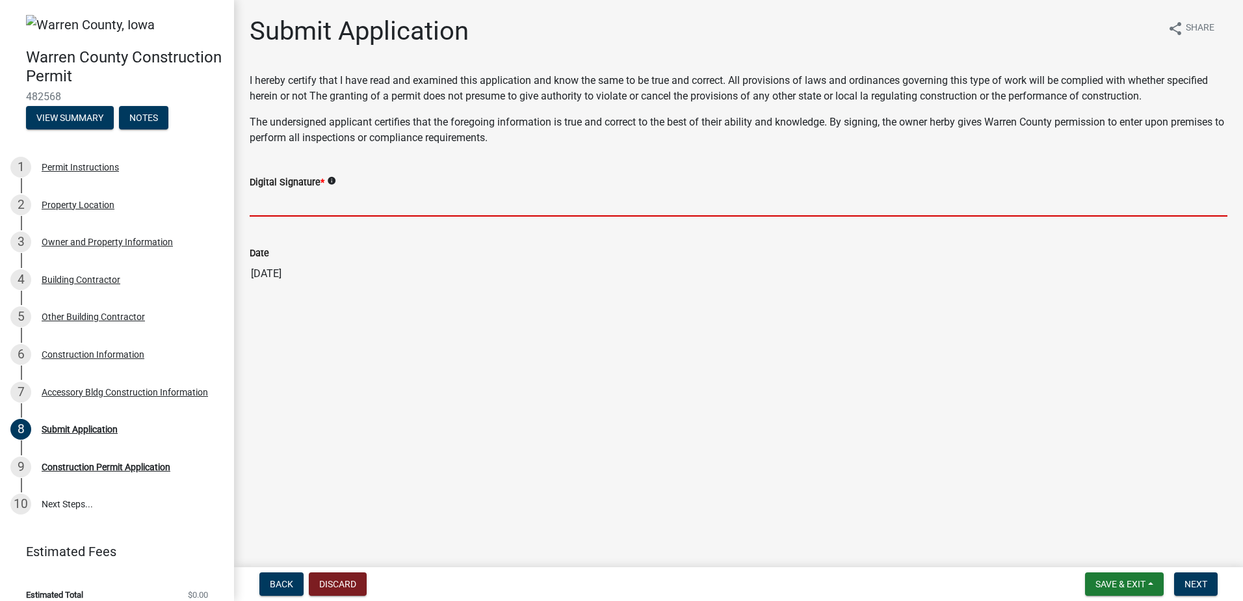
click at [296, 207] on input "Digital Signature *" at bounding box center [739, 203] width 978 height 27
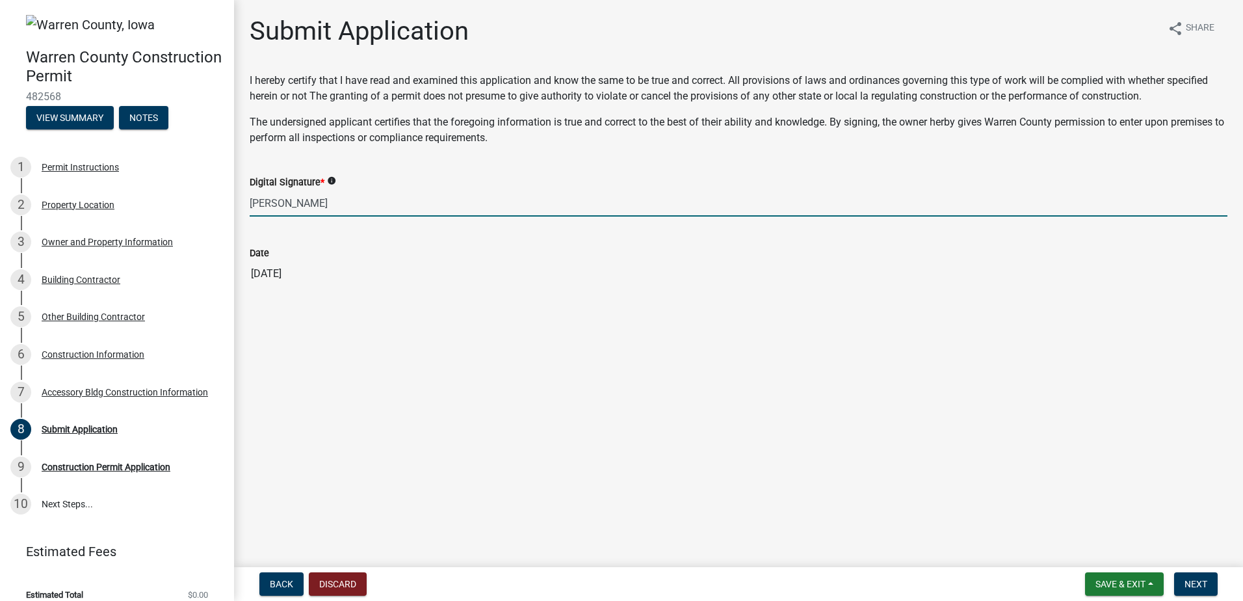
type input "[PERSON_NAME]"
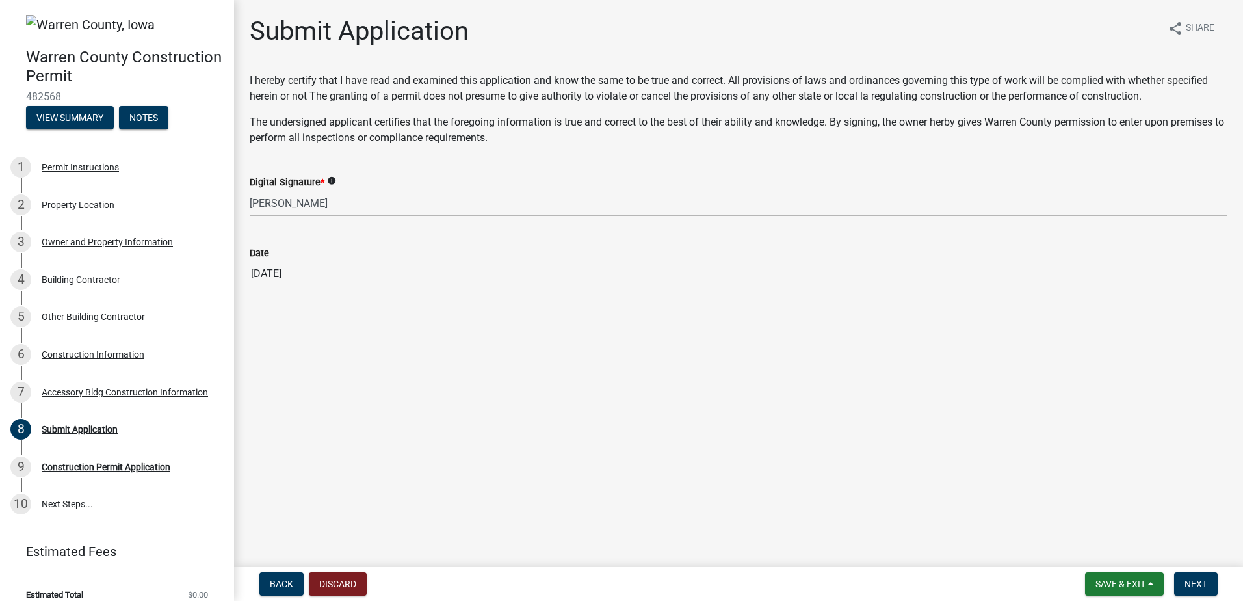
click at [450, 366] on main "Submit Application share Share I hereby certify that I have read and examined t…" at bounding box center [738, 281] width 1009 height 562
click at [1198, 580] on span "Next" at bounding box center [1196, 584] width 23 height 10
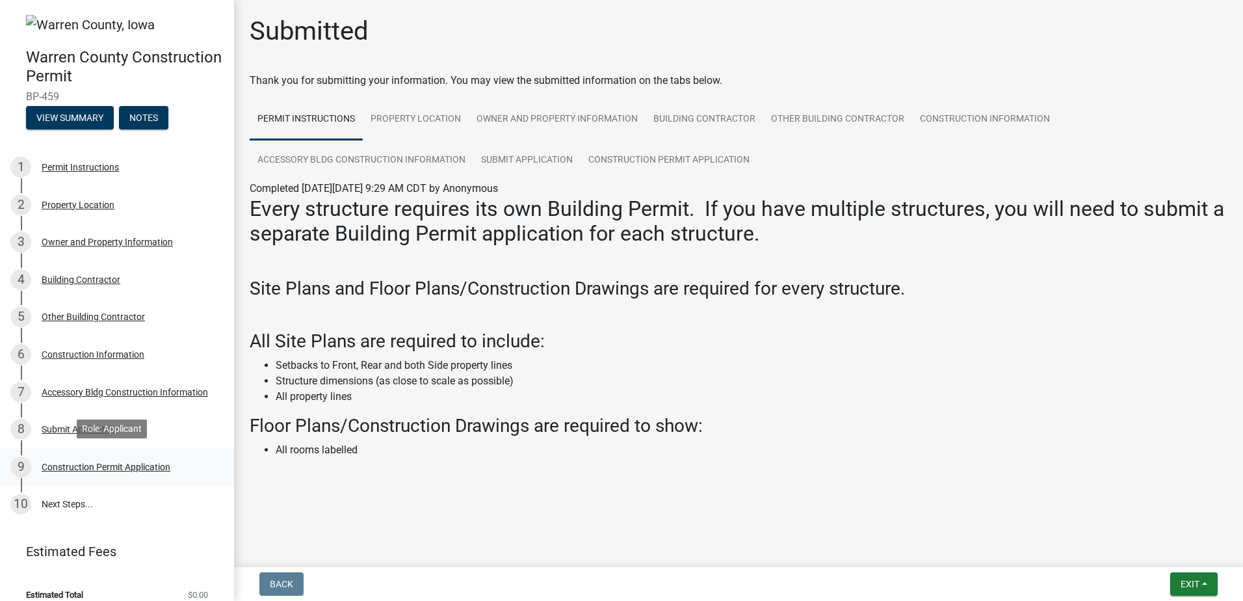
scroll to position [14, 0]
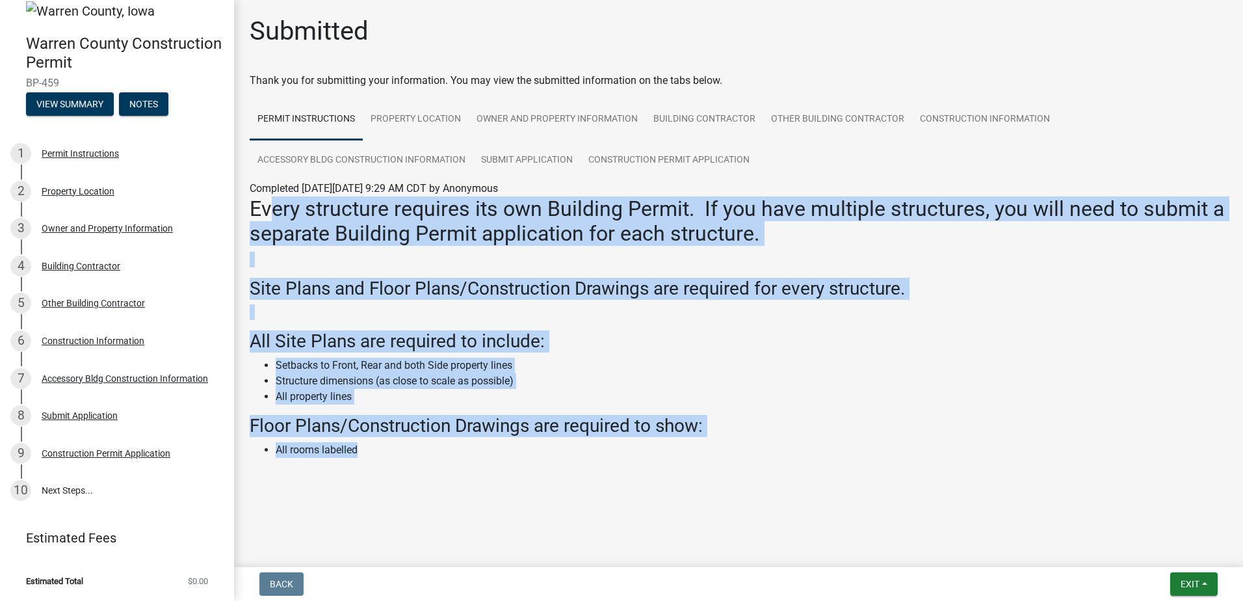
drag, startPoint x: 269, startPoint y: 213, endPoint x: 427, endPoint y: 453, distance: 286.8
click at [427, 453] on div "Every structure requires its own Building Permit. If you have multiple structur…" at bounding box center [739, 339] width 978 height 287
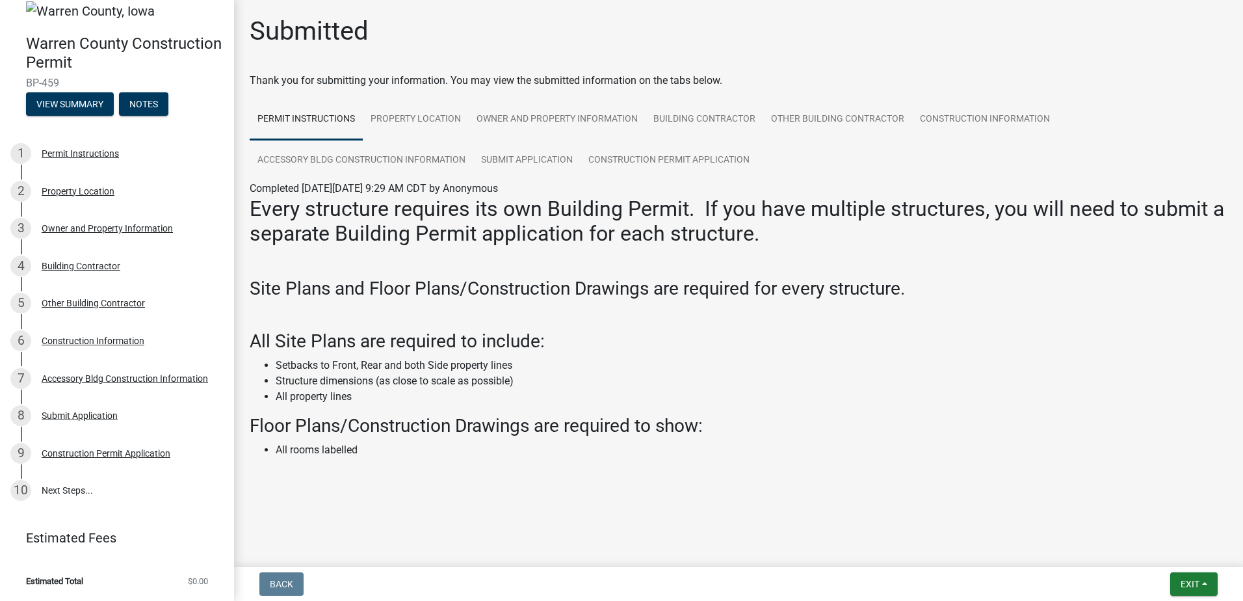
drag, startPoint x: 427, startPoint y: 453, endPoint x: 557, endPoint y: 461, distance: 130.3
click at [557, 461] on div "Every structure requires its own Building Permit. If you have multiple structur…" at bounding box center [739, 339] width 978 height 287
click at [614, 429] on h3 "Floor Plans/Construction Drawings are required to show:" at bounding box center [739, 426] width 978 height 22
click at [1204, 588] on button "Exit" at bounding box center [1193, 583] width 47 height 23
click at [1182, 554] on button "Save & Exit" at bounding box center [1166, 550] width 104 height 31
